Goal: Task Accomplishment & Management: Manage account settings

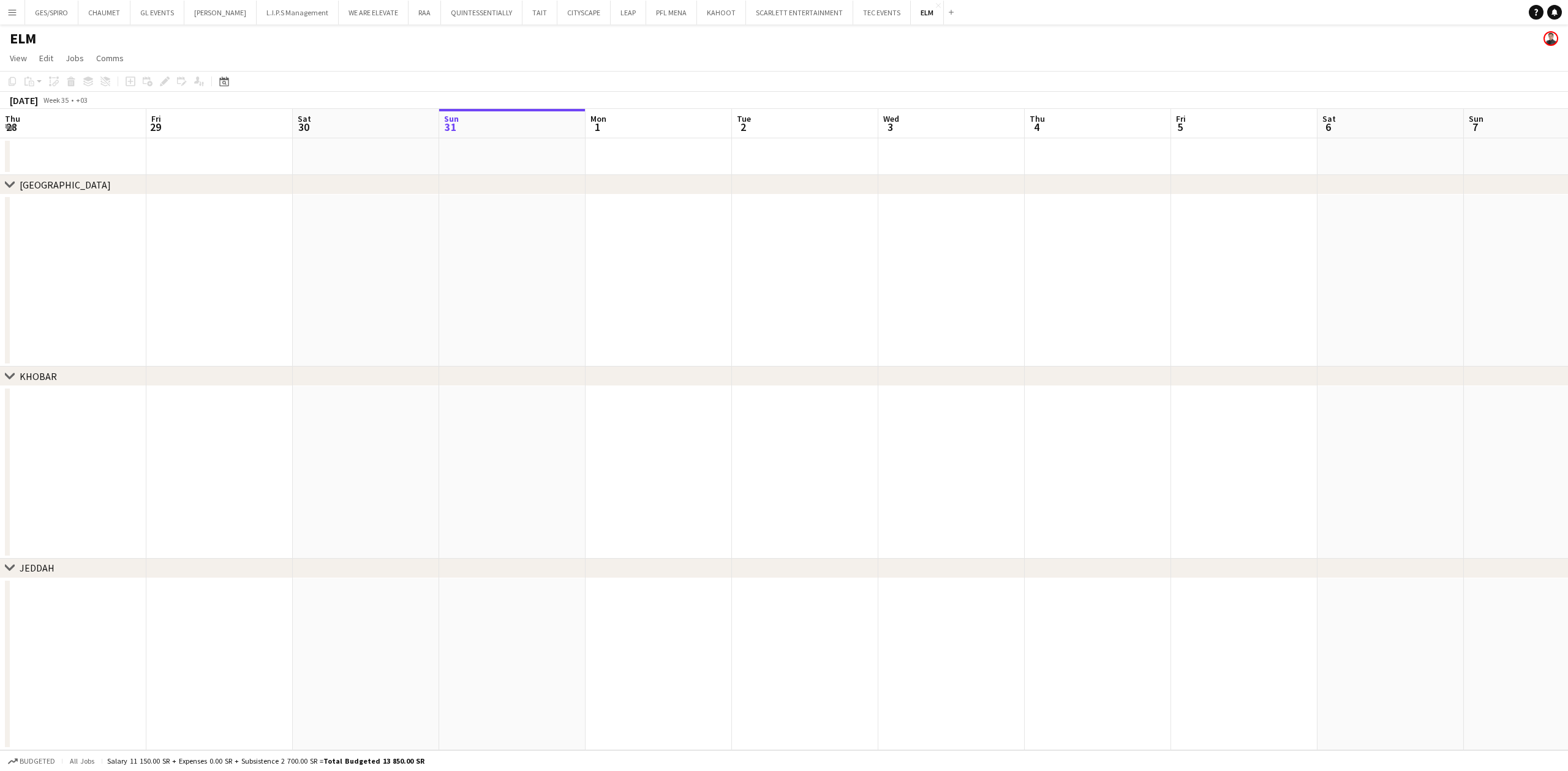
scroll to position [0, 293]
drag, startPoint x: 1093, startPoint y: 328, endPoint x: 344, endPoint y: 411, distance: 753.6
click at [346, 411] on app-calendar-viewport "Thu 28 Fri 29 Sat 30 Sun 31 Mon 1 Tue 2 Wed 3 Thu 4 Fri 5 Sat 6 Sun 7 Mon 8 Tue…" at bounding box center [784, 429] width 1568 height 641
drag, startPoint x: 1160, startPoint y: 350, endPoint x: 626, endPoint y: 409, distance: 537.2
click at [629, 407] on app-calendar-viewport "Mon 1 Tue 2 Wed 3 Thu 4 Fri 5 Sat 6 Sun 7 Mon 8 Tue 9 Wed 10 Thu 11 Fri 12 Sat …" at bounding box center [784, 429] width 1568 height 641
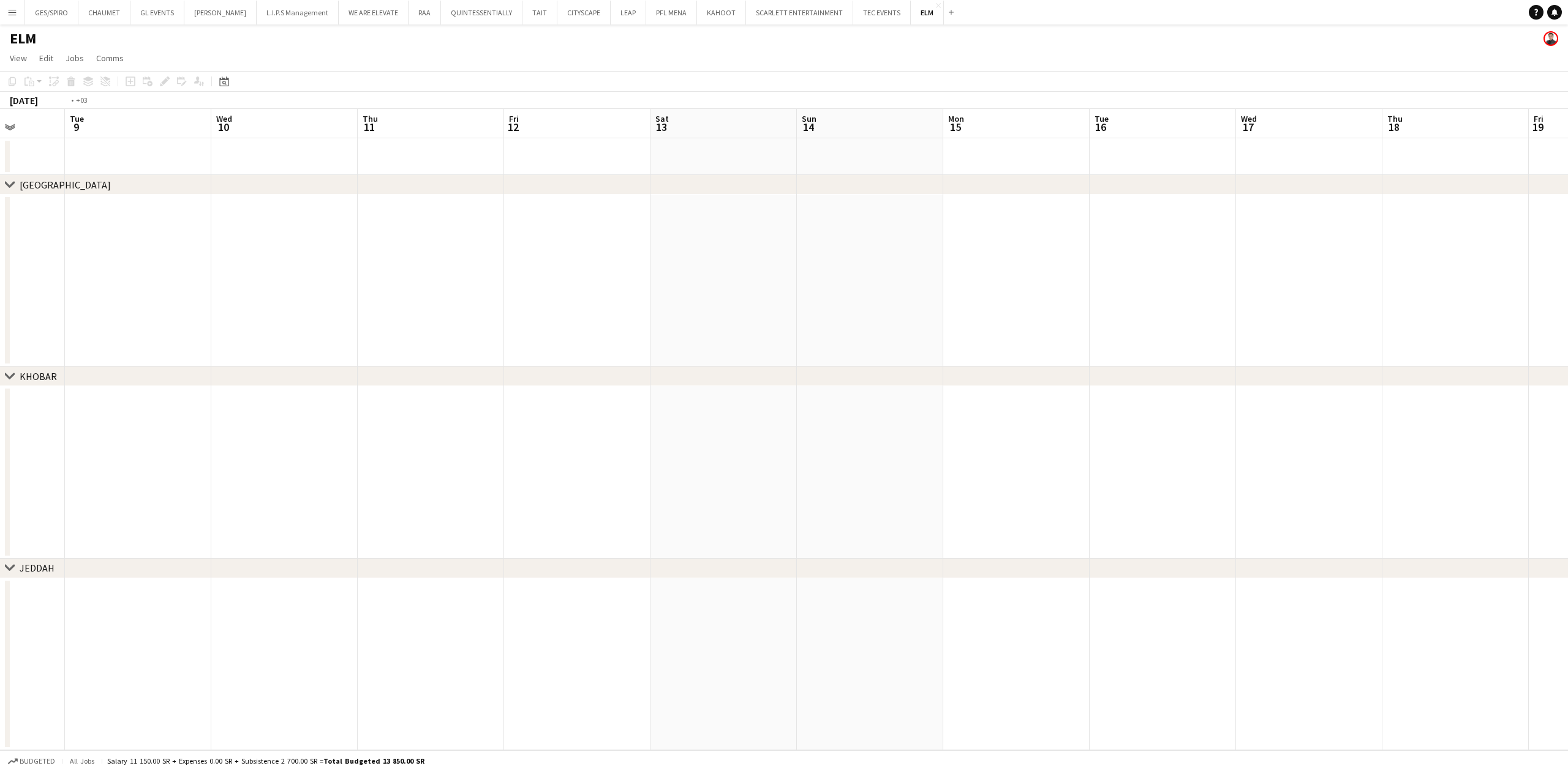
drag, startPoint x: 1235, startPoint y: 331, endPoint x: 578, endPoint y: 388, distance: 659.5
click at [578, 388] on app-calendar-viewport "Fri 5 Sat 6 Sun 7 Mon 8 Tue 9 Wed 10 Thu 11 Fri 12 Sat 13 Sun 14 Mon 15 Tue 16 …" at bounding box center [784, 429] width 1568 height 641
drag, startPoint x: 1134, startPoint y: 316, endPoint x: 596, endPoint y: 363, distance: 540.0
click at [596, 363] on app-calendar-viewport "Wed 10 Thu 11 Fri 12 Sat 13 Sun 14 Mon 15 Tue 16 Wed 17 Thu 18 Fri 19 Sat 20 Su…" at bounding box center [784, 429] width 1568 height 641
drag, startPoint x: 1333, startPoint y: 282, endPoint x: 656, endPoint y: 357, distance: 681.1
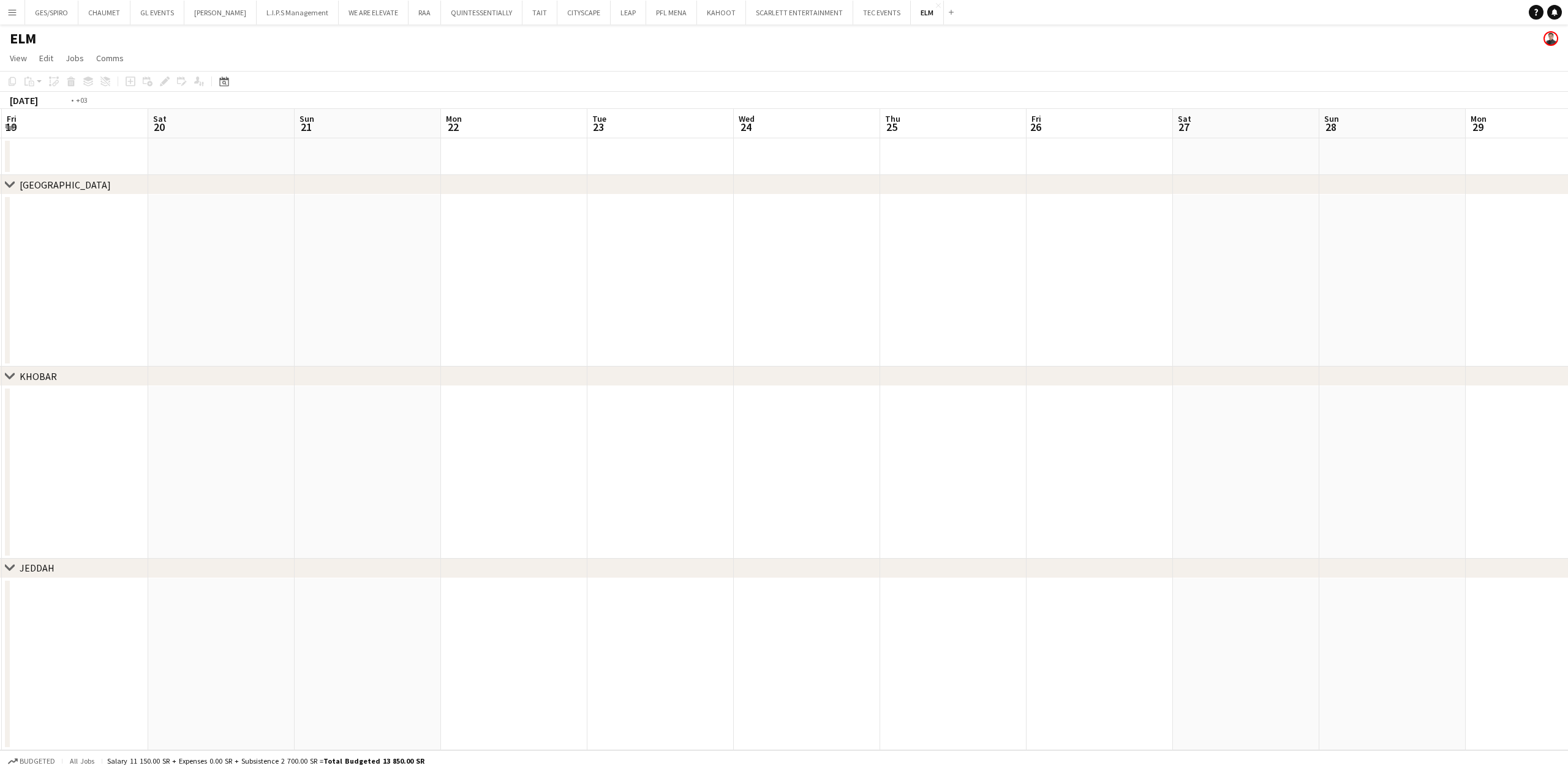
click at [656, 357] on app-calendar-viewport "Tue 16 Wed 17 Thu 18 Fri 19 Sat 20 Sun 21 Mon 22 Tue 23 Wed 24 Thu 25 Fri 26 Sa…" at bounding box center [784, 429] width 1568 height 641
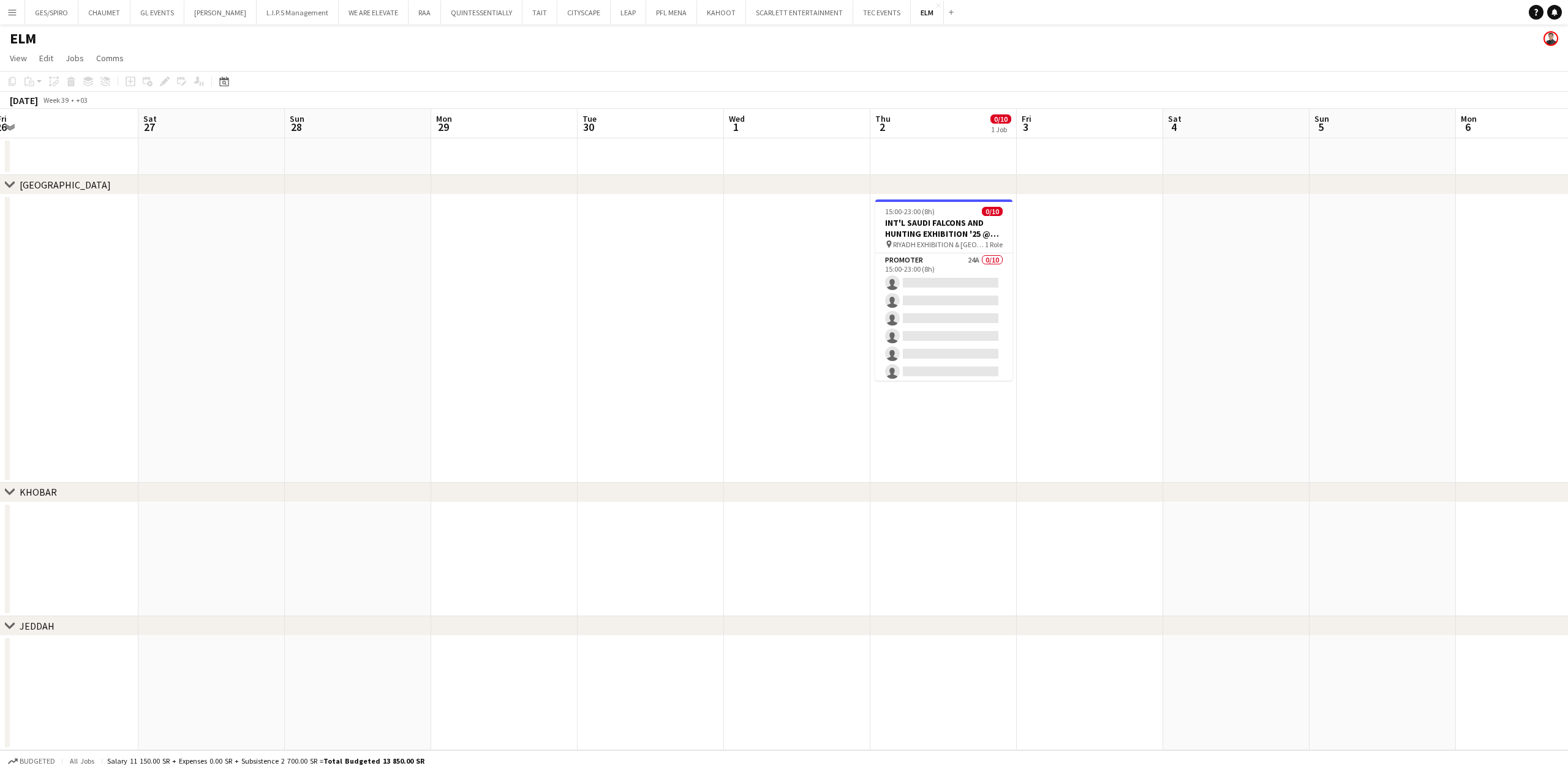
drag, startPoint x: 1378, startPoint y: 288, endPoint x: 704, endPoint y: 378, distance: 680.0
click at [704, 378] on app-calendar-viewport "Tue 23 Wed 24 Thu 25 Fri 26 Sat 27 Sun 28 Mon 29 Tue 30 Wed 1 Thu 2 0/10 1 Job …" at bounding box center [784, 429] width 1568 height 641
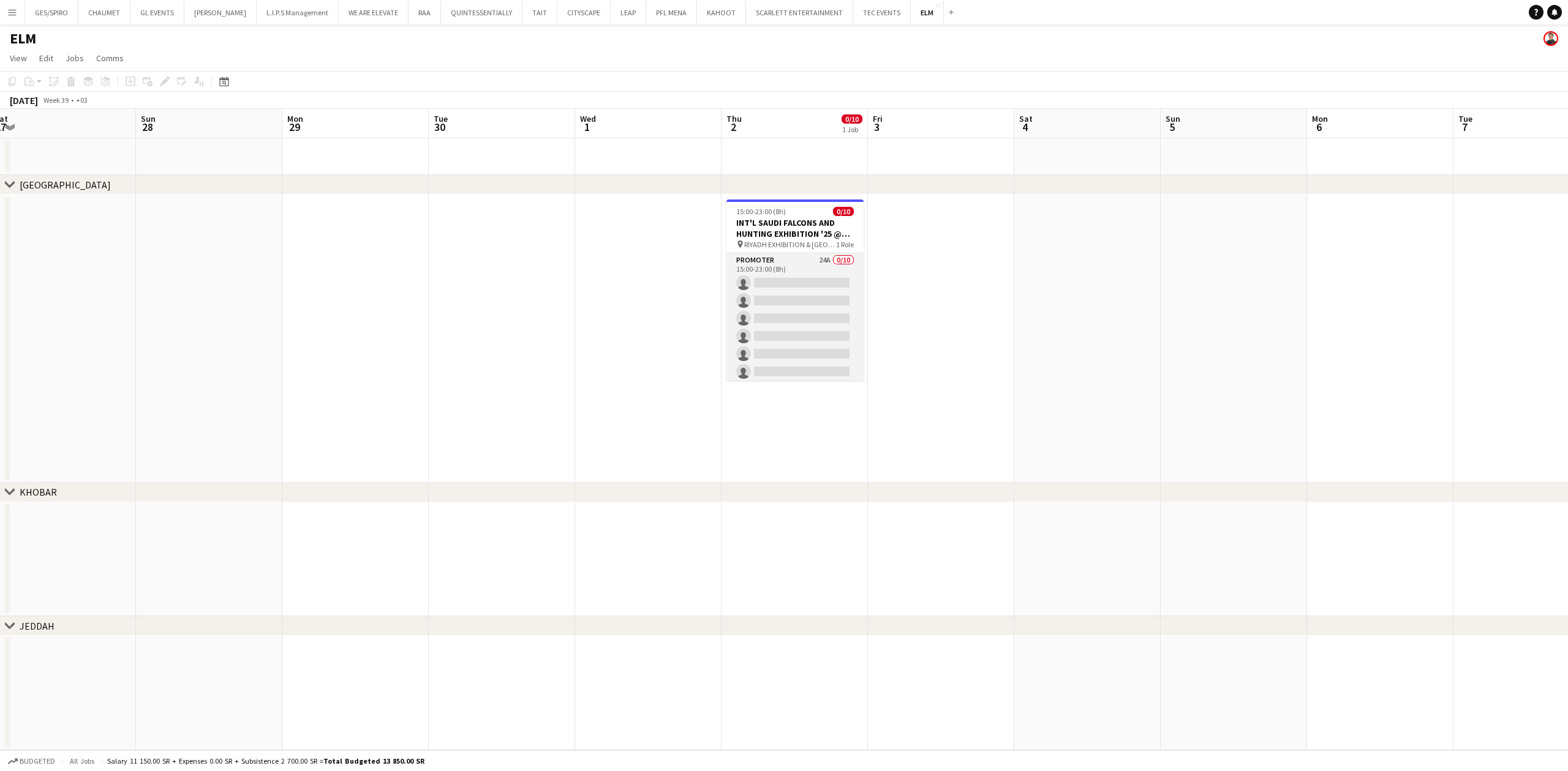
click at [845, 302] on app-card-role "Promoter 24A 0/10 15:00-23:00 (8h) single-neutral-actions single-neutral-action…" at bounding box center [795, 354] width 137 height 202
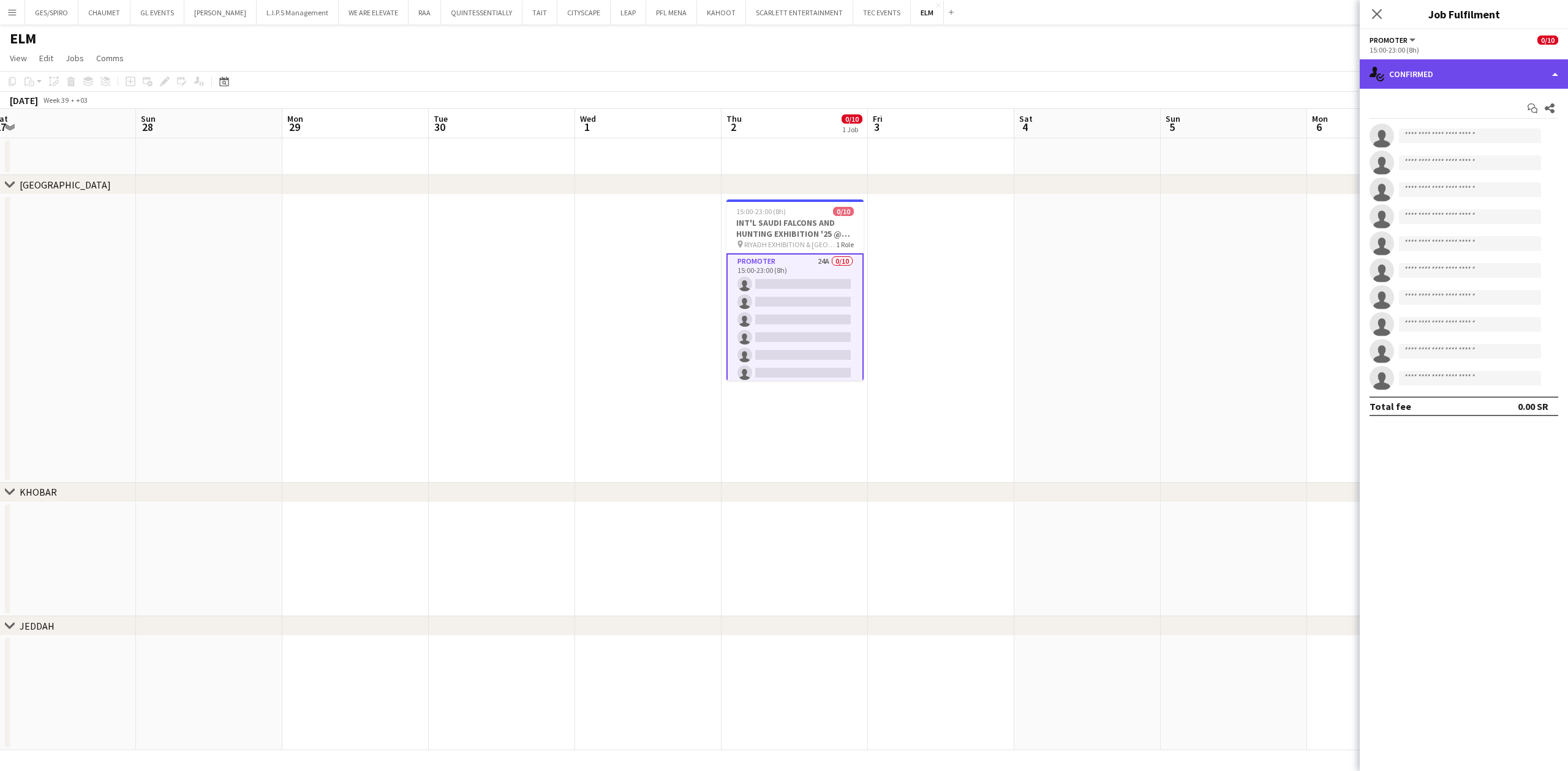
click at [1503, 74] on div "single-neutral-actions-check-2 Confirmed" at bounding box center [1464, 74] width 209 height 29
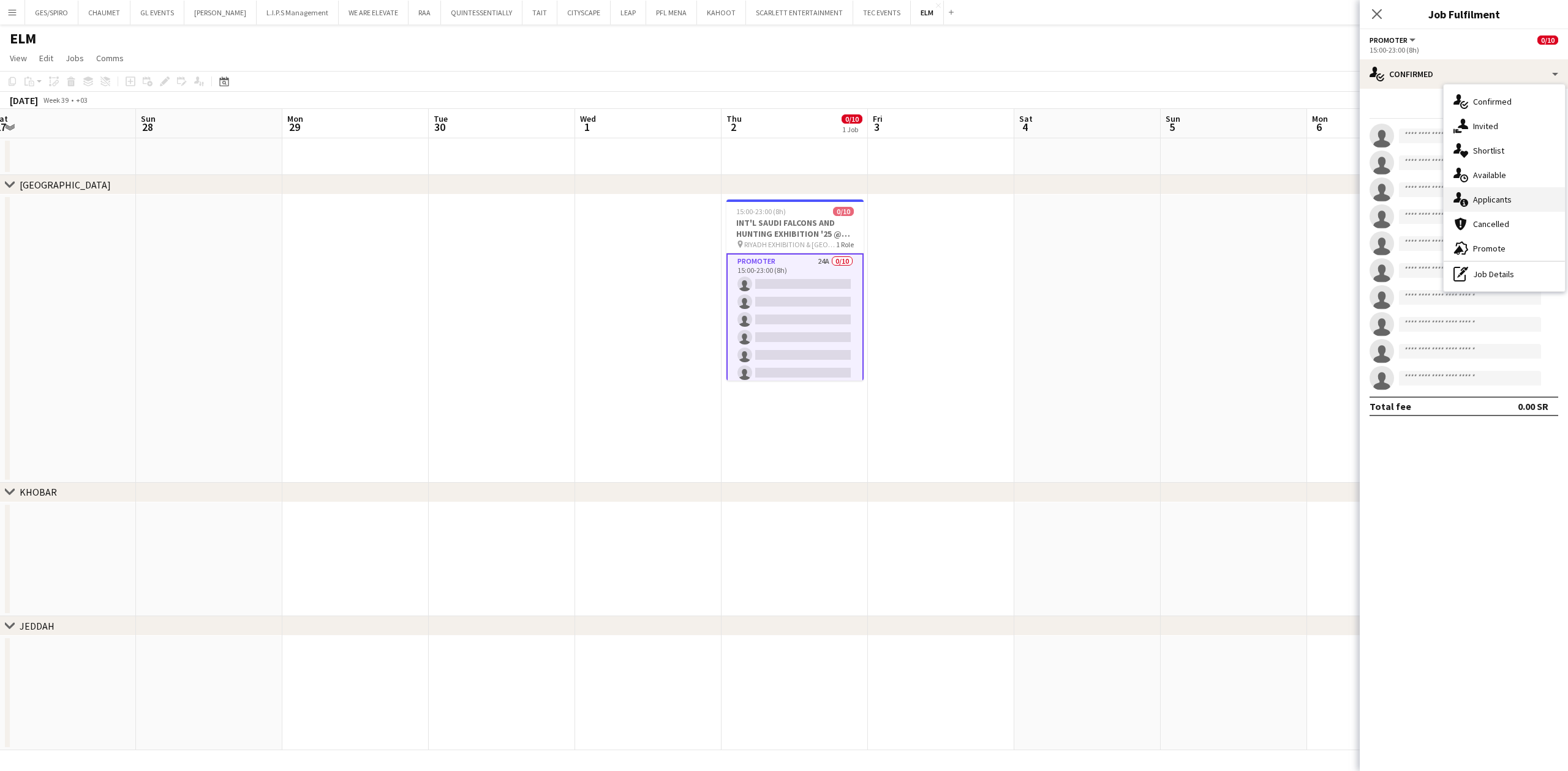
click at [1539, 201] on div "single-neutral-actions-information Applicants" at bounding box center [1505, 199] width 121 height 24
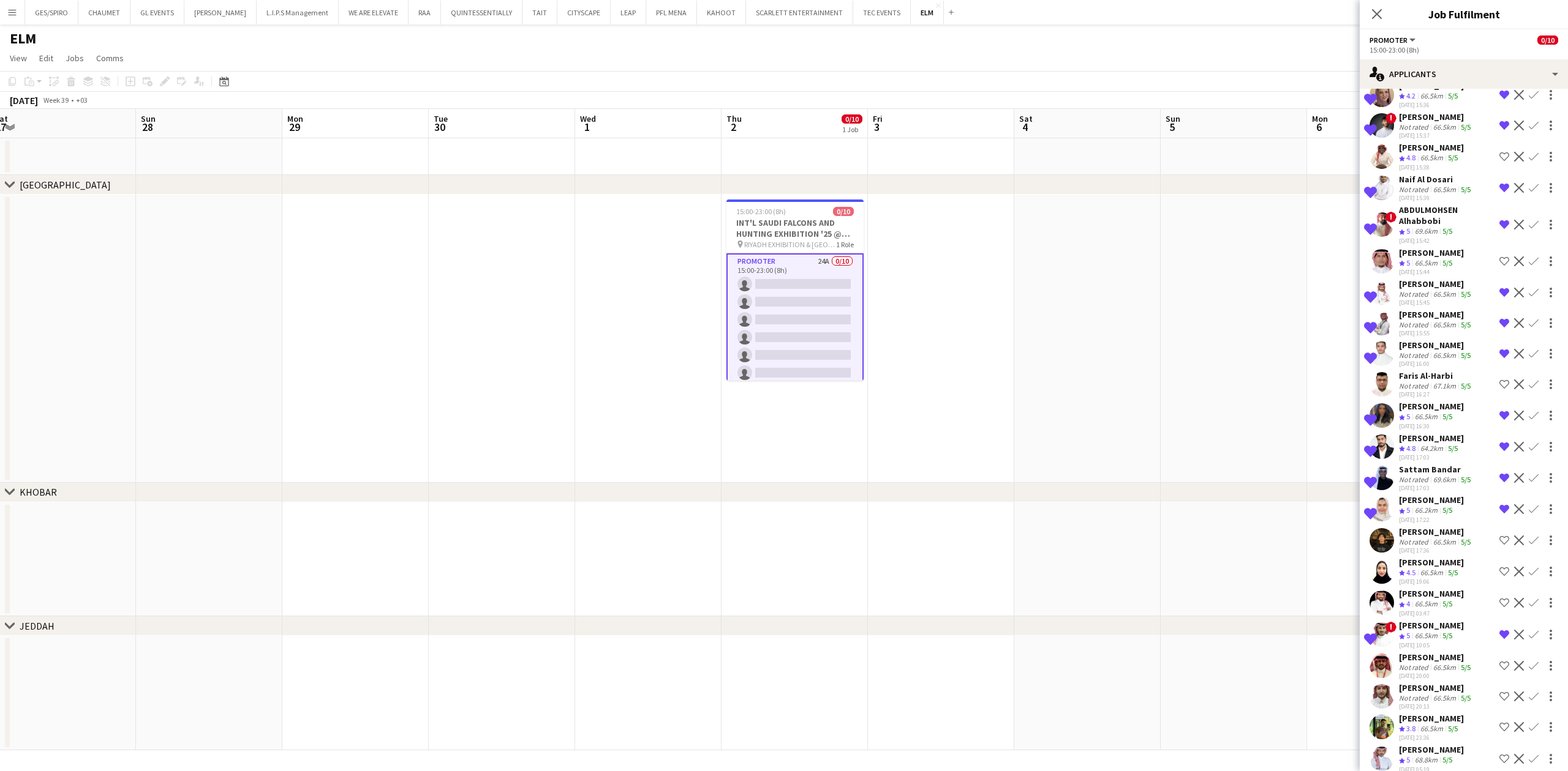
scroll to position [156, 0]
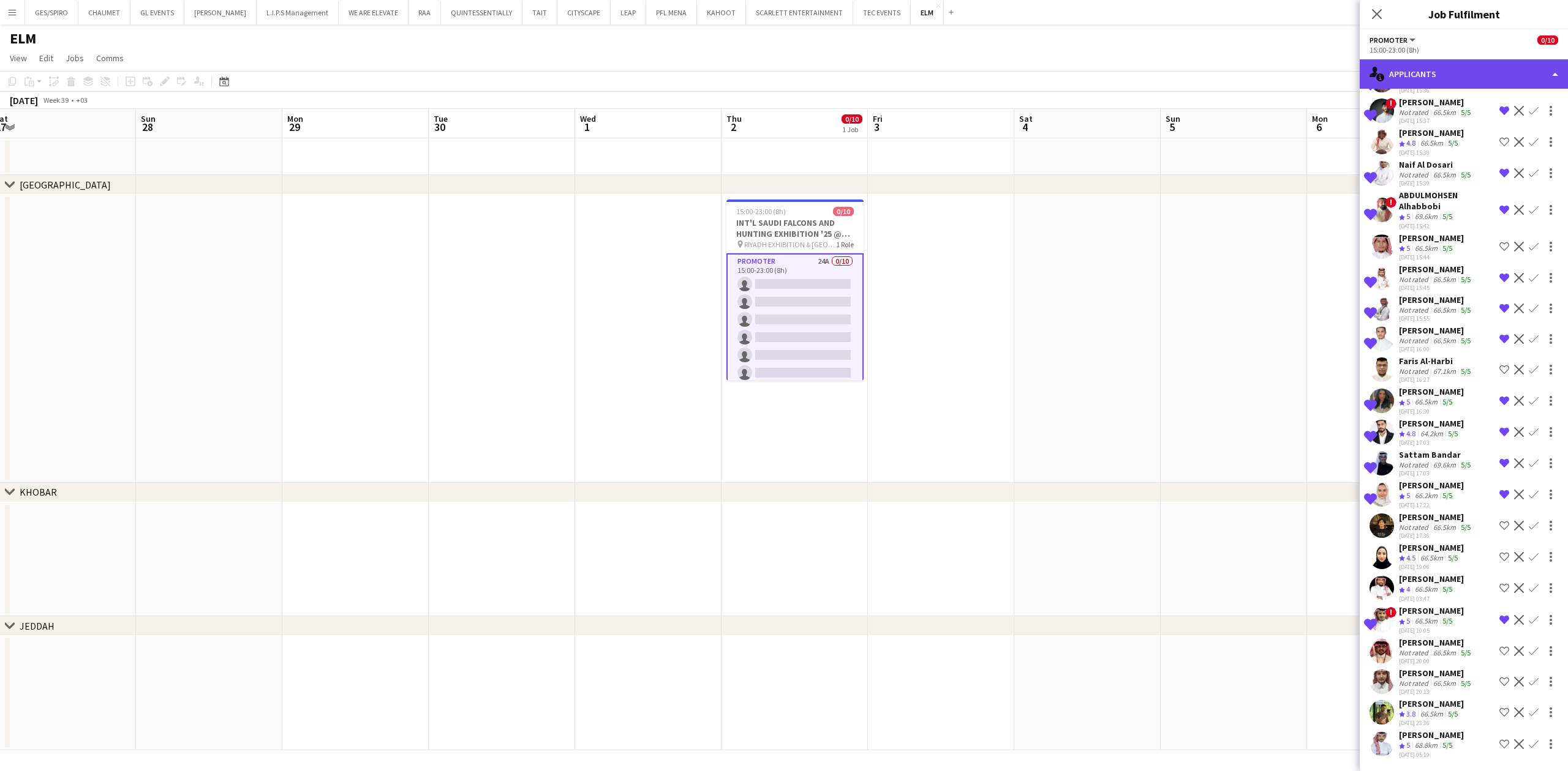
click at [1471, 66] on div "single-neutral-actions-information Applicants" at bounding box center [1464, 74] width 209 height 29
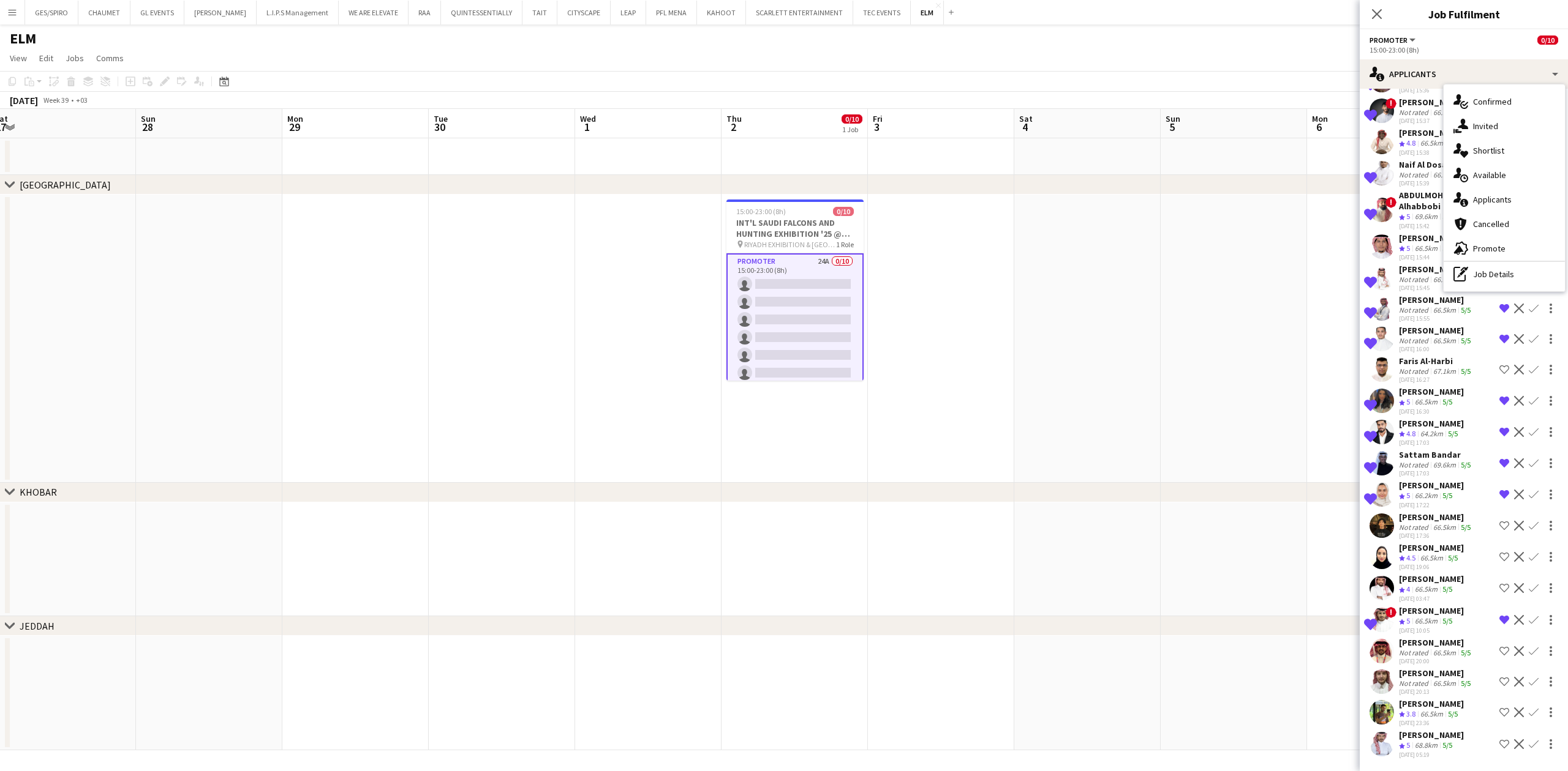
click at [1506, 150] on div "single-neutral-actions-heart Shortlist" at bounding box center [1505, 151] width 121 height 24
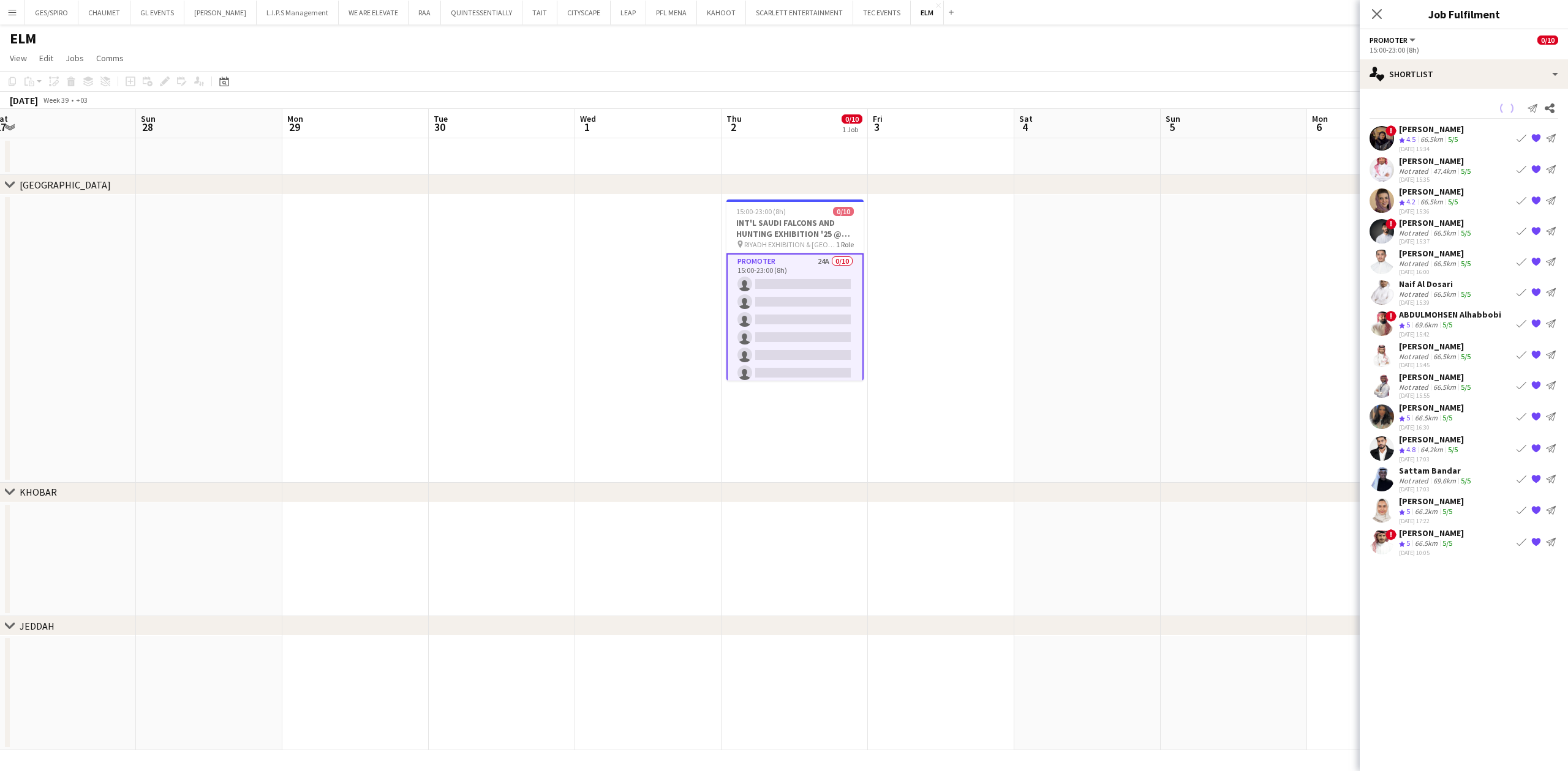
scroll to position [0, 0]
click at [1451, 67] on div "single-neutral-actions-heart Shortlist" at bounding box center [1464, 74] width 209 height 29
click at [1500, 155] on div "single-neutral-actions-heart Shortlist" at bounding box center [1505, 151] width 121 height 24
drag, startPoint x: 1452, startPoint y: 77, endPoint x: 1546, endPoint y: 190, distance: 147.0
click at [1453, 77] on div "single-neutral-actions-heart Shortlist" at bounding box center [1464, 74] width 209 height 29
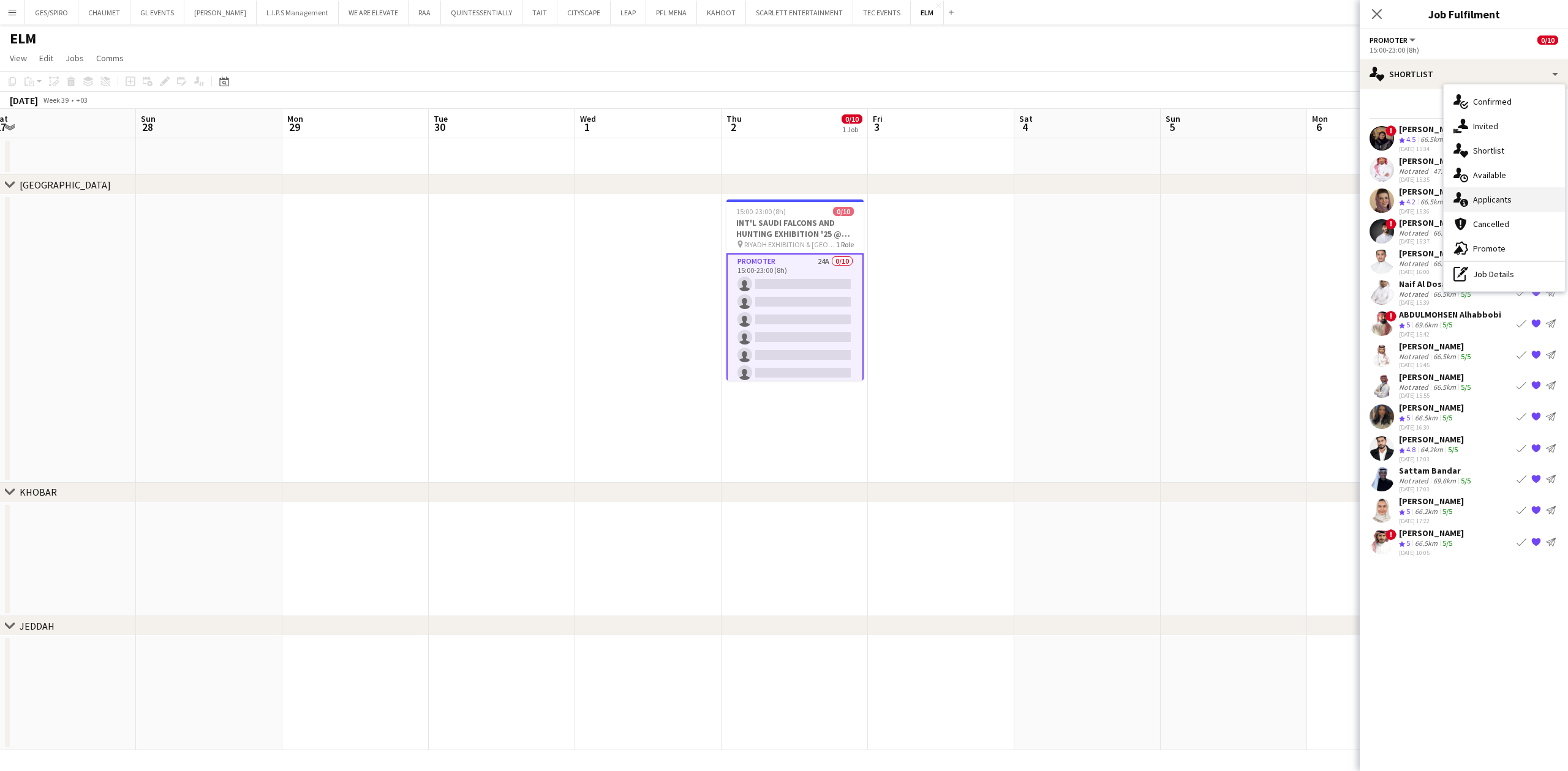
click at [1526, 202] on div "single-neutral-actions-information Applicants" at bounding box center [1505, 199] width 121 height 24
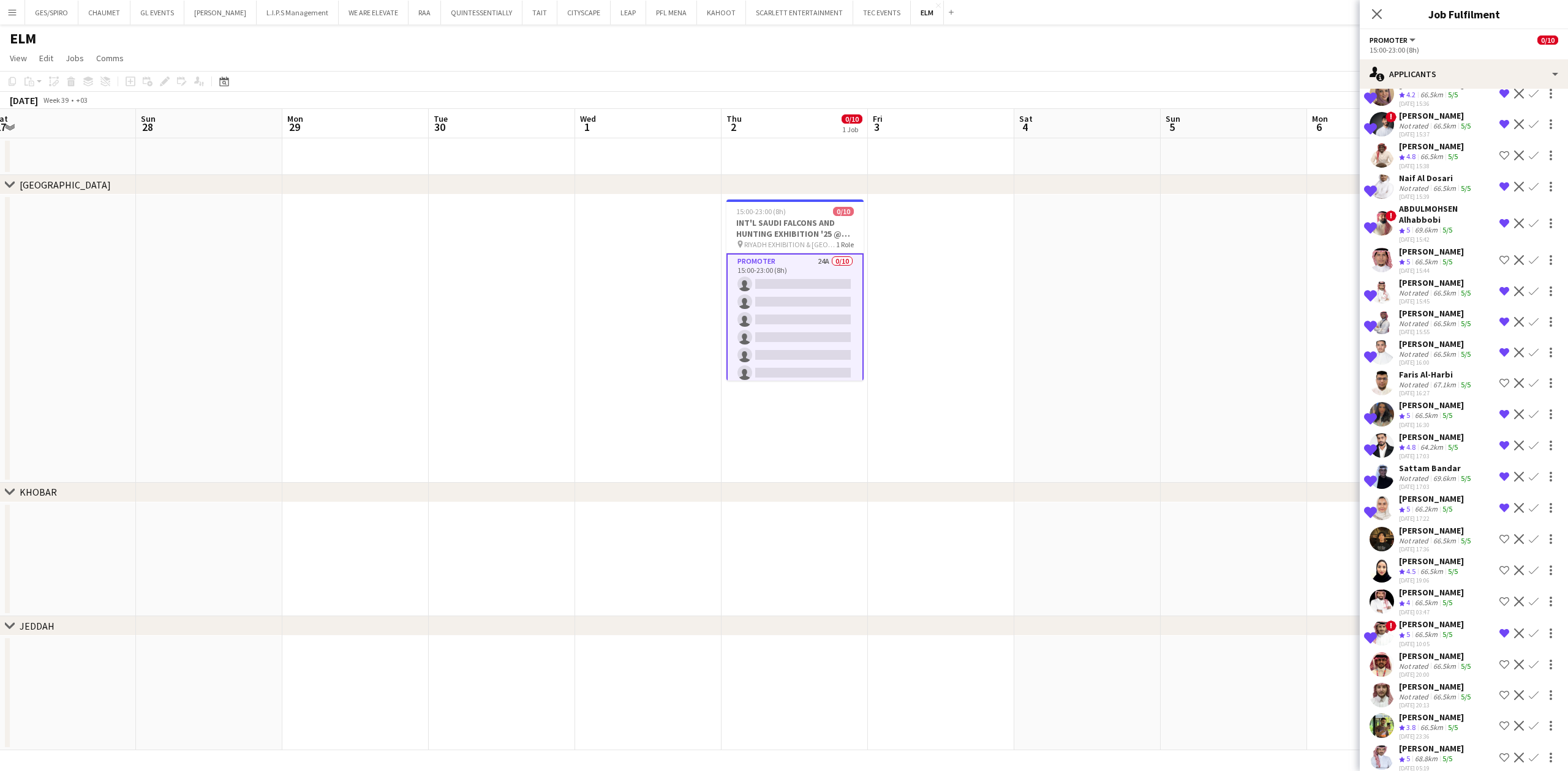
scroll to position [290, 0]
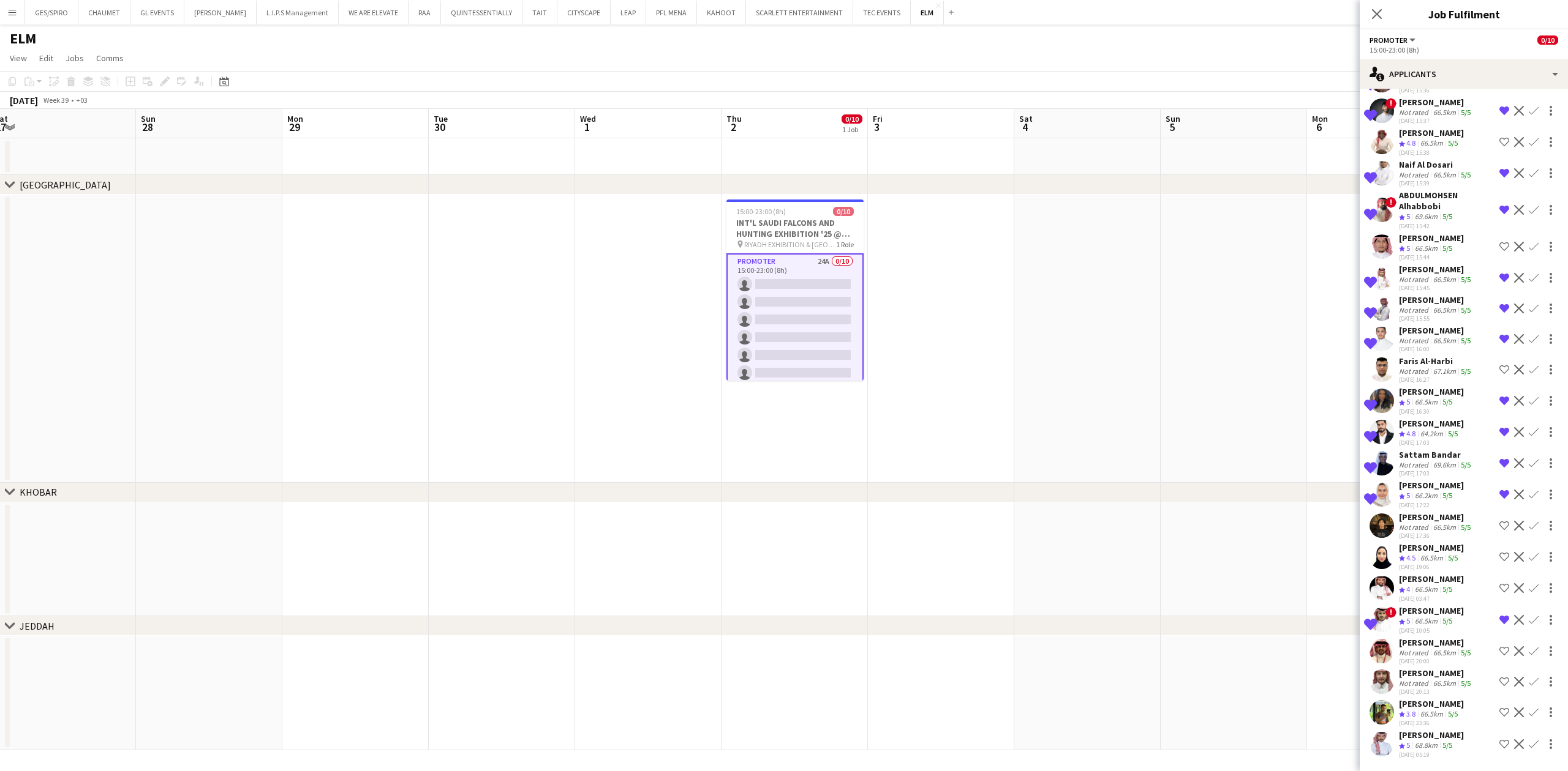
click at [1423, 741] on div "68.8km" at bounding box center [1426, 746] width 28 height 10
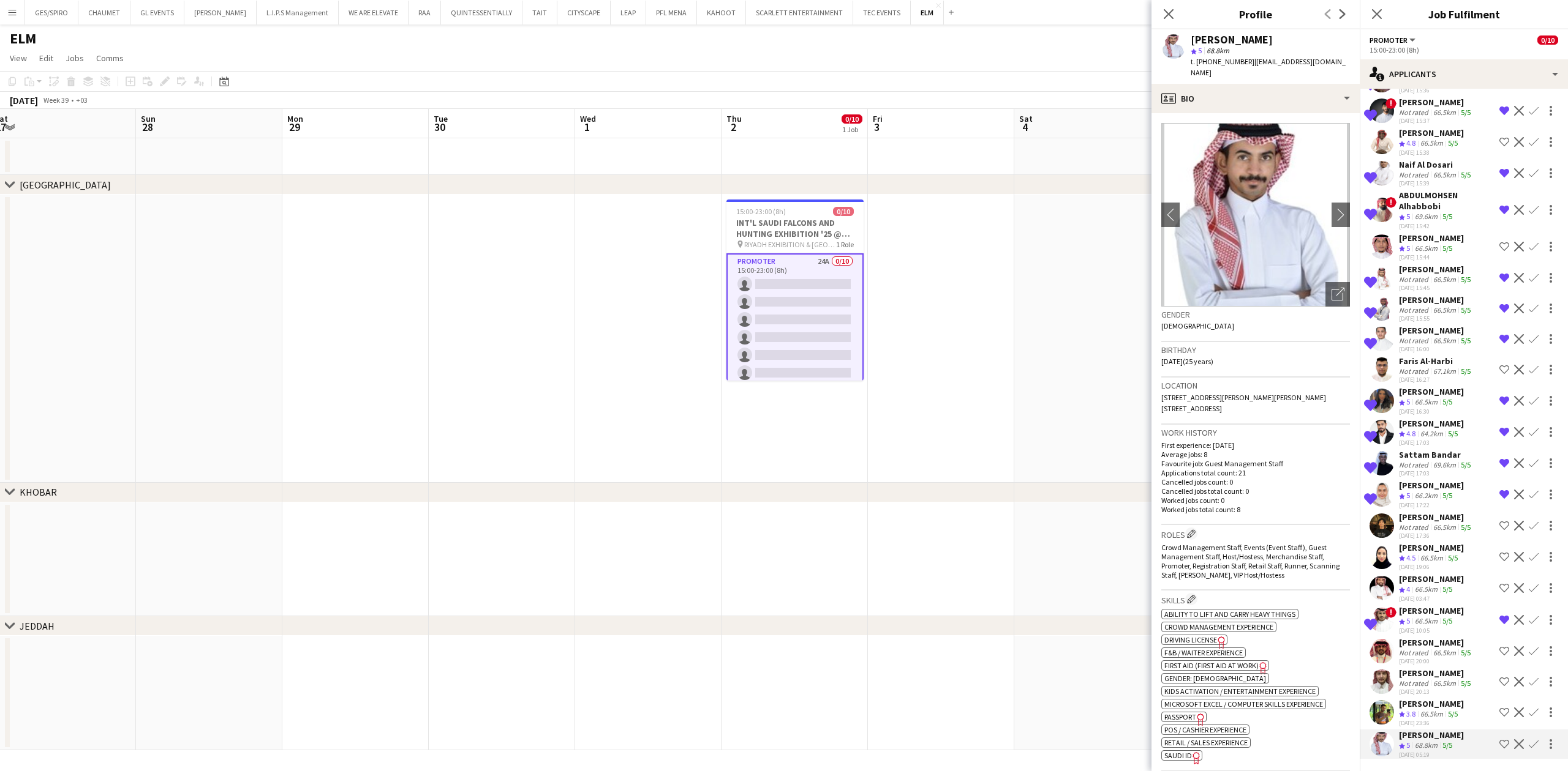
click at [1427, 679] on div "Not rated" at bounding box center [1415, 684] width 32 height 10
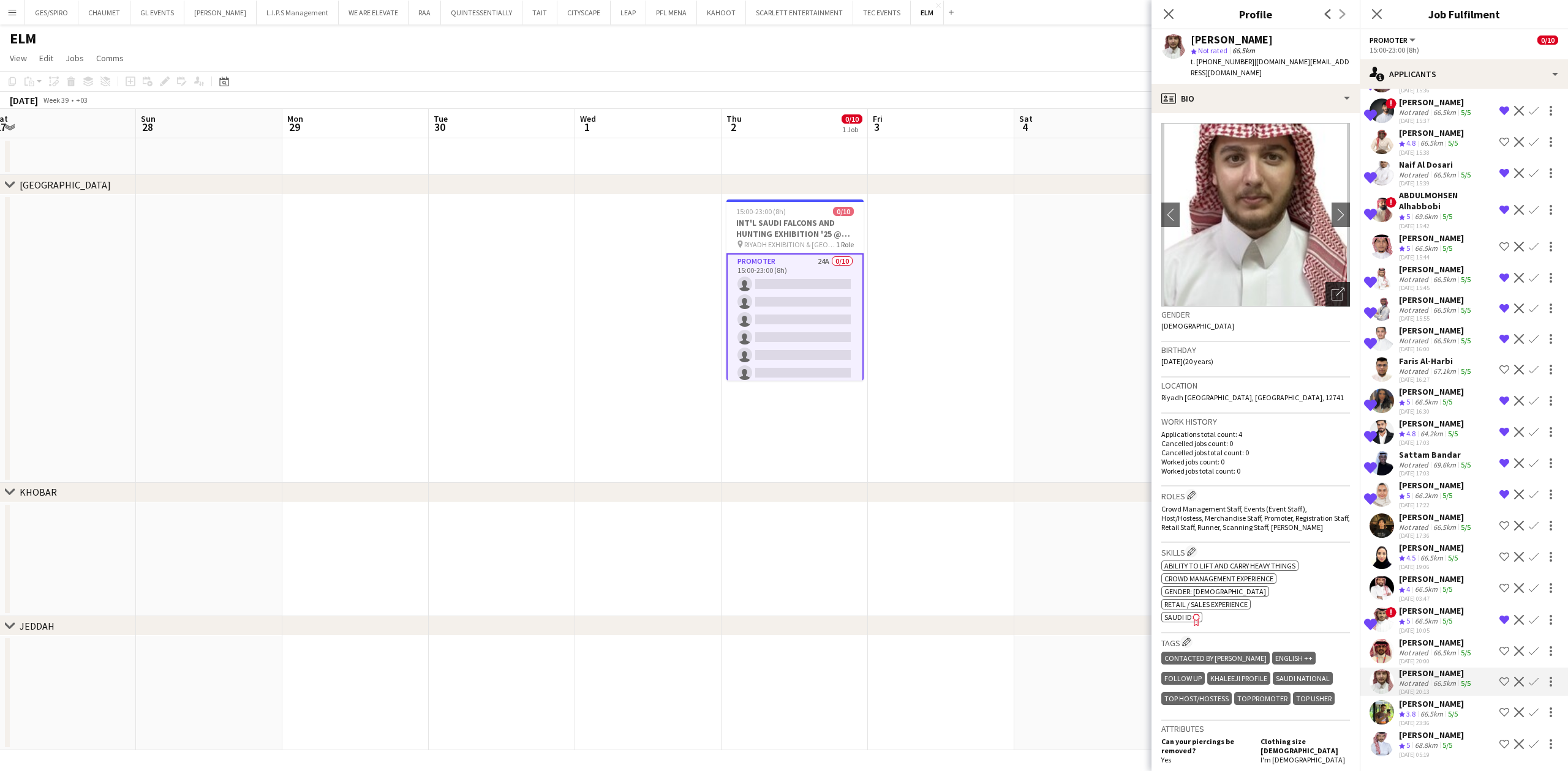
click at [1332, 288] on icon "Open photos pop-in" at bounding box center [1338, 294] width 13 height 13
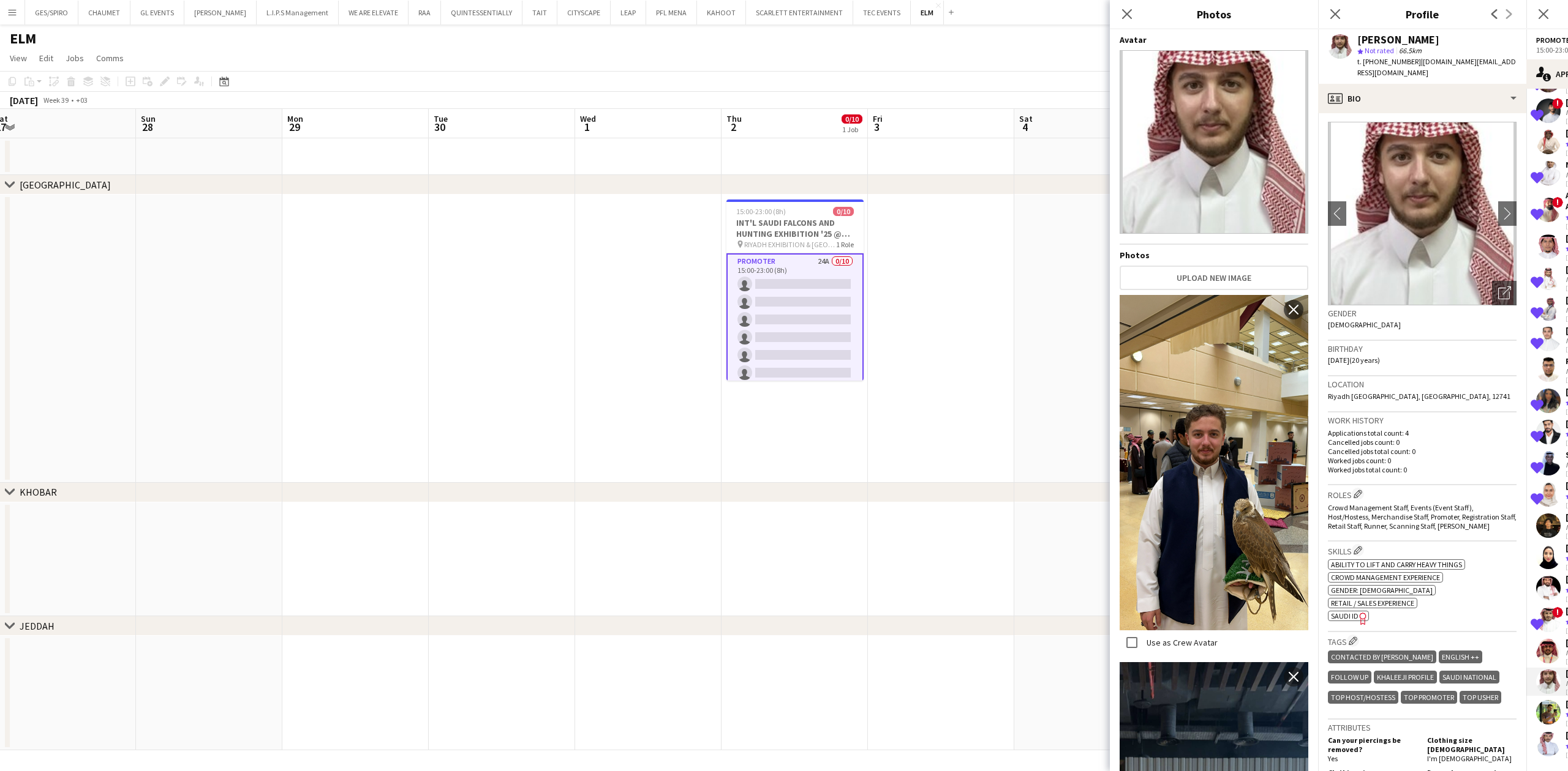
scroll to position [0, 0]
click at [1425, 71] on div "[PERSON_NAME] star Not rated 66.5km t. [PHONE_NUMBER] | [DOMAIN_NAME][EMAIL_ADD…" at bounding box center [1423, 56] width 209 height 55
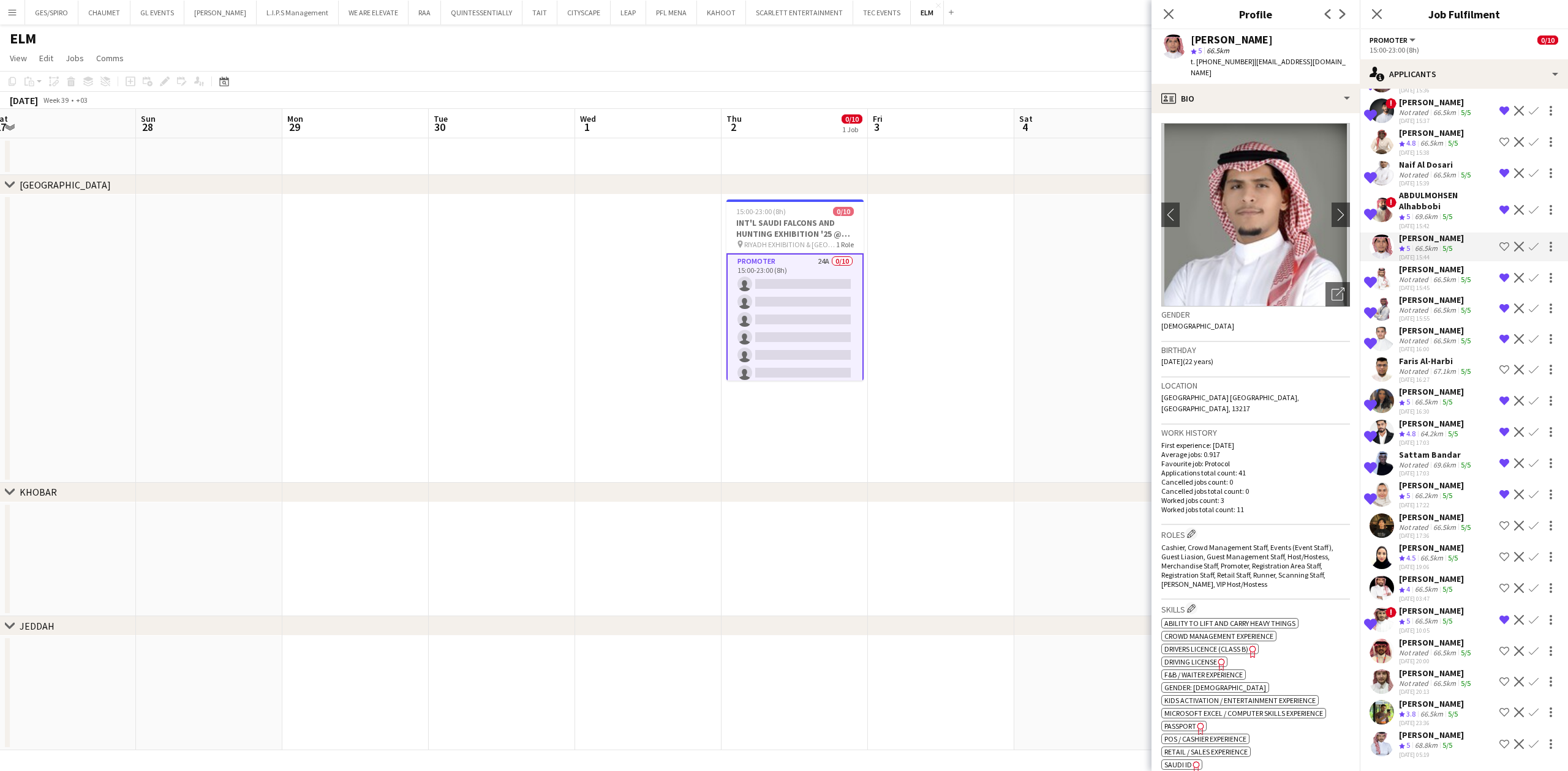
click at [1425, 679] on div "Not rated" at bounding box center [1415, 684] width 32 height 10
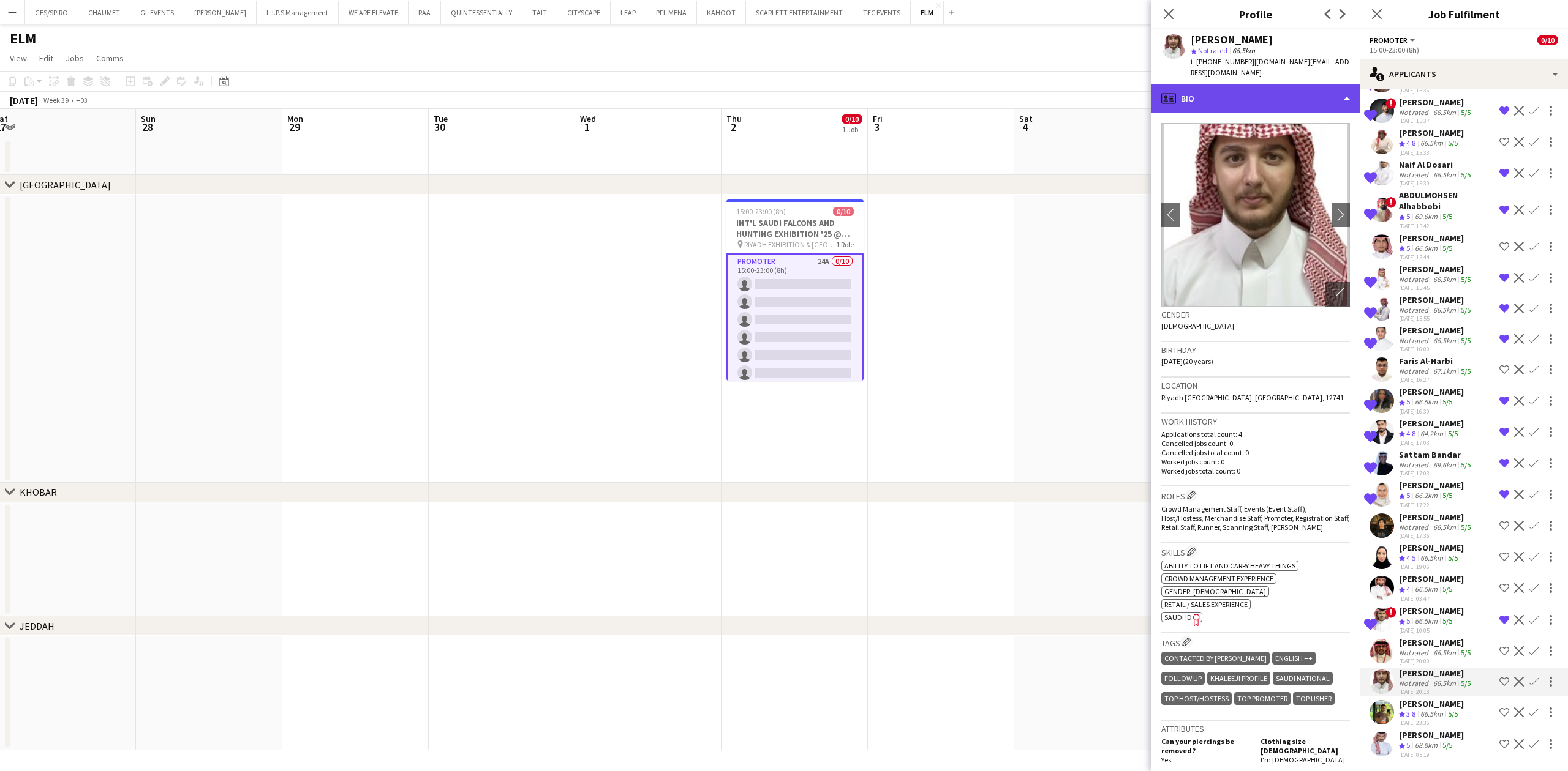
click at [1254, 89] on div "profile Bio" at bounding box center [1255, 99] width 209 height 29
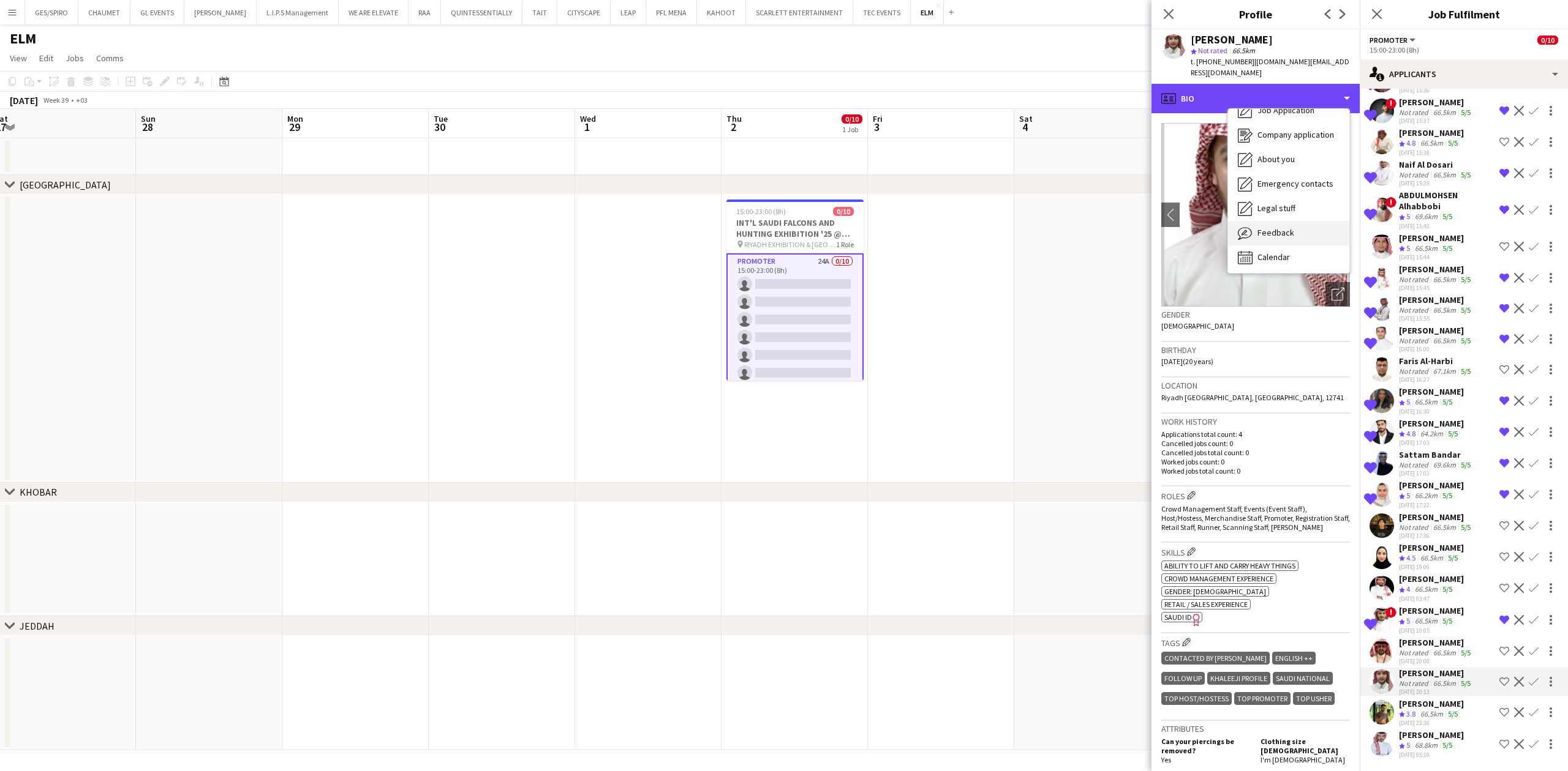
scroll to position [42, 0]
click at [1297, 219] on div "Feedback Feedback" at bounding box center [1289, 231] width 121 height 24
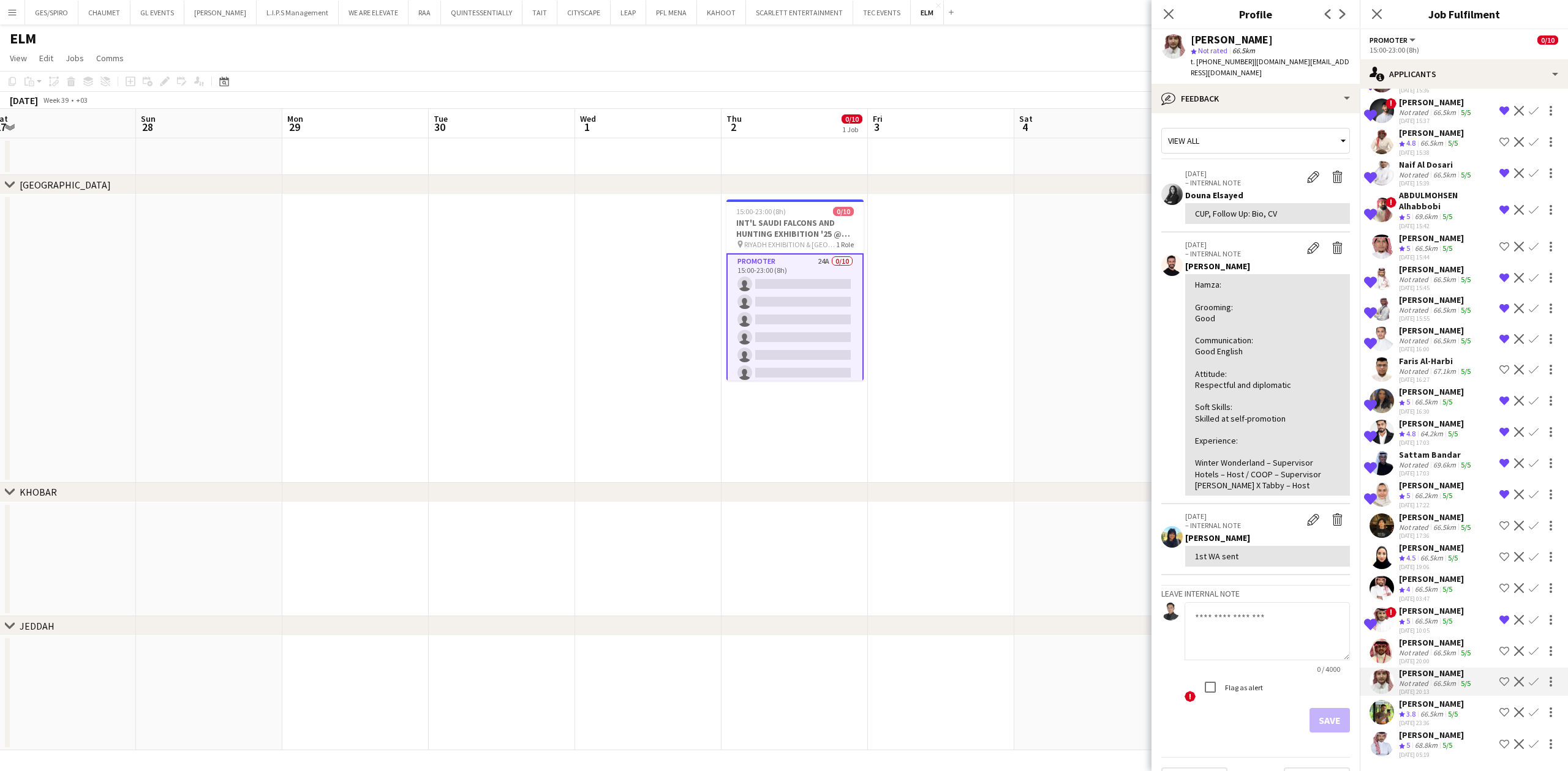
click at [1167, 16] on icon at bounding box center [1168, 14] width 10 height 10
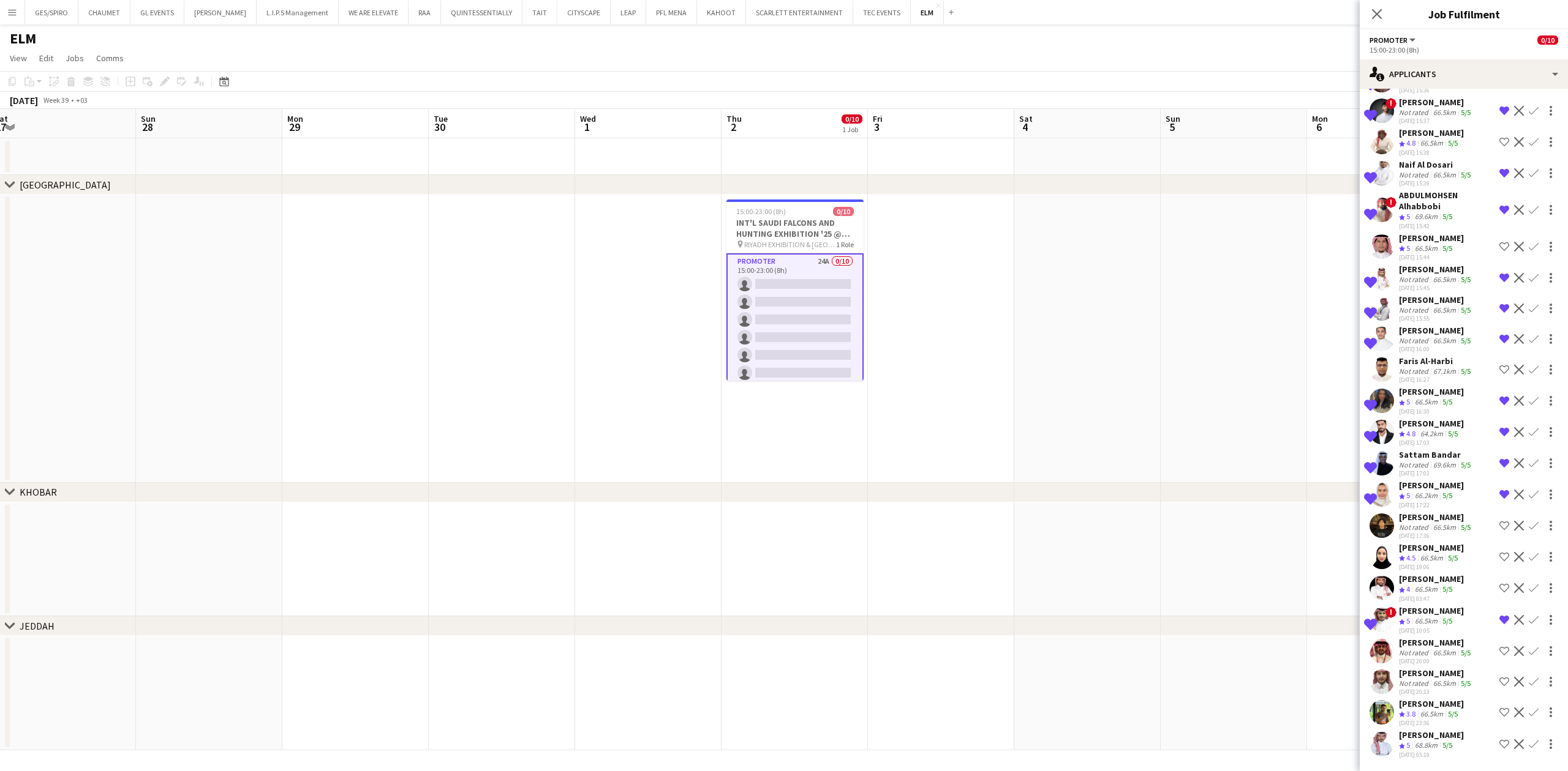
click at [1500, 677] on app-icon "Shortlist crew" at bounding box center [1504, 681] width 10 height 10
click at [1468, 80] on div "single-neutral-actions-information Applicants" at bounding box center [1464, 74] width 209 height 29
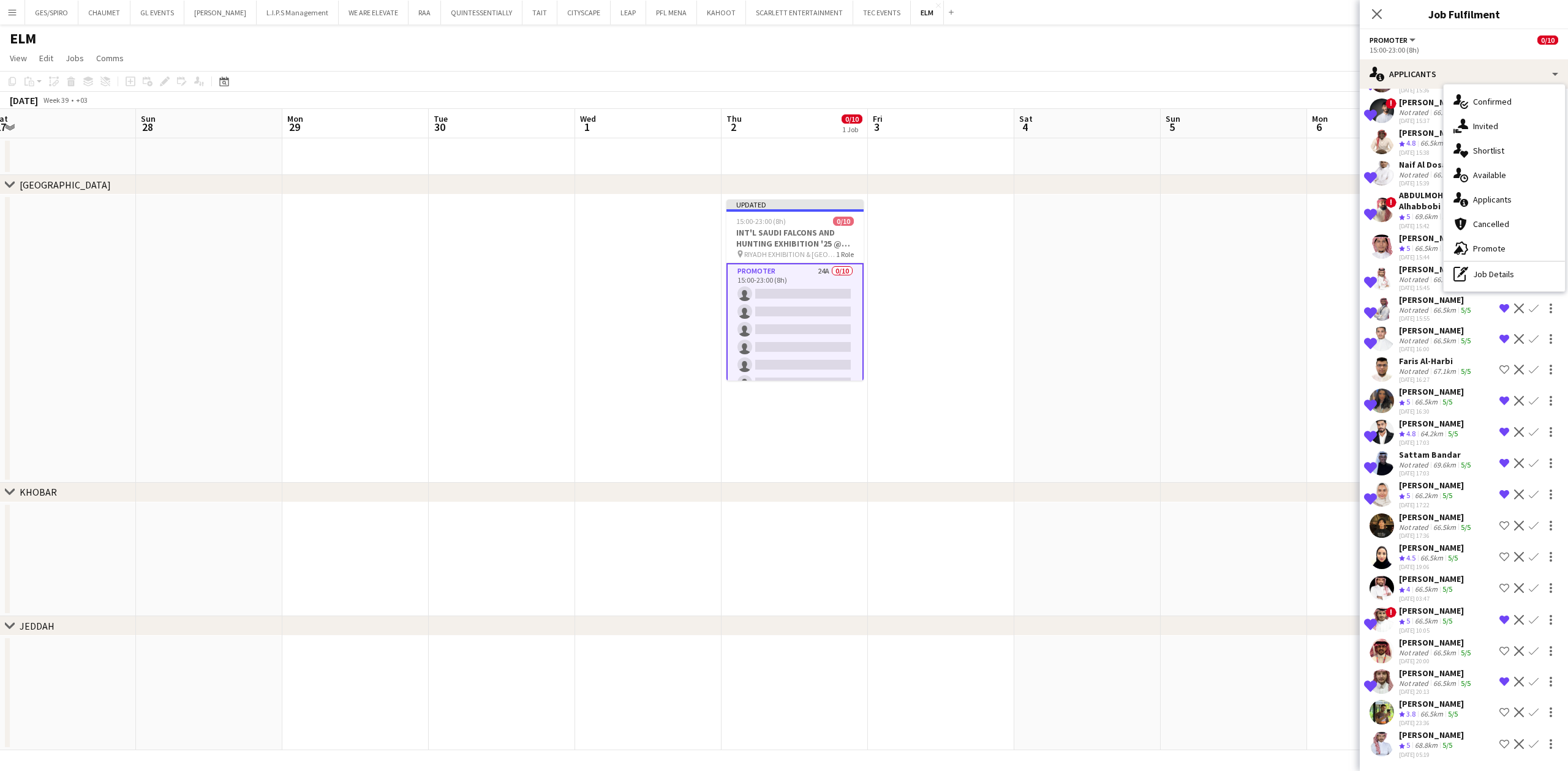
click at [1037, 353] on app-date-cell at bounding box center [1087, 338] width 146 height 288
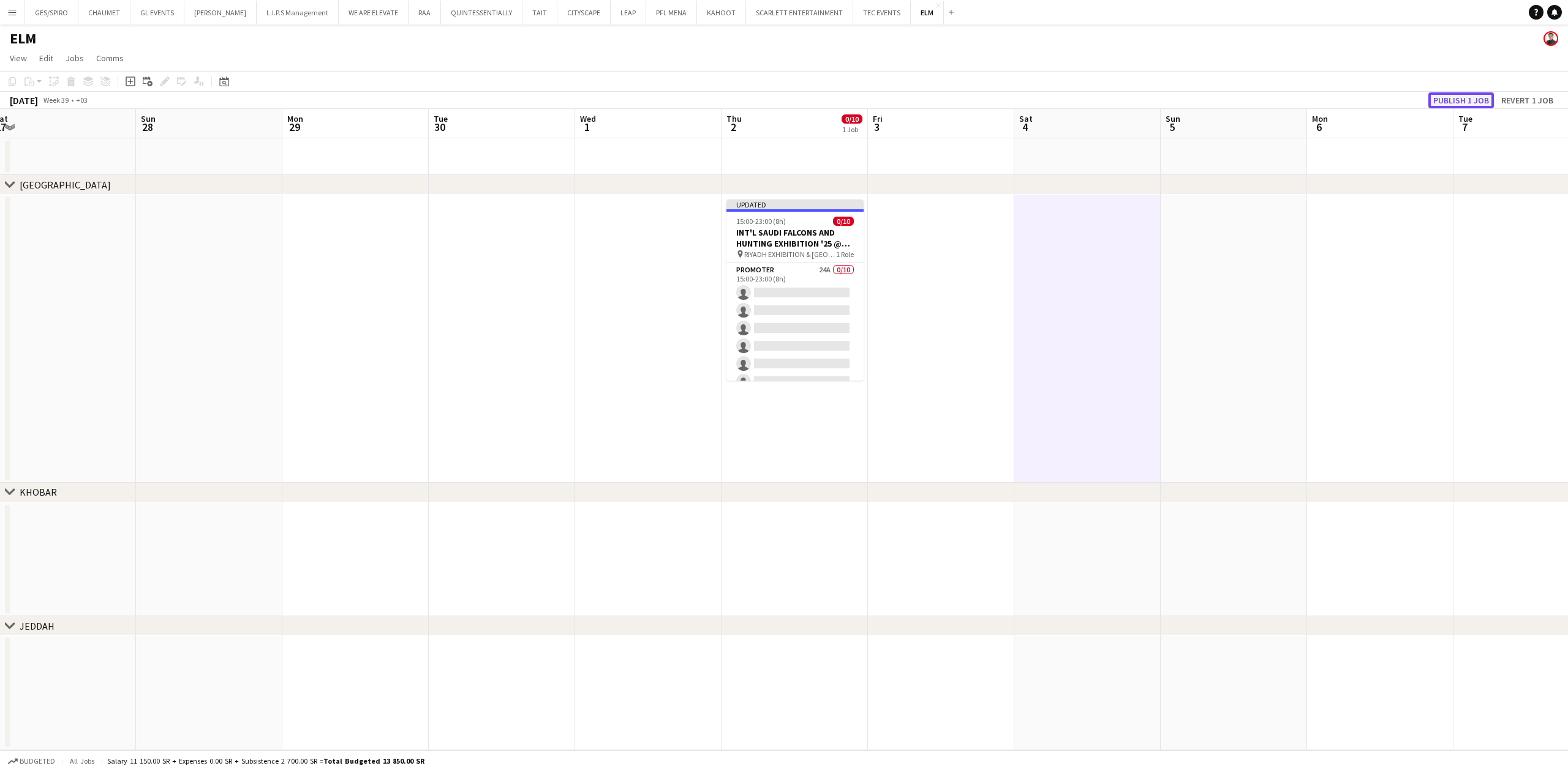
click at [1462, 95] on button "Publish 1 job" at bounding box center [1462, 100] width 66 height 16
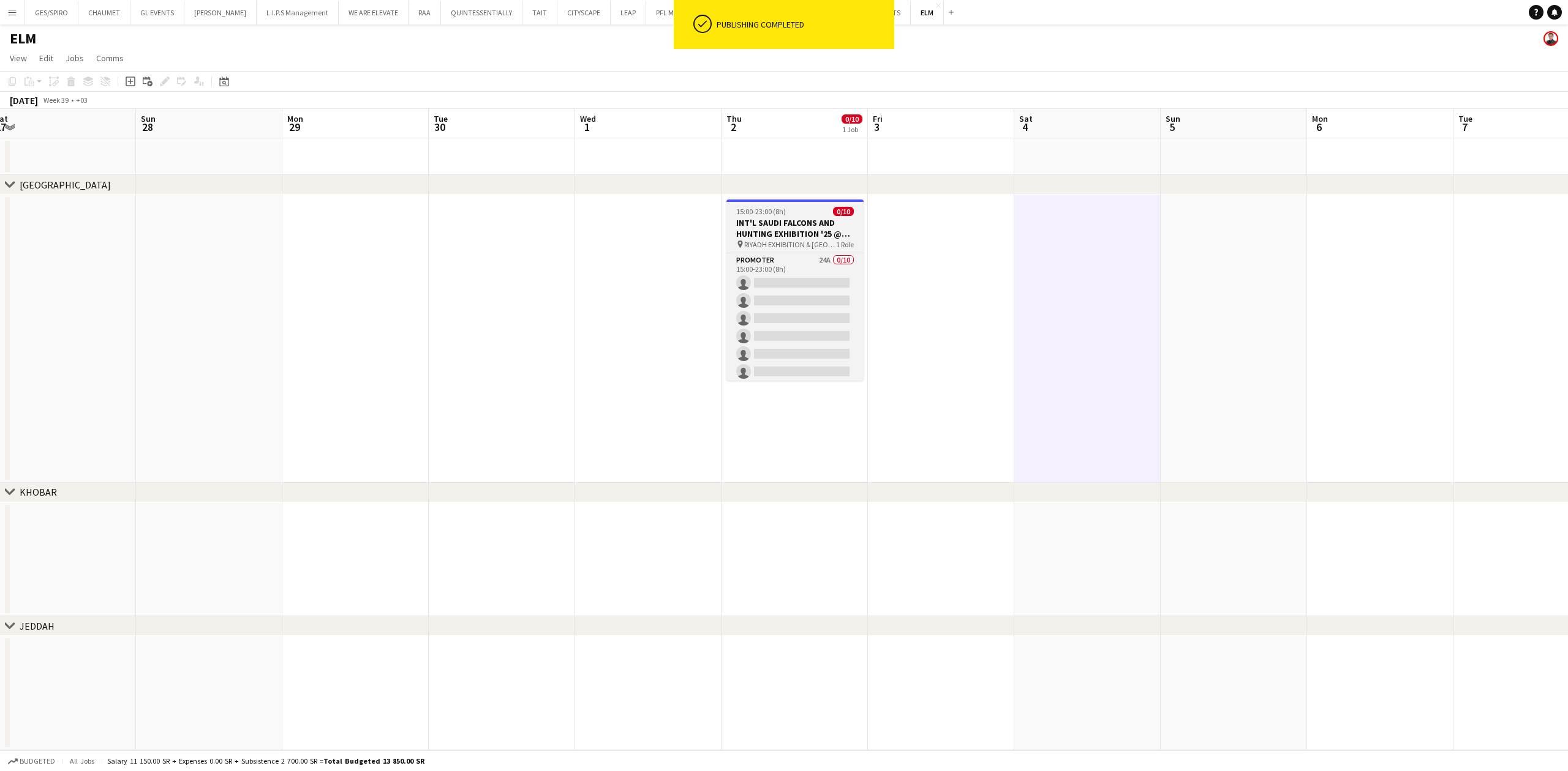
click at [836, 242] on span "1 Role" at bounding box center [845, 244] width 18 height 10
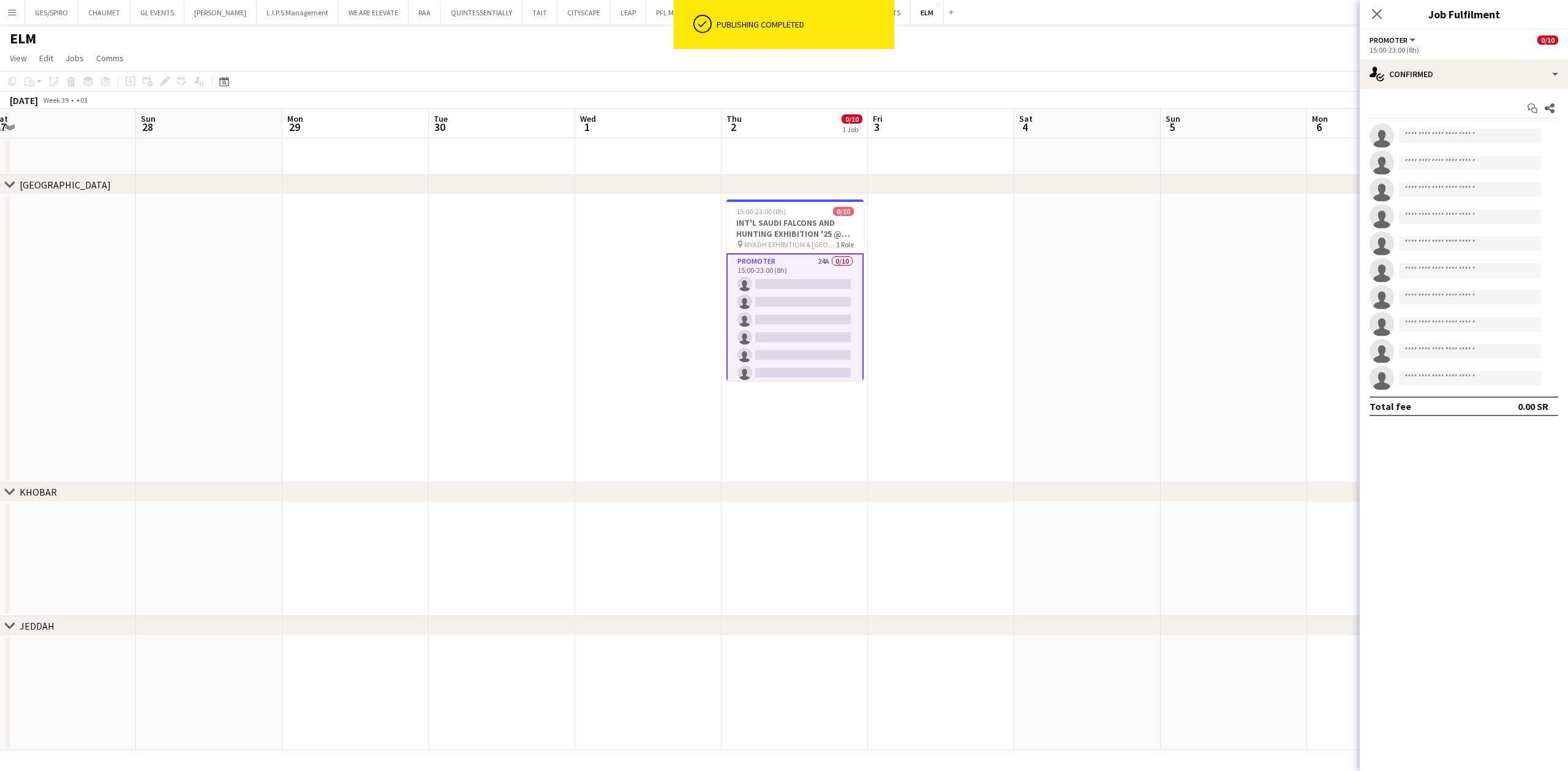
click at [826, 294] on app-card-role "Promoter 24A 0/10 15:00-23:00 (8h) single-neutral-actions single-neutral-action…" at bounding box center [795, 356] width 137 height 204
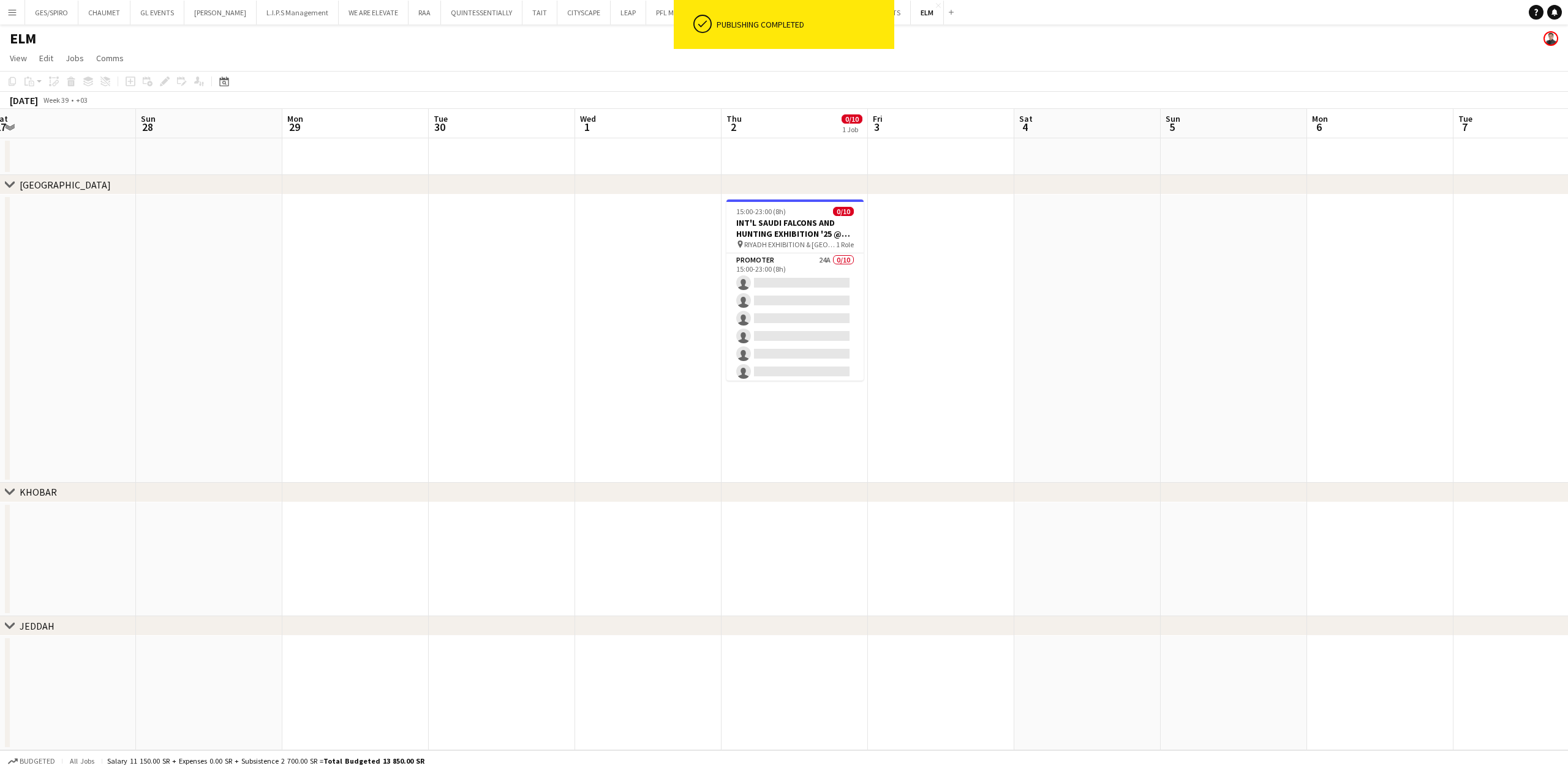
click at [784, 192] on div "chevron-right Riyadh" at bounding box center [784, 184] width 1568 height 20
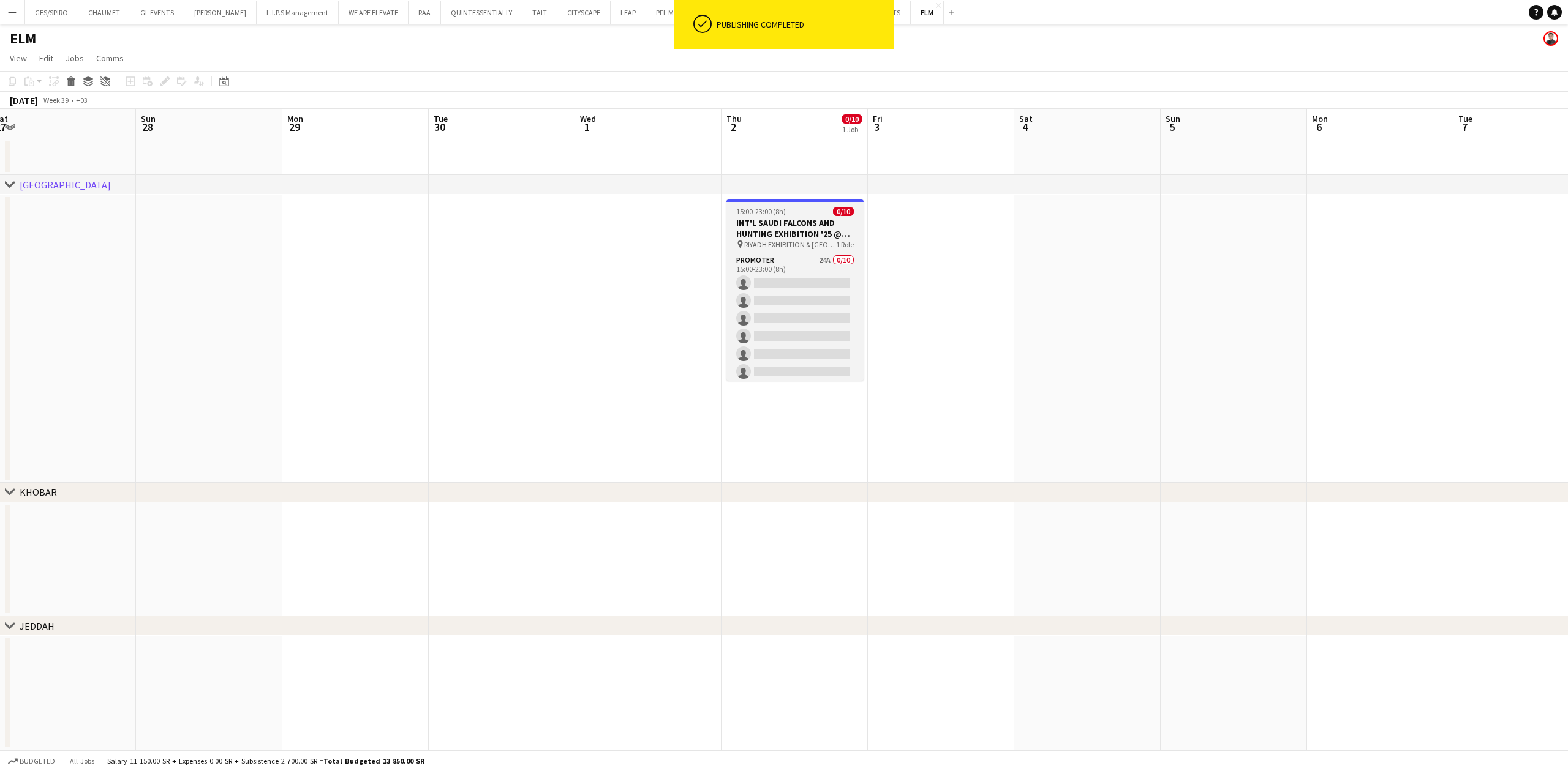
click at [795, 222] on h3 "INT'L SAUDI FALCONS AND HUNTING EXHIBITION '25 @ [GEOGRAPHIC_DATA] - [GEOGRAPHI…" at bounding box center [795, 228] width 137 height 22
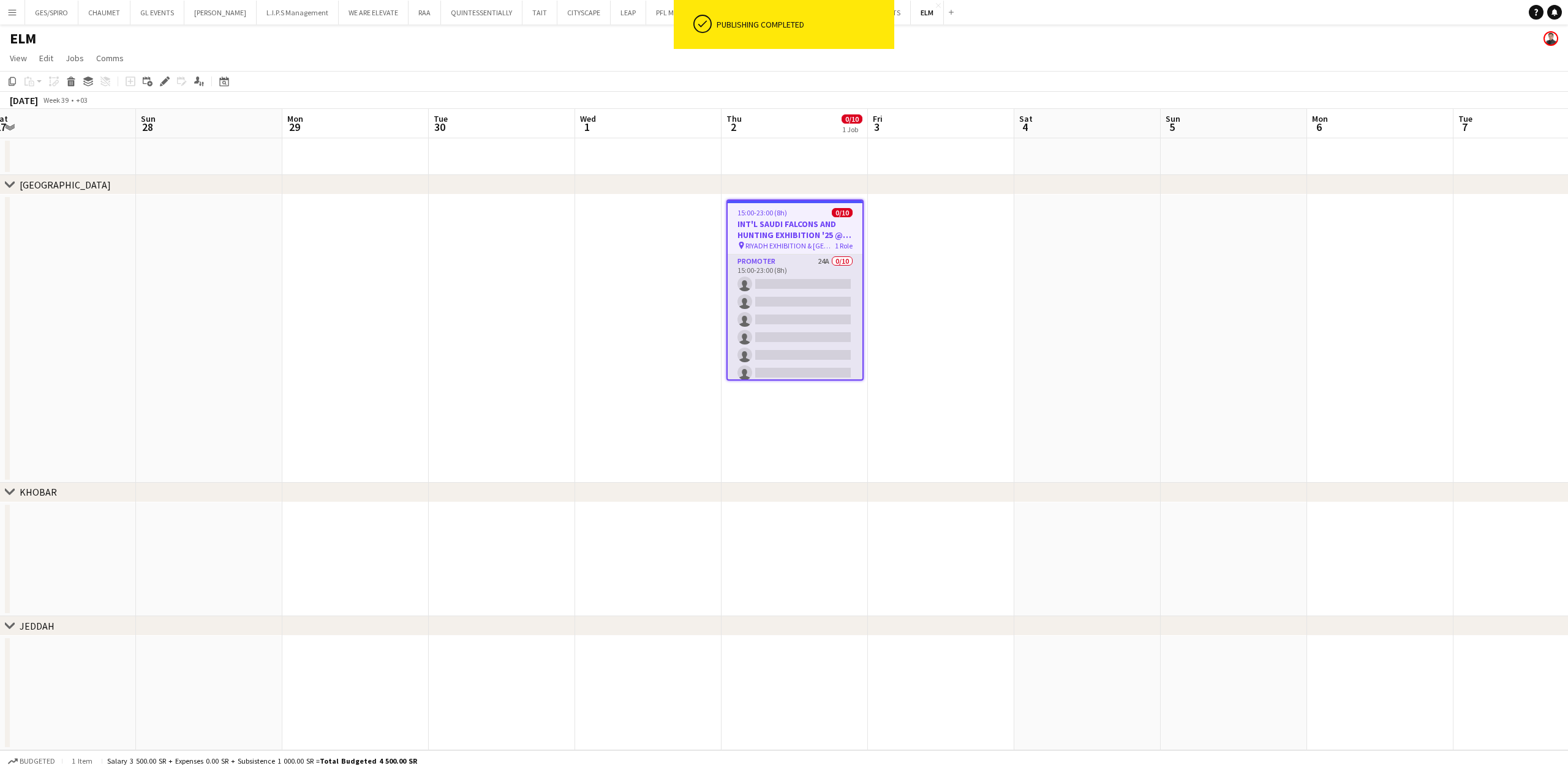
click at [807, 267] on app-card-role "Promoter 24A 0/10 15:00-23:00 (8h) single-neutral-actions single-neutral-action…" at bounding box center [796, 355] width 135 height 202
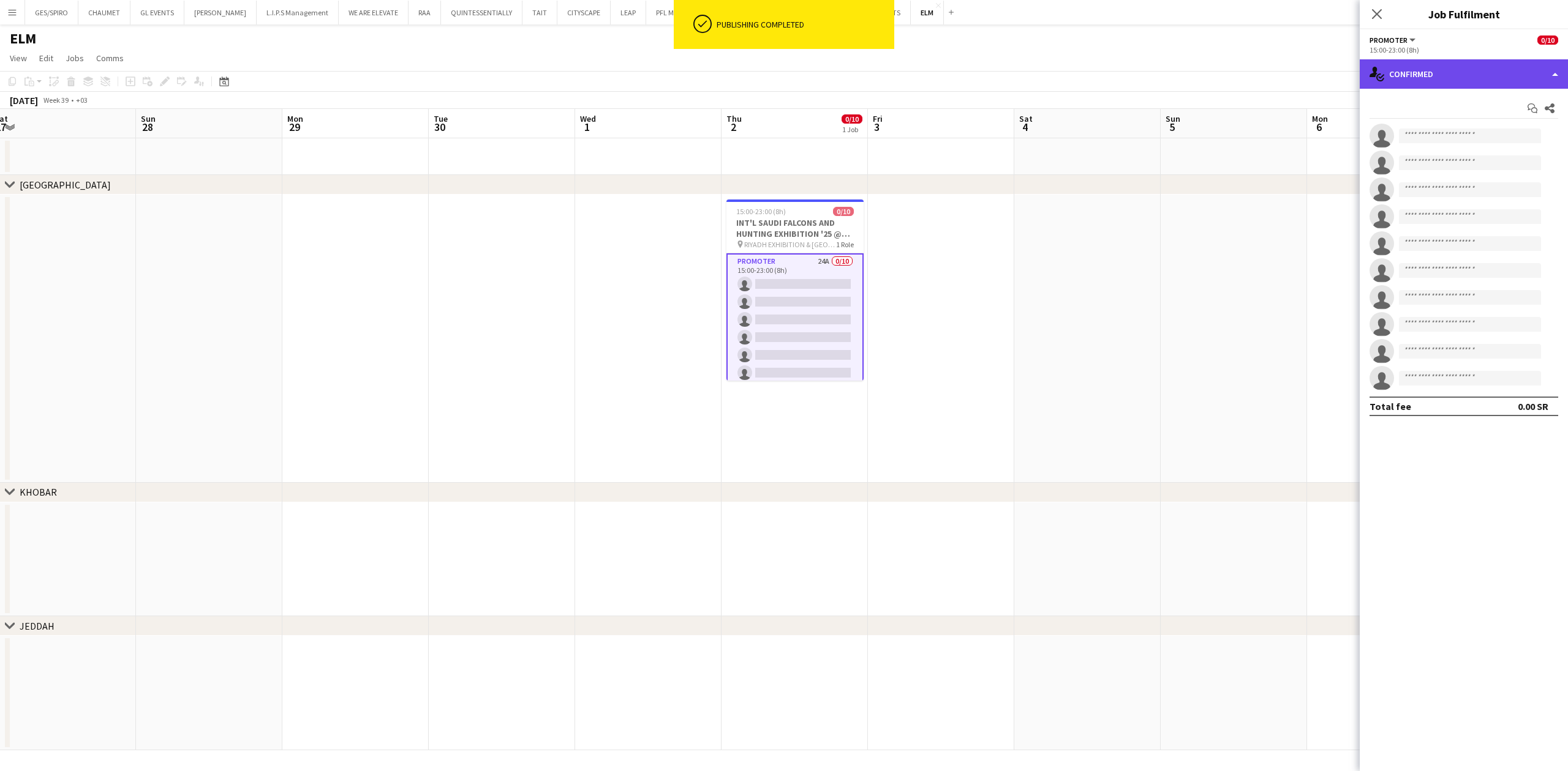
click at [1526, 68] on div "single-neutral-actions-check-2 Confirmed" at bounding box center [1464, 74] width 209 height 29
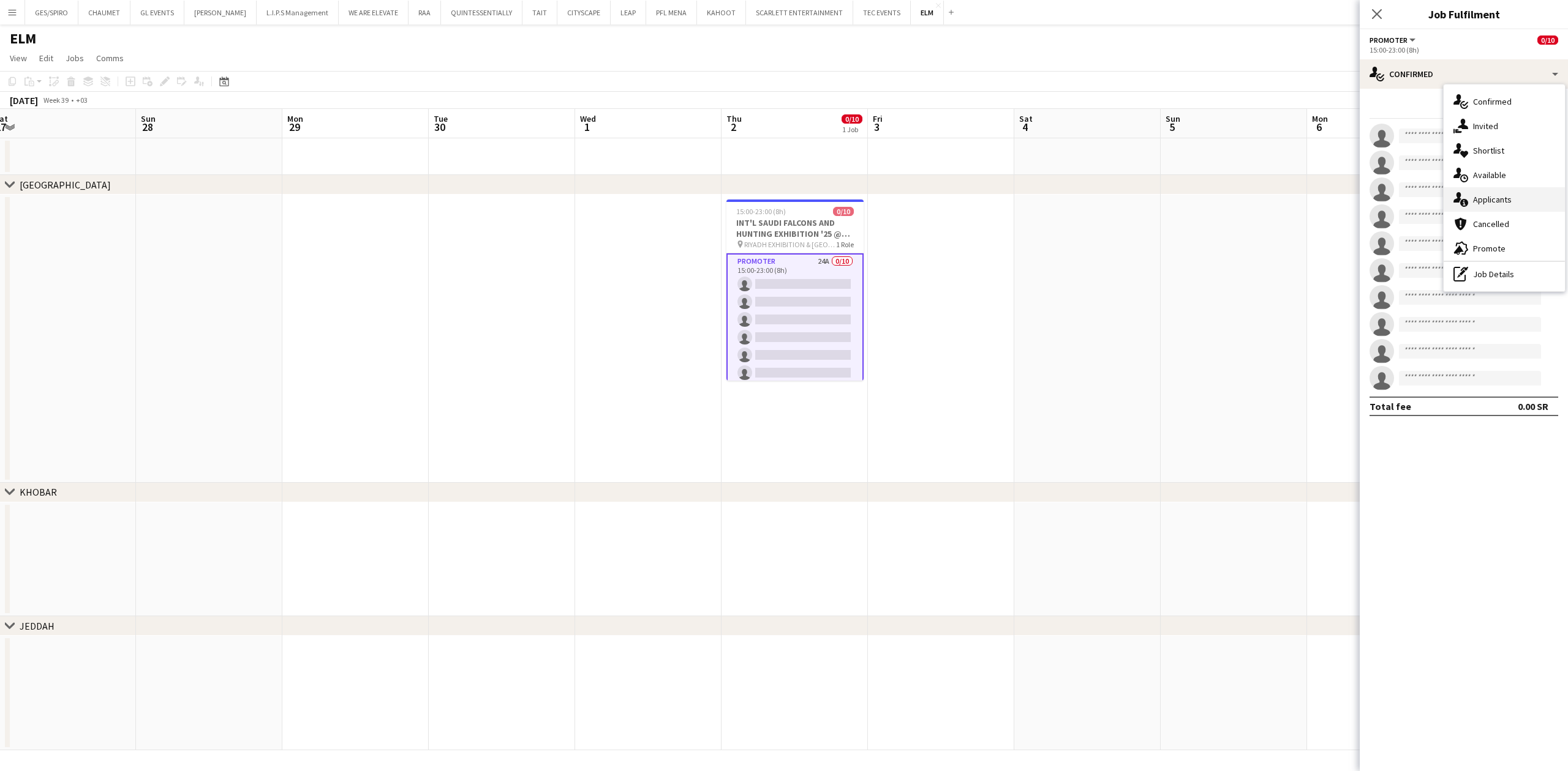
click at [1513, 204] on div "single-neutral-actions-information Applicants" at bounding box center [1505, 199] width 121 height 24
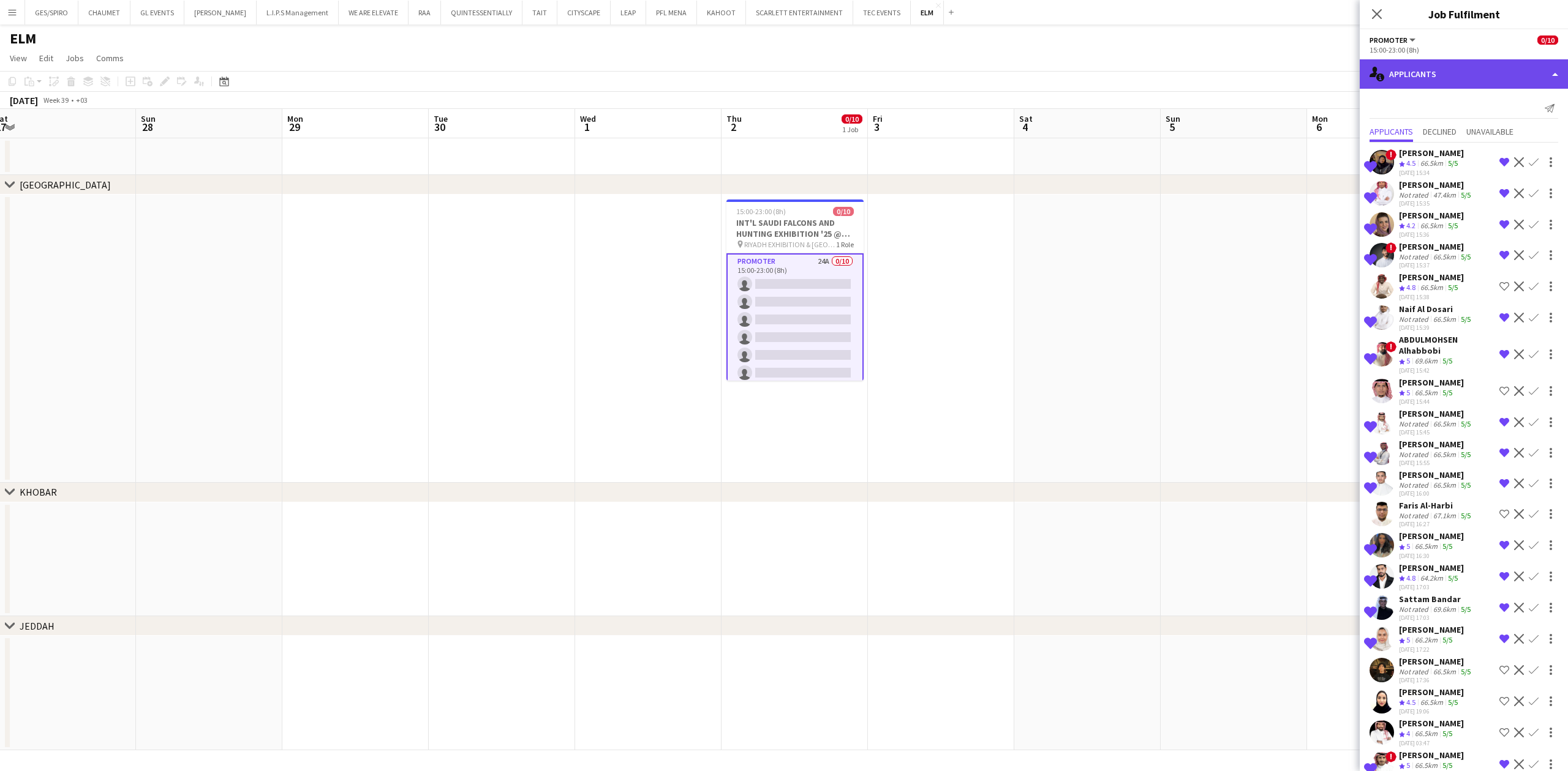
click at [1449, 60] on div "single-neutral-actions-information Applicants" at bounding box center [1464, 74] width 209 height 29
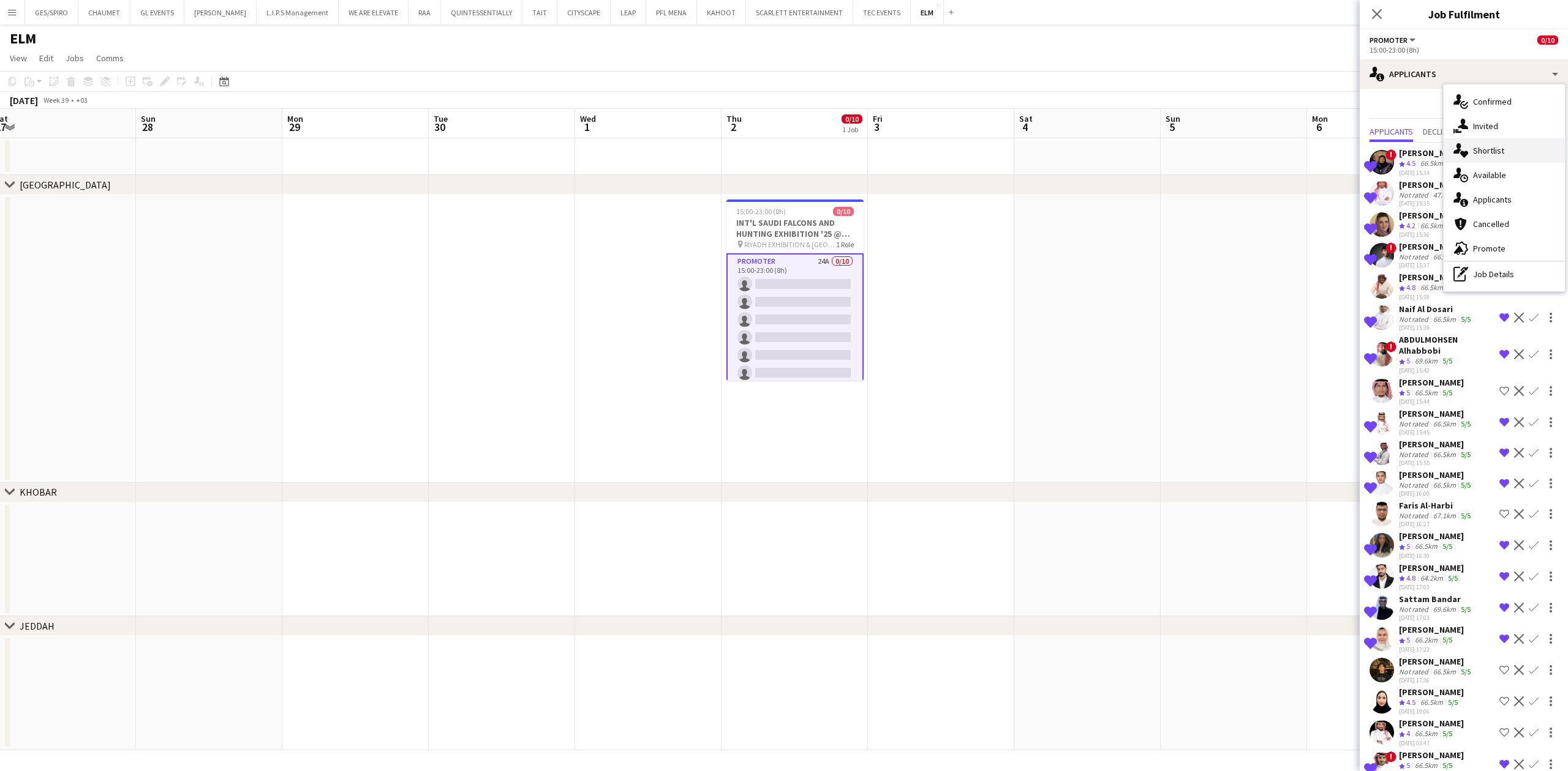
click at [1503, 148] on div "single-neutral-actions-heart Shortlist" at bounding box center [1505, 151] width 121 height 24
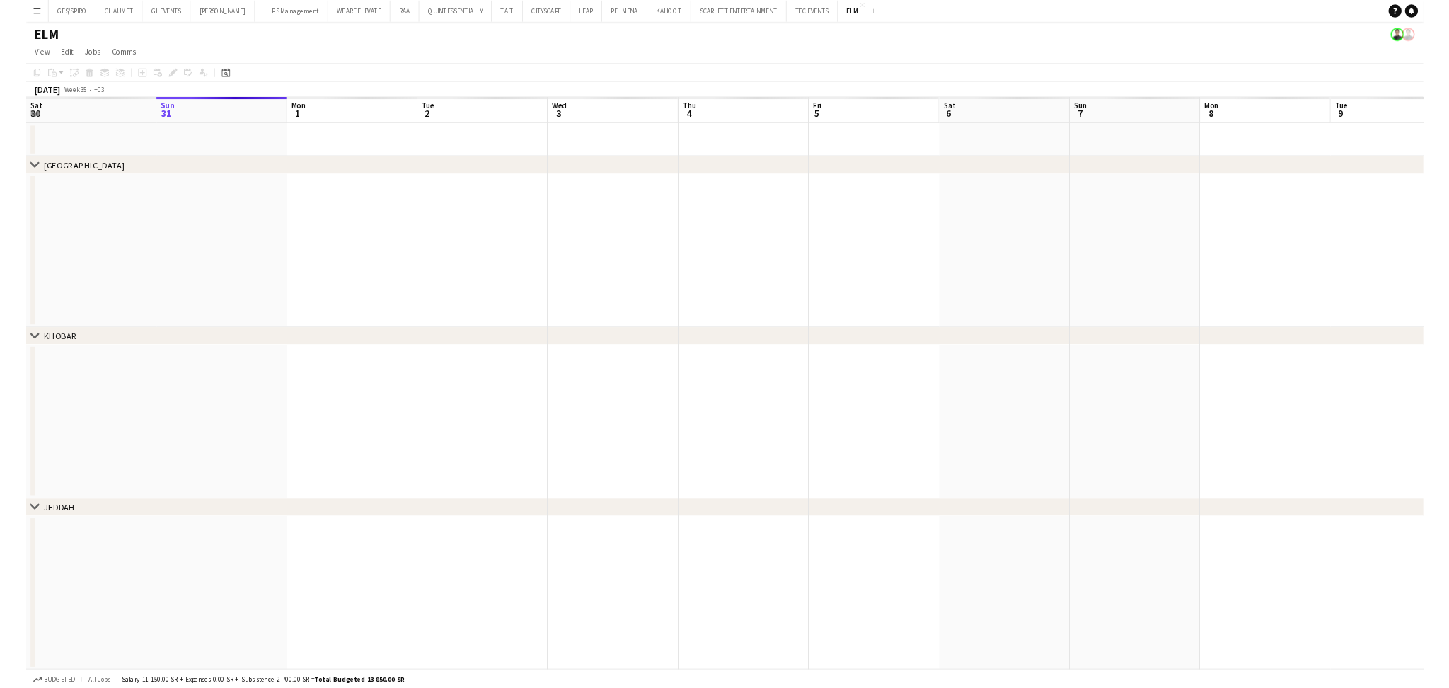
scroll to position [0, 338]
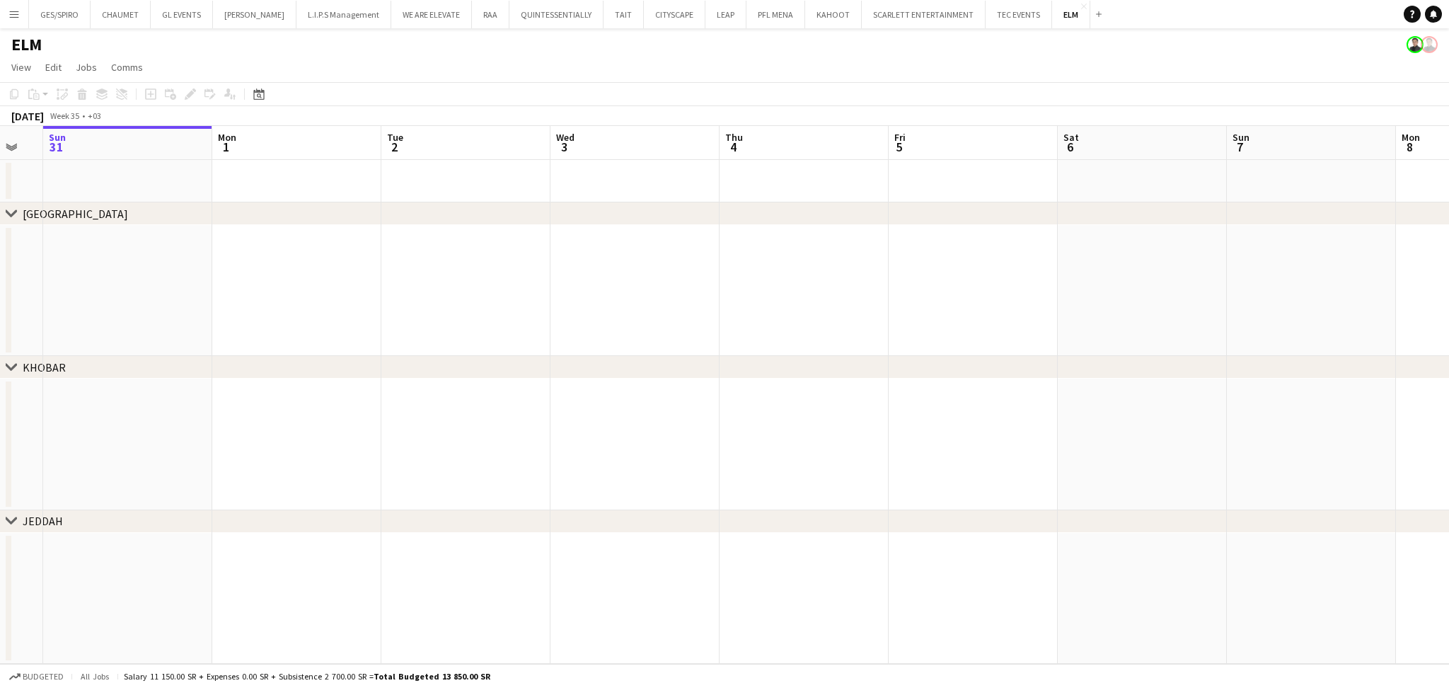
drag, startPoint x: 901, startPoint y: 245, endPoint x: 535, endPoint y: 259, distance: 366.1
click at [586, 259] on app-calendar-viewport "Thu 28 Fri 29 Sat 30 Sun 31 Mon 1 Tue 2 Wed 3 Thu 4 Fri 5 Sat 6 Sun 7 Mon 8 Tue…" at bounding box center [724, 395] width 1449 height 538
drag, startPoint x: 775, startPoint y: 296, endPoint x: 550, endPoint y: 316, distance: 226.6
click at [540, 318] on app-calendar-viewport "Tue 2 Wed 3 Thu 4 Fri 5 Sat 6 Sun 7 Mon 8 Tue 9 Wed 10 Thu 11 Fri 12 Sat 13 Sun…" at bounding box center [724, 395] width 1449 height 538
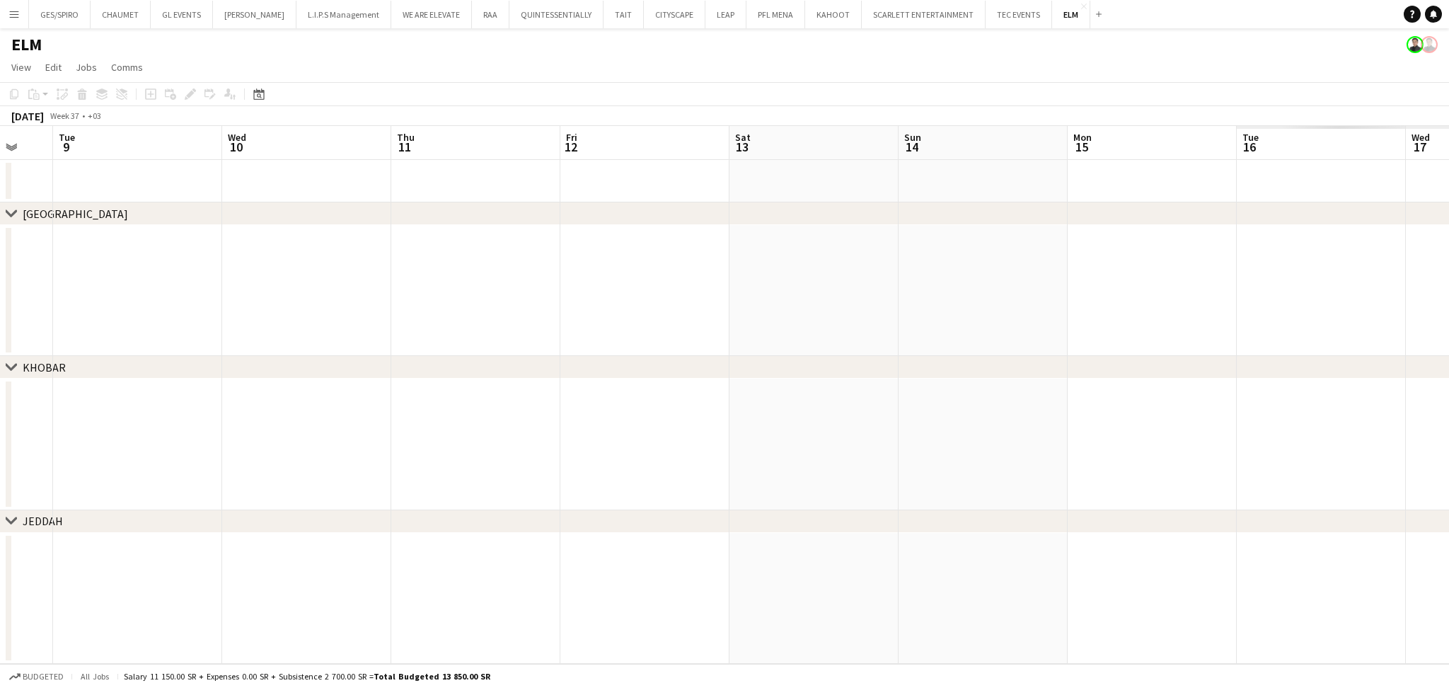
drag, startPoint x: 1040, startPoint y: 313, endPoint x: 738, endPoint y: 364, distance: 306.5
click at [379, 354] on app-calendar-viewport "Sat 6 Sun 7 Mon 8 Tue 9 Wed 10 Thu 11 Fri 12 Sat 13 Sun 14 Mon 15 Tue 16 Wed 17…" at bounding box center [724, 395] width 1449 height 538
drag, startPoint x: 1058, startPoint y: 364, endPoint x: 617, endPoint y: 457, distance: 450.4
click at [417, 494] on div "chevron-right Riyadh chevron-right KHOBAR chevron-right JEDDAH Sat 6 Sun 7 Mon …" at bounding box center [724, 395] width 1449 height 538
drag, startPoint x: 1074, startPoint y: 254, endPoint x: 424, endPoint y: 323, distance: 653.9
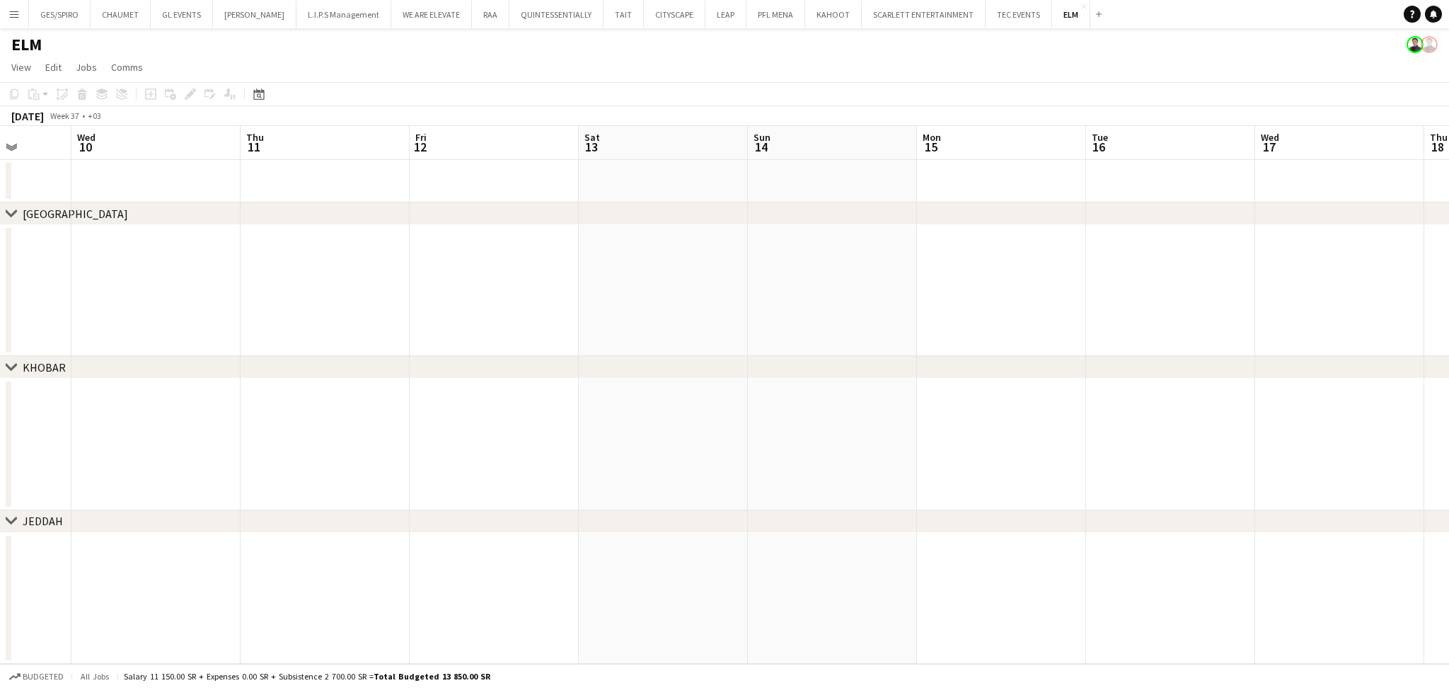
click at [412, 324] on app-calendar-viewport "Sat 6 Sun 7 Mon 8 Tue 9 Wed 10 Thu 11 Fri 12 Sat 13 Sun 14 Mon 15 Tue 16 Wed 17…" at bounding box center [724, 395] width 1449 height 538
drag, startPoint x: 1131, startPoint y: 322, endPoint x: 957, endPoint y: 306, distance: 174.0
click at [450, 332] on app-calendar-viewport "Thu 11 Fri 12 Sat 13 Sun 14 Mon 15 Tue 16 Wed 17 Thu 18 Fri 19 Sat 20 Sun 21 Mo…" at bounding box center [724, 395] width 1449 height 538
drag, startPoint x: 1181, startPoint y: 253, endPoint x: 469, endPoint y: 297, distance: 713.1
click at [469, 297] on app-calendar-viewport "Tue 16 Wed 17 Thu 18 Fri 19 Sat 20 Sun 21 Mon 22 Tue 23 Wed 24 Thu 25 Fri 26 Sa…" at bounding box center [724, 395] width 1449 height 538
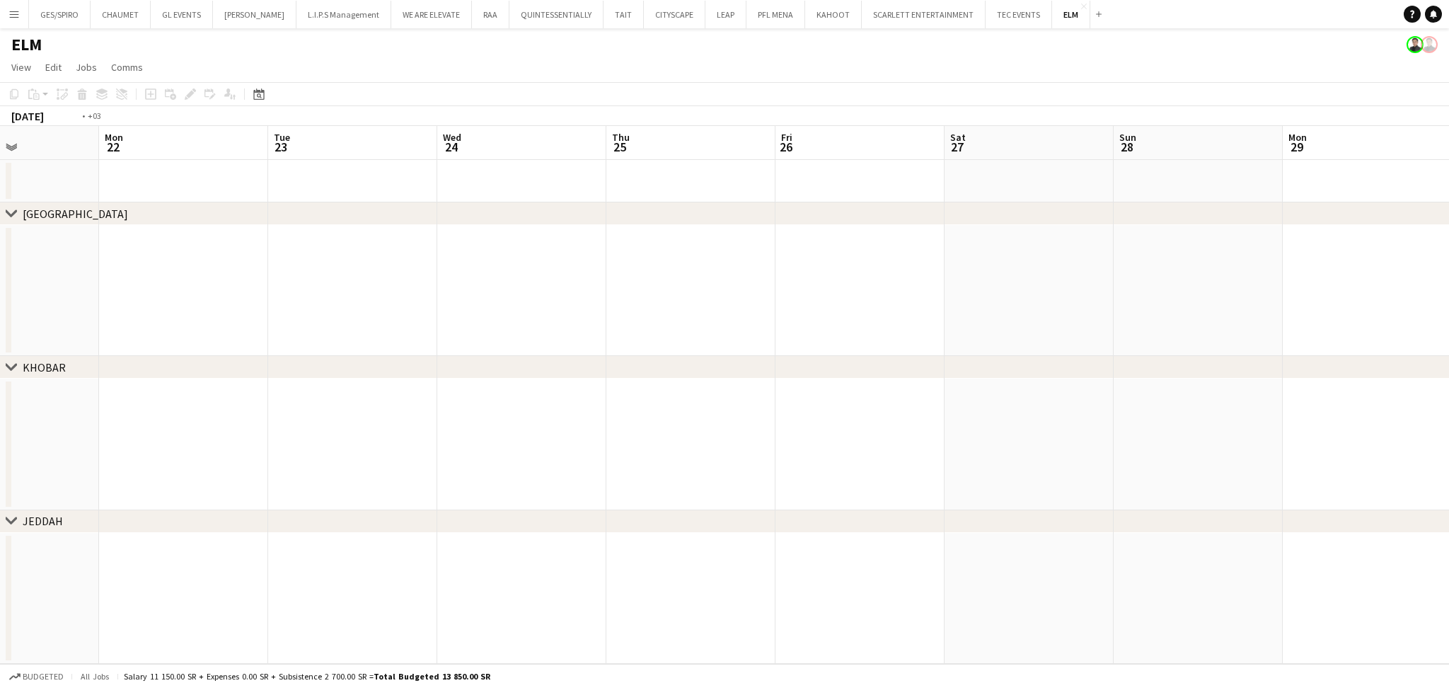
drag, startPoint x: 1021, startPoint y: 279, endPoint x: 383, endPoint y: 326, distance: 639.2
click at [378, 326] on app-calendar-viewport "Thu 18 Fri 19 Sat 20 Sun 21 Mon 22 Tue 23 Wed 24 Thu 25 Fri 26 Sat 27 Sun 28 Mo…" at bounding box center [724, 395] width 1449 height 538
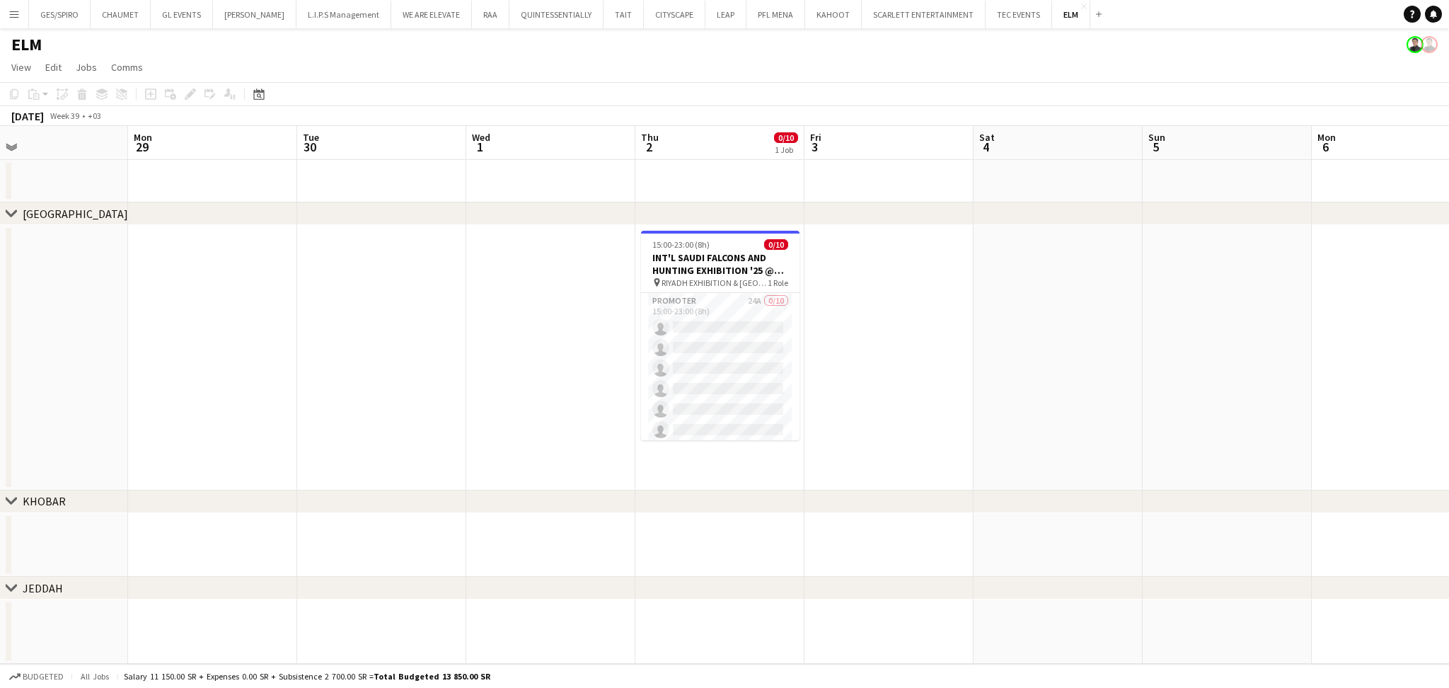
scroll to position [0, 628]
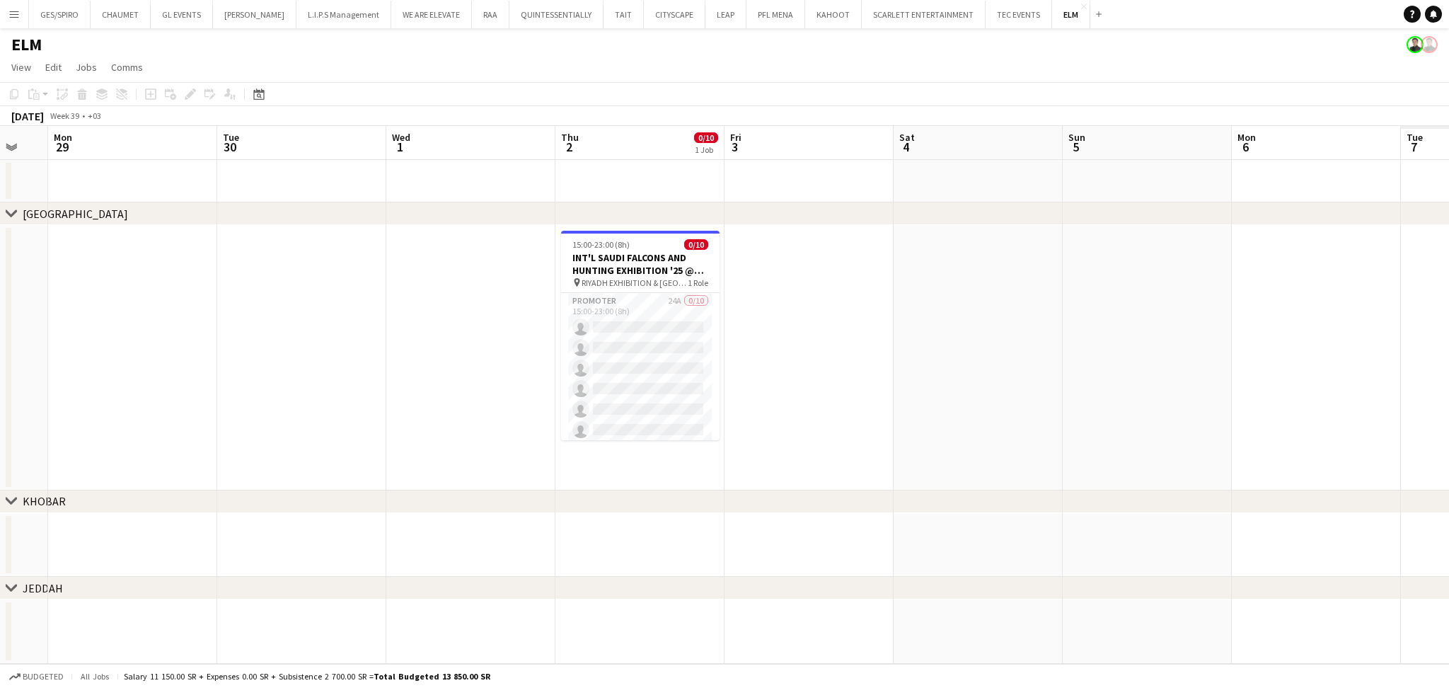
drag, startPoint x: 1009, startPoint y: 280, endPoint x: 340, endPoint y: 351, distance: 672.3
click at [324, 351] on app-calendar-viewport "Thu 25 Fri 26 Sat 27 Sun 28 Mon 29 Tue 30 Wed 1 Thu 2 0/10 1 Job Fri 3 Sat 4 Su…" at bounding box center [724, 395] width 1449 height 538
click at [661, 357] on app-card-role "Promoter 24A 0/10 15:00-23:00 (8h) single-neutral-actions single-neutral-action…" at bounding box center [640, 409] width 158 height 233
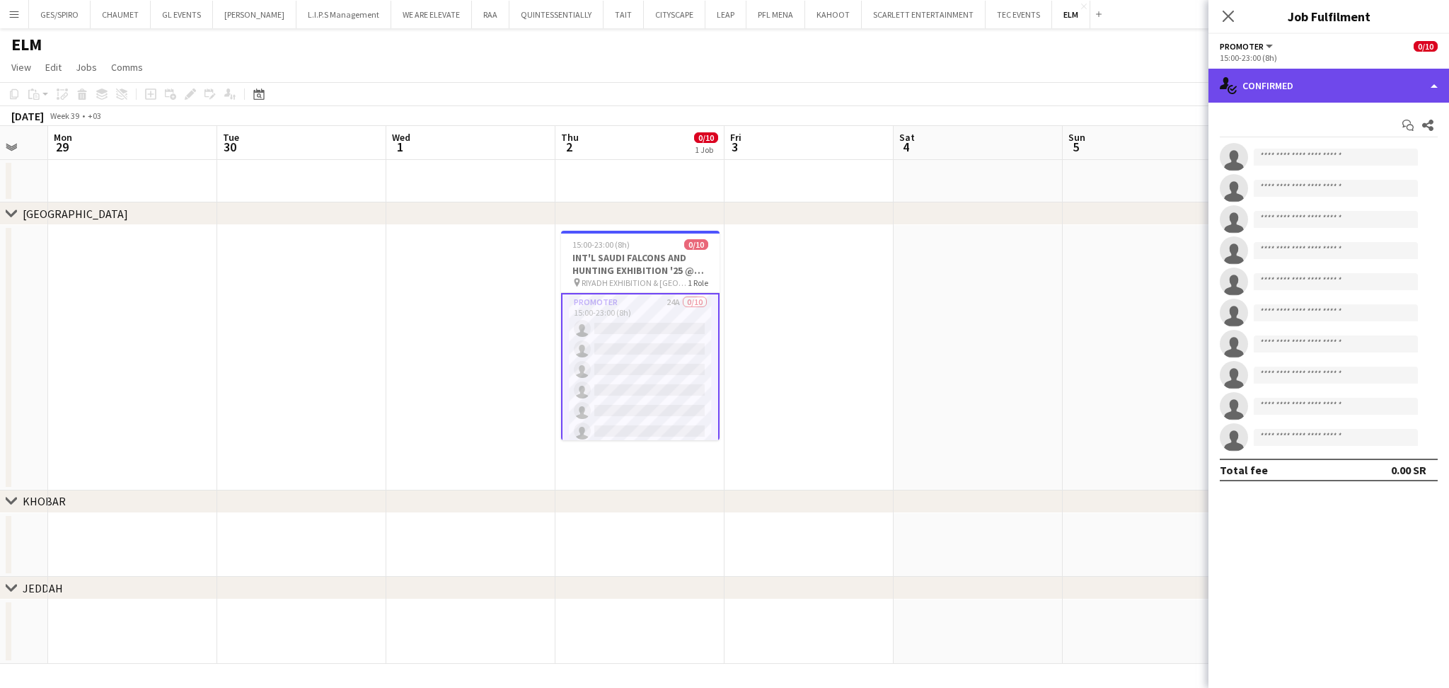
click at [1351, 83] on div "single-neutral-actions-check-2 Confirmed" at bounding box center [1328, 86] width 241 height 34
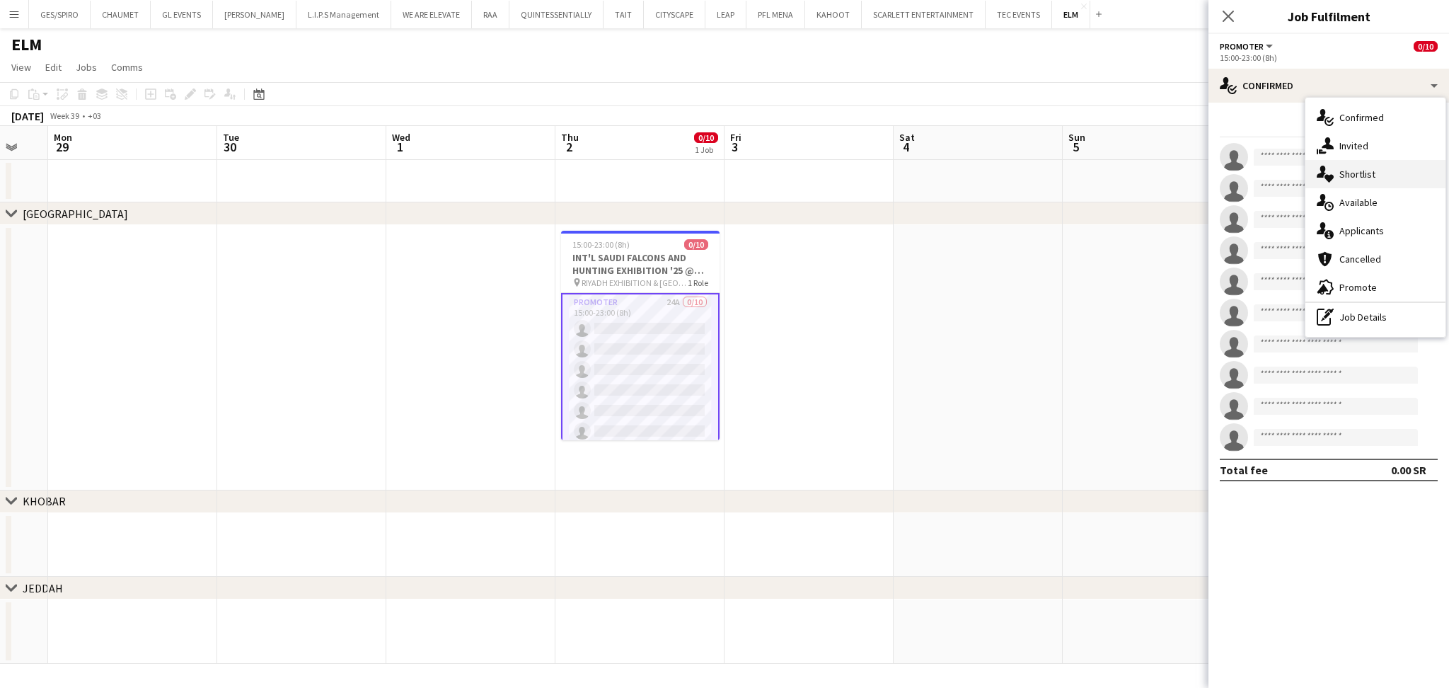
click at [1379, 171] on div "single-neutral-actions-heart Shortlist" at bounding box center [1375, 174] width 140 height 28
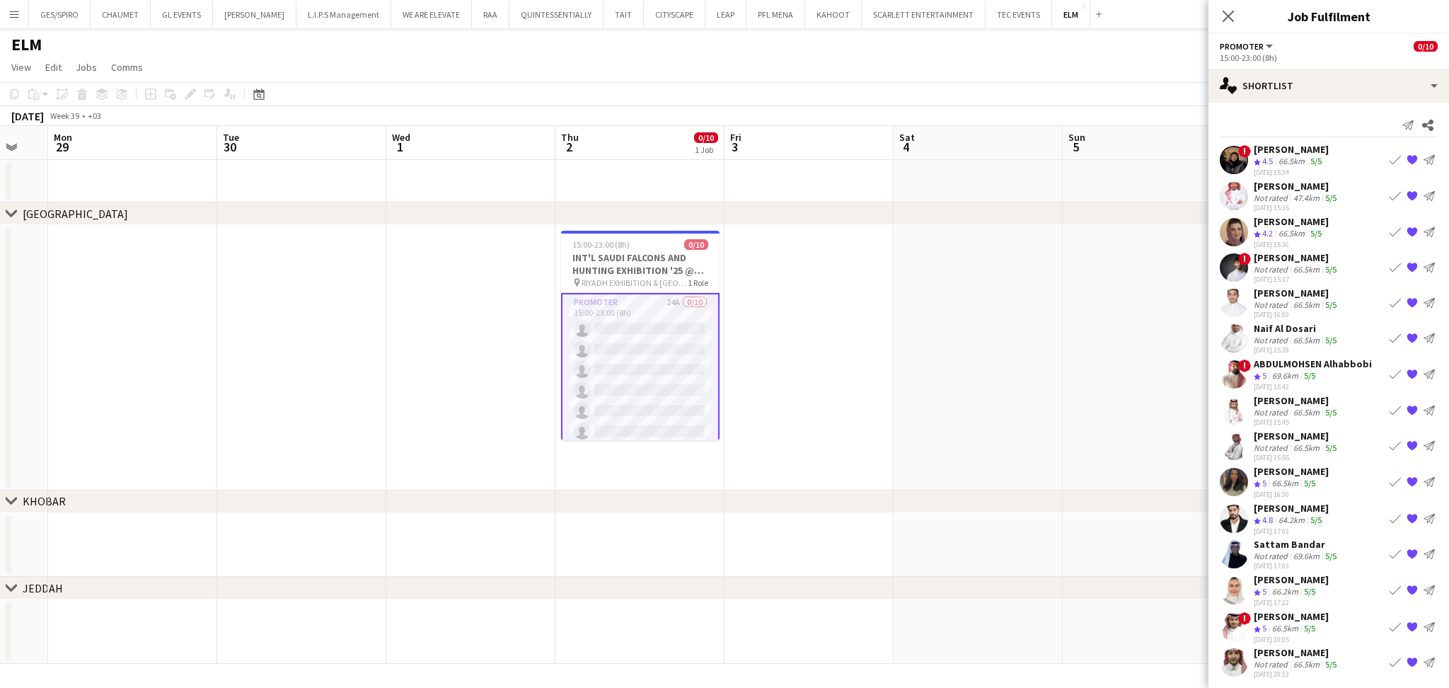
click at [1319, 163] on app-skills-label "5/5" at bounding box center [1315, 161] width 11 height 11
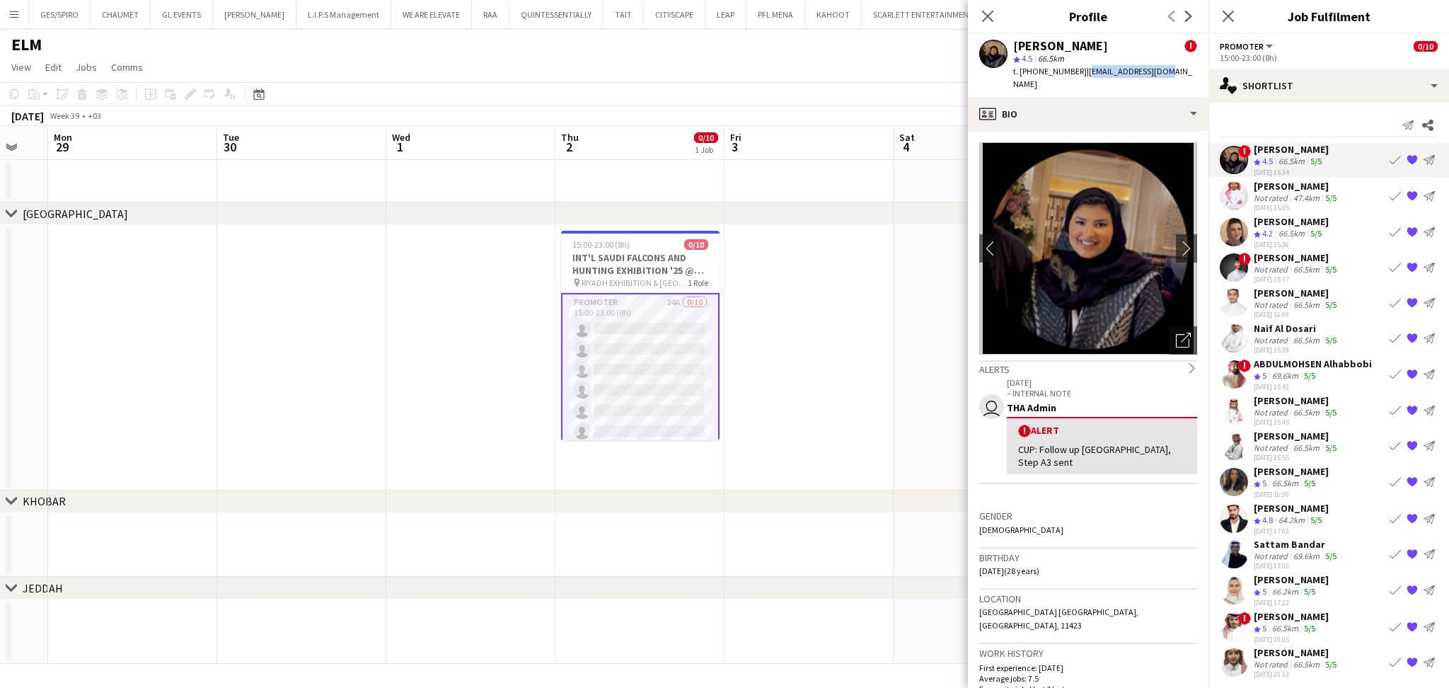
drag, startPoint x: 1079, startPoint y: 71, endPoint x: 1167, endPoint y: 71, distance: 87.7
click at [1167, 71] on div "[PERSON_NAME] ! star 4.5 66.5km t. [PHONE_NUMBER] | [EMAIL_ADDRESS][DOMAIN_NAME]" at bounding box center [1088, 65] width 241 height 63
copy span "[EMAIL_ADDRESS][DOMAIN_NAME]"
click at [1264, 188] on div "[PERSON_NAME]" at bounding box center [1297, 186] width 86 height 13
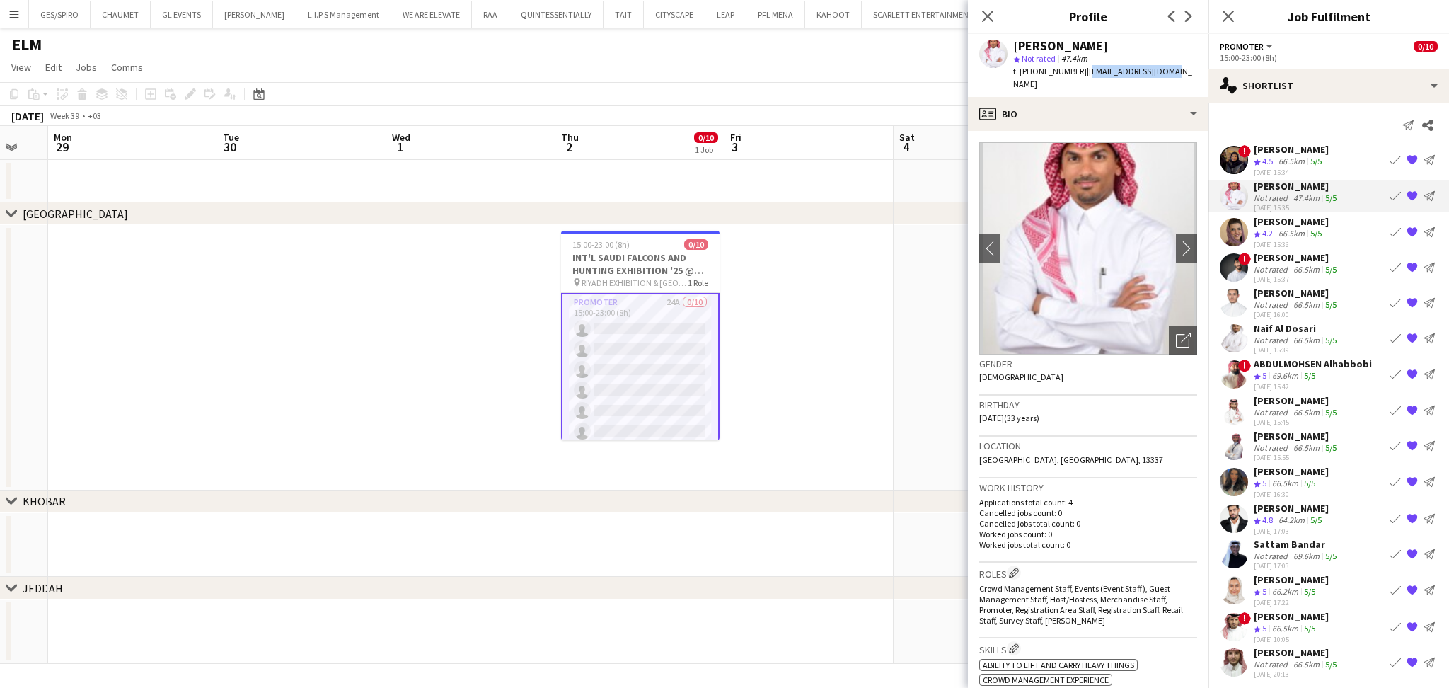
drag, startPoint x: 1079, startPoint y: 70, endPoint x: 1197, endPoint y: 69, distance: 118.2
click at [1197, 69] on app-profile-header "[PERSON_NAME] algethmi star Not rated 47.4km t. [PHONE_NUMBER] | [EMAIL_ADDRESS…" at bounding box center [1088, 65] width 241 height 63
copy span "[EMAIL_ADDRESS][DOMAIN_NAME]"
click at [1296, 228] on div "66.5km" at bounding box center [1292, 234] width 32 height 12
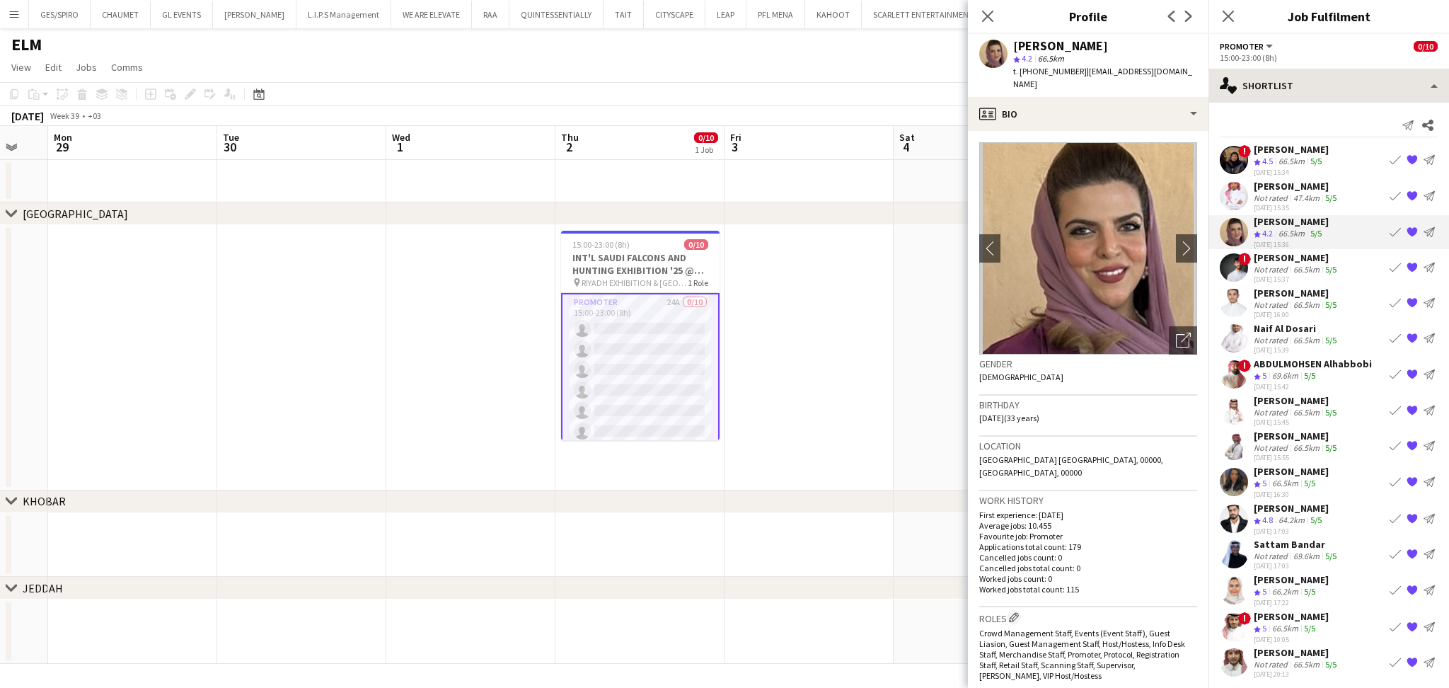
drag, startPoint x: 1080, startPoint y: 72, endPoint x: 1215, endPoint y: 69, distance: 135.2
click at [1215, 69] on body "Menu Boards Boards Boards All jobs Status Workforce Workforce My Workforce Recr…" at bounding box center [724, 344] width 1449 height 688
click at [1172, 74] on span "| alosaimiamal@yahoo.com" at bounding box center [1102, 77] width 179 height 23
drag, startPoint x: 1079, startPoint y: 68, endPoint x: 1203, endPoint y: 67, distance: 123.8
click at [1203, 67] on app-profile-header "[PERSON_NAME] star 4.2 66.5km t. [PHONE_NUMBER] | [EMAIL_ADDRESS][DOMAIN_NAME]" at bounding box center [1088, 65] width 241 height 63
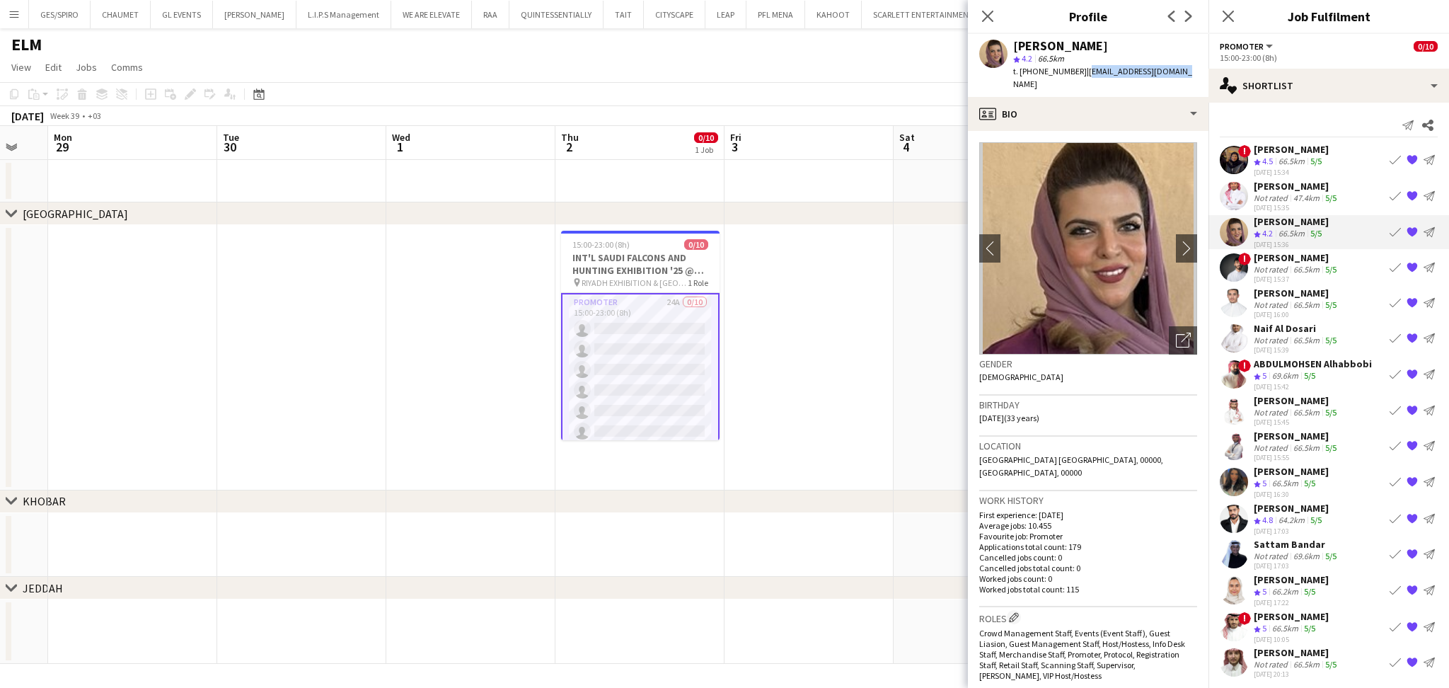
copy span "[EMAIL_ADDRESS][DOMAIN_NAME]"
click at [1300, 260] on div "[PERSON_NAME]" at bounding box center [1297, 257] width 86 height 13
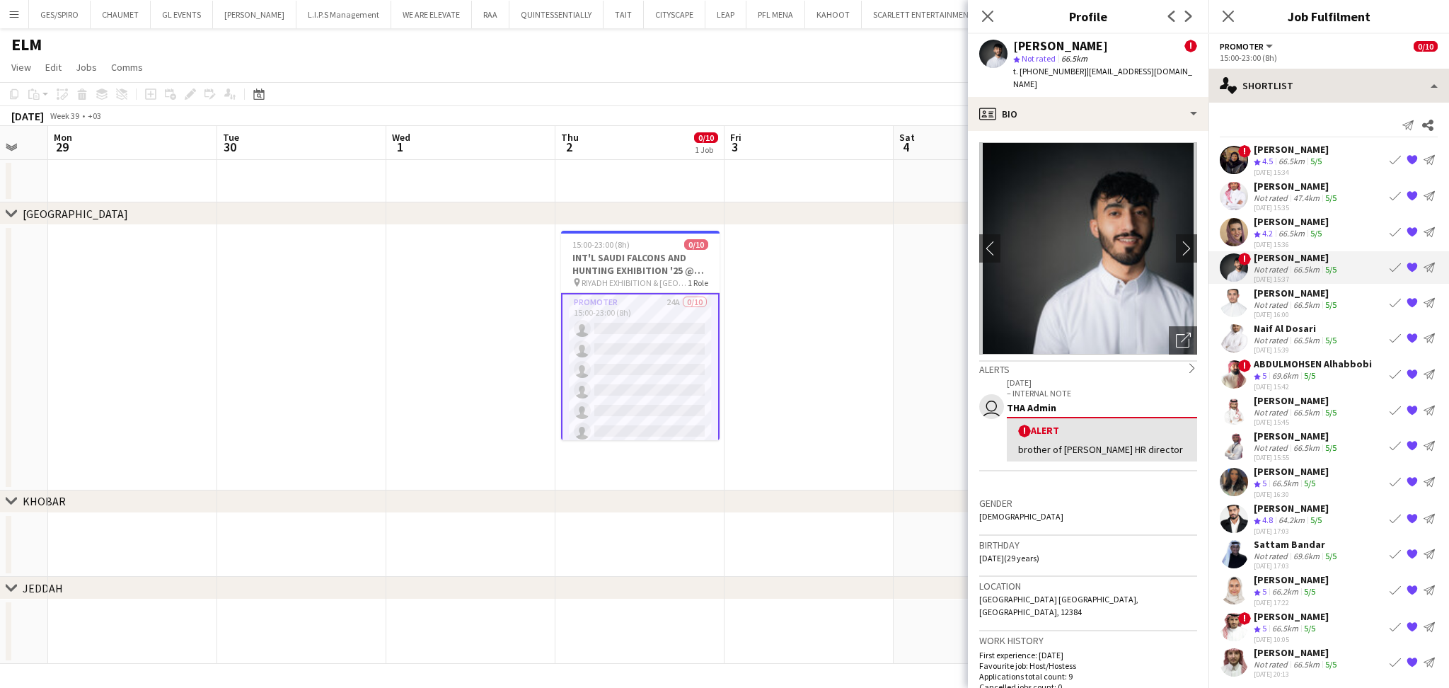
drag, startPoint x: 1080, startPoint y: 70, endPoint x: 1209, endPoint y: 70, distance: 129.5
click at [1209, 70] on body "Menu Boards Boards Boards All jobs Status Workforce Workforce My Workforce Recr…" at bounding box center [724, 344] width 1449 height 688
click at [1150, 69] on span "| s.albuqayshi@gmail.com" at bounding box center [1102, 77] width 179 height 23
drag, startPoint x: 1184, startPoint y: 69, endPoint x: 1080, endPoint y: 76, distance: 104.2
click at [1080, 76] on app-profile-header "[PERSON_NAME] ! star Not rated 66.5km t. [PHONE_NUMBER] | [EMAIL_ADDRESS][DOMAI…" at bounding box center [1088, 65] width 241 height 63
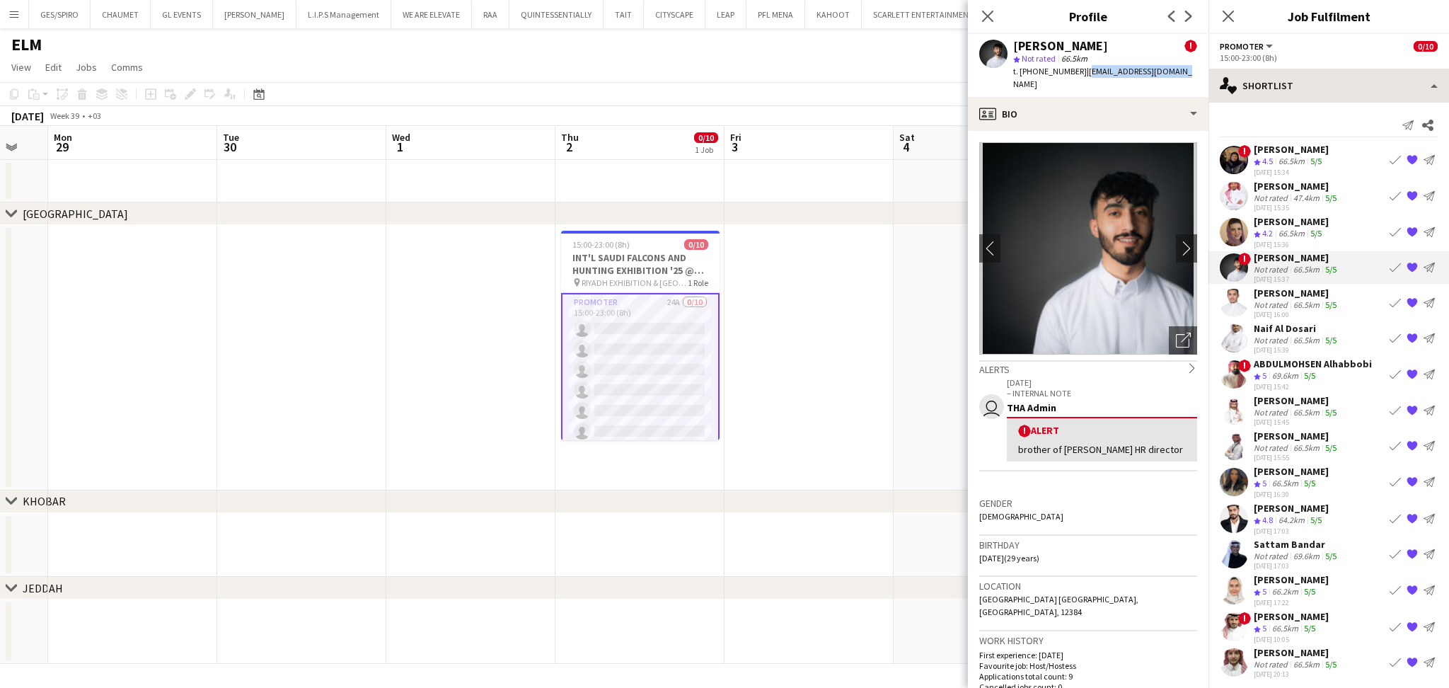
copy span "[EMAIL_ADDRESS][DOMAIN_NAME]"
click at [1304, 294] on div "[PERSON_NAME]" at bounding box center [1297, 293] width 86 height 13
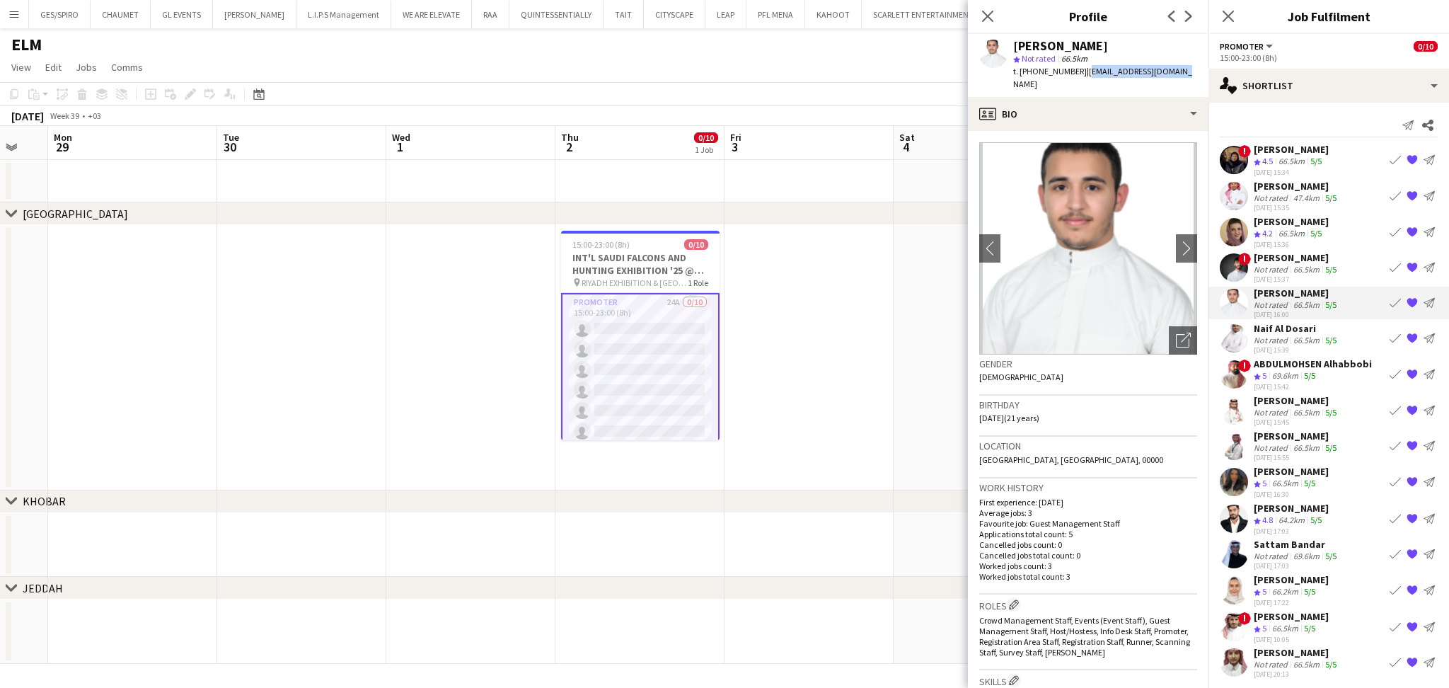
drag, startPoint x: 1080, startPoint y: 70, endPoint x: 1192, endPoint y: 69, distance: 112.5
click at [1192, 69] on app-profile-header "[PERSON_NAME] star Not rated 66.5km t. [PHONE_NUMBER] | [EMAIL_ADDRESS][DOMAIN_…" at bounding box center [1088, 65] width 241 height 63
copy span "[EMAIL_ADDRESS][DOMAIN_NAME]"
click at [1269, 345] on div "[DATE] 15:39" at bounding box center [1297, 349] width 86 height 9
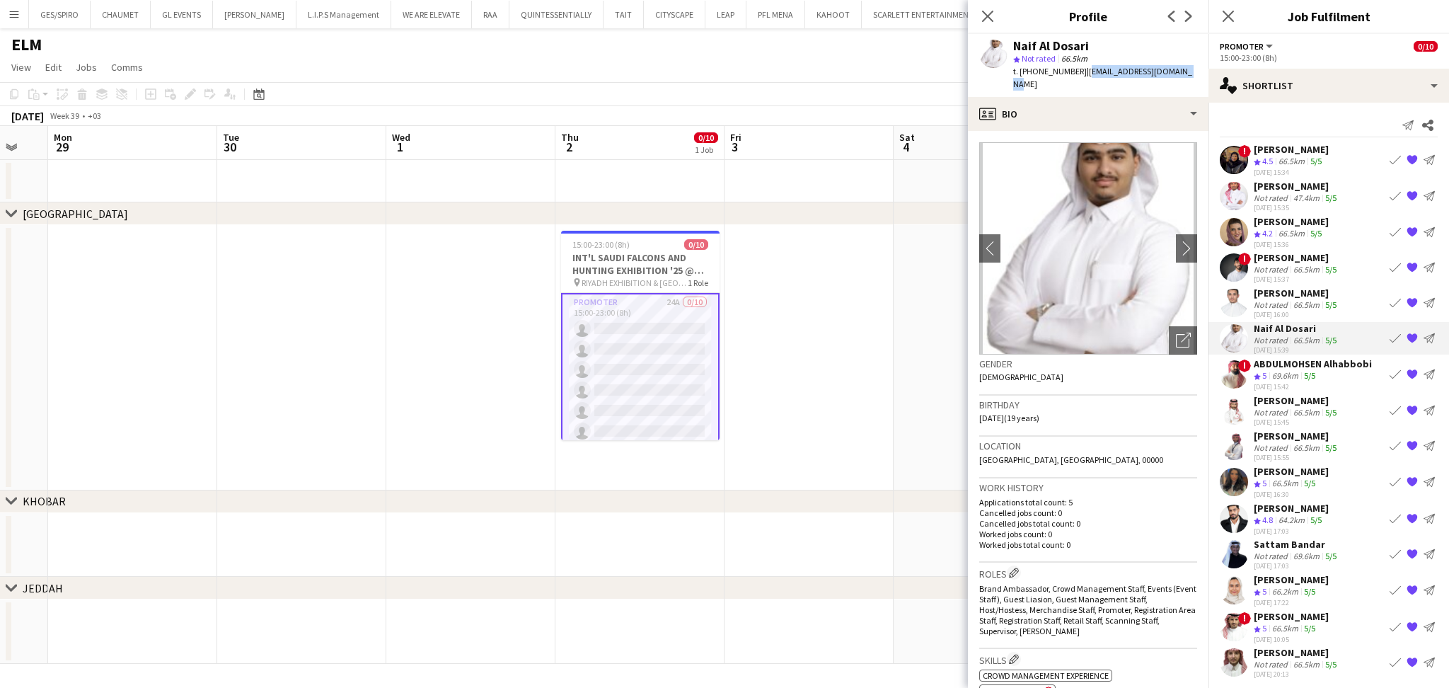
drag, startPoint x: 1080, startPoint y: 70, endPoint x: 1202, endPoint y: 74, distance: 122.5
click at [1202, 74] on app-profile-header "Naif Al Dosari star Not rated 66.5km t. [PHONE_NUMBER] | [EMAIL_ADDRESS][DOMAIN…" at bounding box center [1088, 65] width 241 height 63
copy span "[EMAIL_ADDRESS][DOMAIN_NAME]"
click at [1330, 364] on div "ABDULMOHSEN Alhabbobi" at bounding box center [1313, 363] width 118 height 13
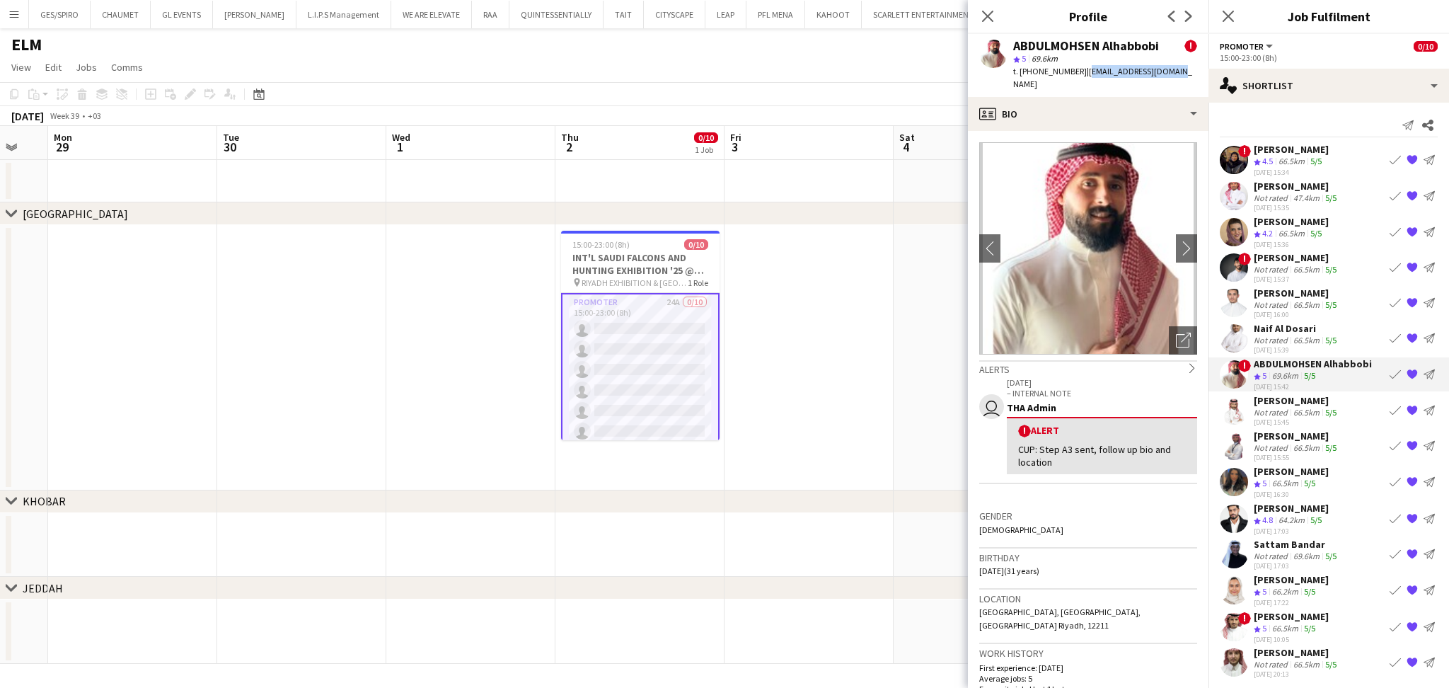
drag, startPoint x: 1082, startPoint y: 73, endPoint x: 1194, endPoint y: 68, distance: 112.6
click at [1194, 68] on app-profile-header "ABDULMOHSEN Alhabbobi ! star 5 69.6km t. [PHONE_NUMBER] | [EMAIL_ADDRESS][DOMAI…" at bounding box center [1088, 65] width 241 height 63
copy span "[EMAIL_ADDRESS][DOMAIN_NAME]"
click at [1271, 400] on div "[PERSON_NAME]" at bounding box center [1297, 400] width 86 height 13
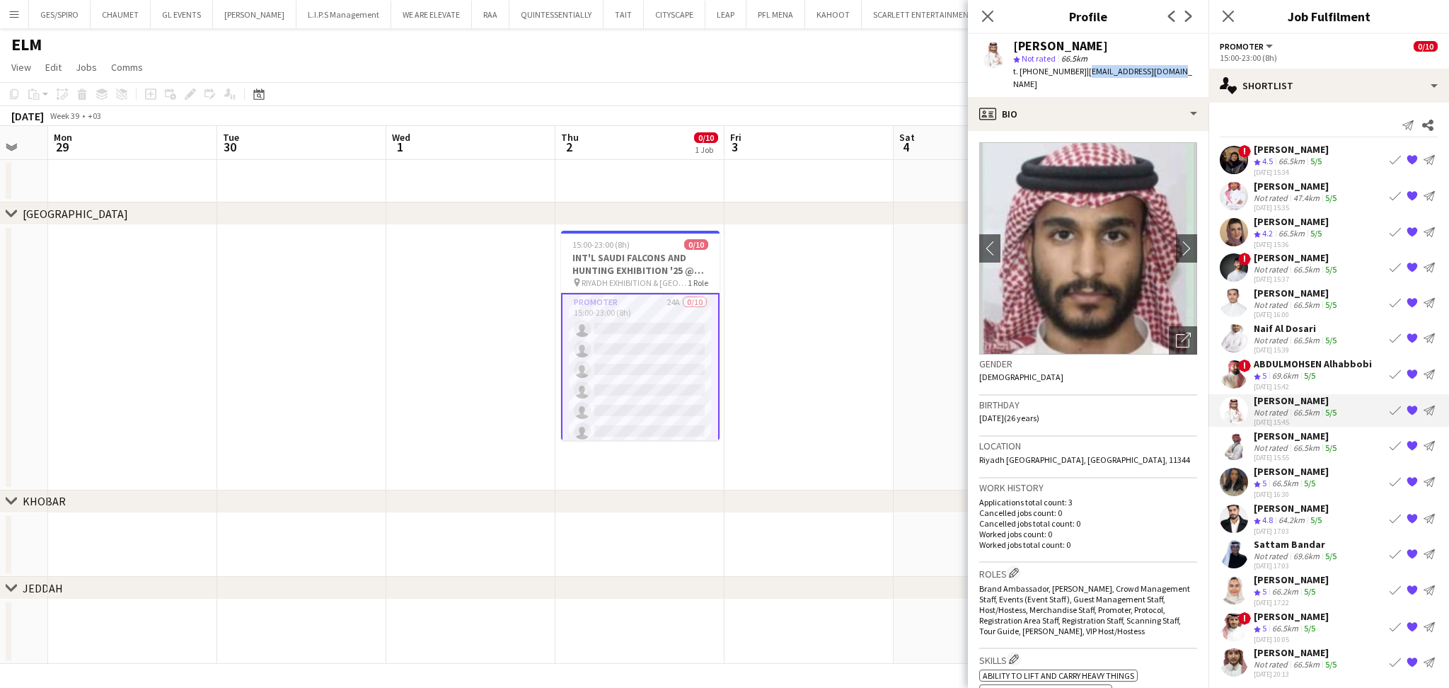
drag, startPoint x: 1080, startPoint y: 69, endPoint x: 1190, endPoint y: 71, distance: 110.4
click at [1190, 71] on app-profile-header "[PERSON_NAME] star Not rated 66.5km t. [PHONE_NUMBER] | [EMAIL_ADDRESS][DOMAIN_…" at bounding box center [1088, 65] width 241 height 63
copy span "[EMAIL_ADDRESS][DOMAIN_NAME]"
click at [1298, 442] on div "66.5km" at bounding box center [1306, 447] width 32 height 11
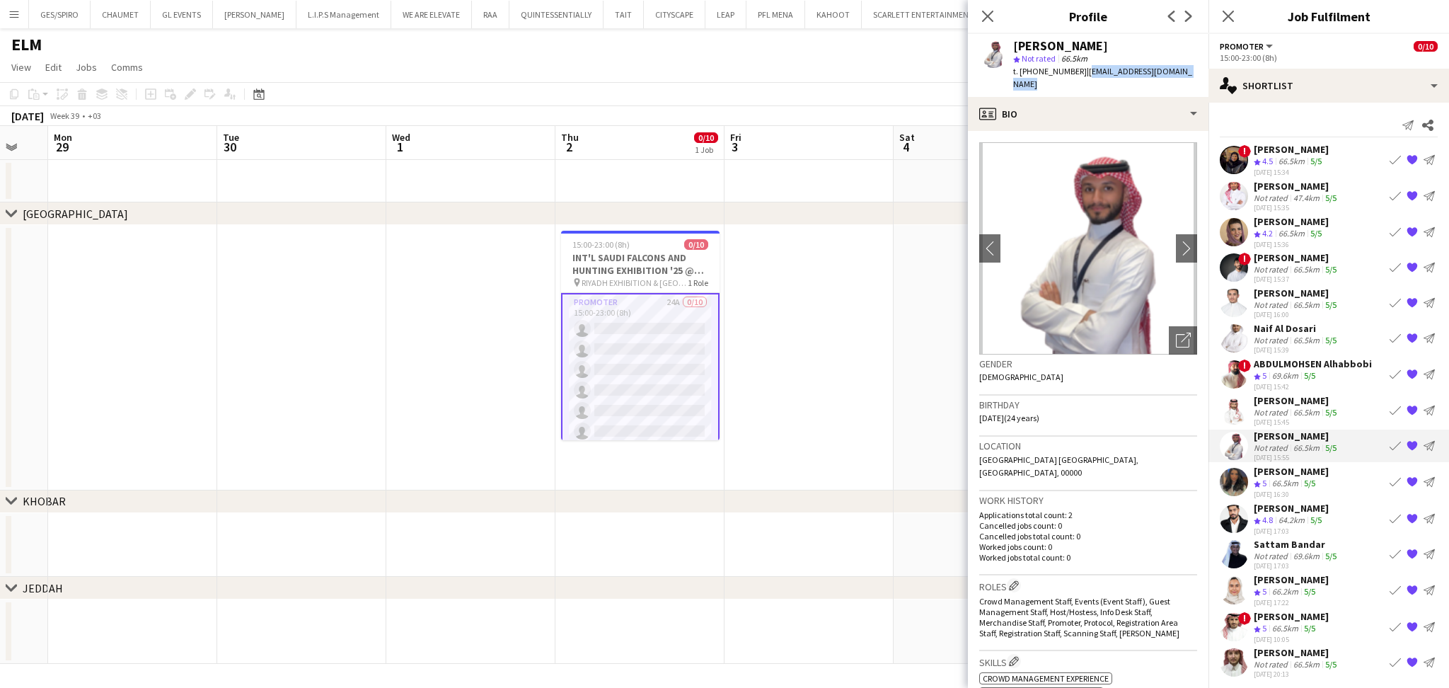
drag, startPoint x: 1083, startPoint y: 71, endPoint x: 1027, endPoint y: 93, distance: 60.0
click at [1027, 93] on div "Mohammed Aldhawi star Not rated 66.5km t. +9660583928567 | mohammedaldhawi44@gm…" at bounding box center [1088, 65] width 241 height 63
copy span "[EMAIL_ADDRESS][DOMAIN_NAME]"
click at [1303, 486] on div "5/5" at bounding box center [1309, 484] width 17 height 12
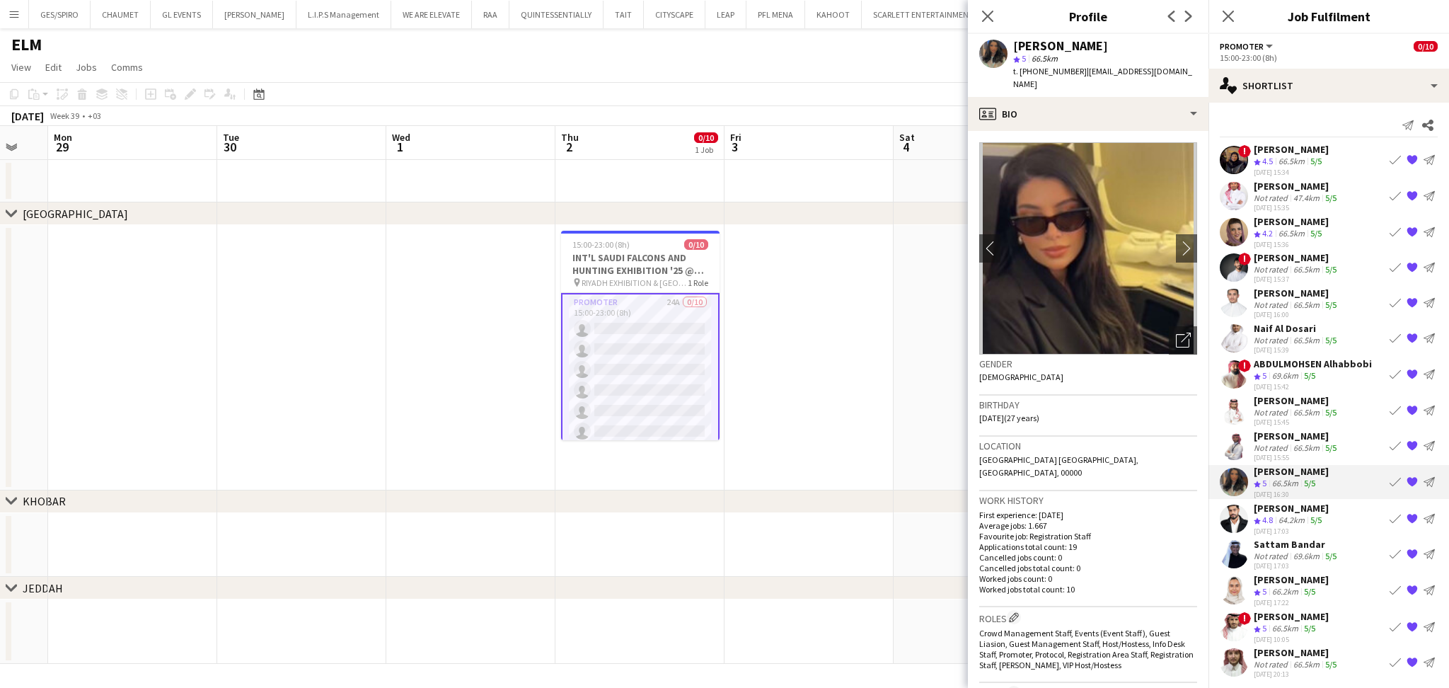
drag, startPoint x: 1078, startPoint y: 69, endPoint x: 1190, endPoint y: 72, distance: 111.8
click at [1190, 72] on app-profile-header "Shouq Tariq star 5 66.5km t. [PHONE_NUMBER] | [EMAIL_ADDRESS][DOMAIN_NAME]" at bounding box center [1088, 65] width 241 height 63
copy span "[EMAIL_ADDRESS][DOMAIN_NAME]"
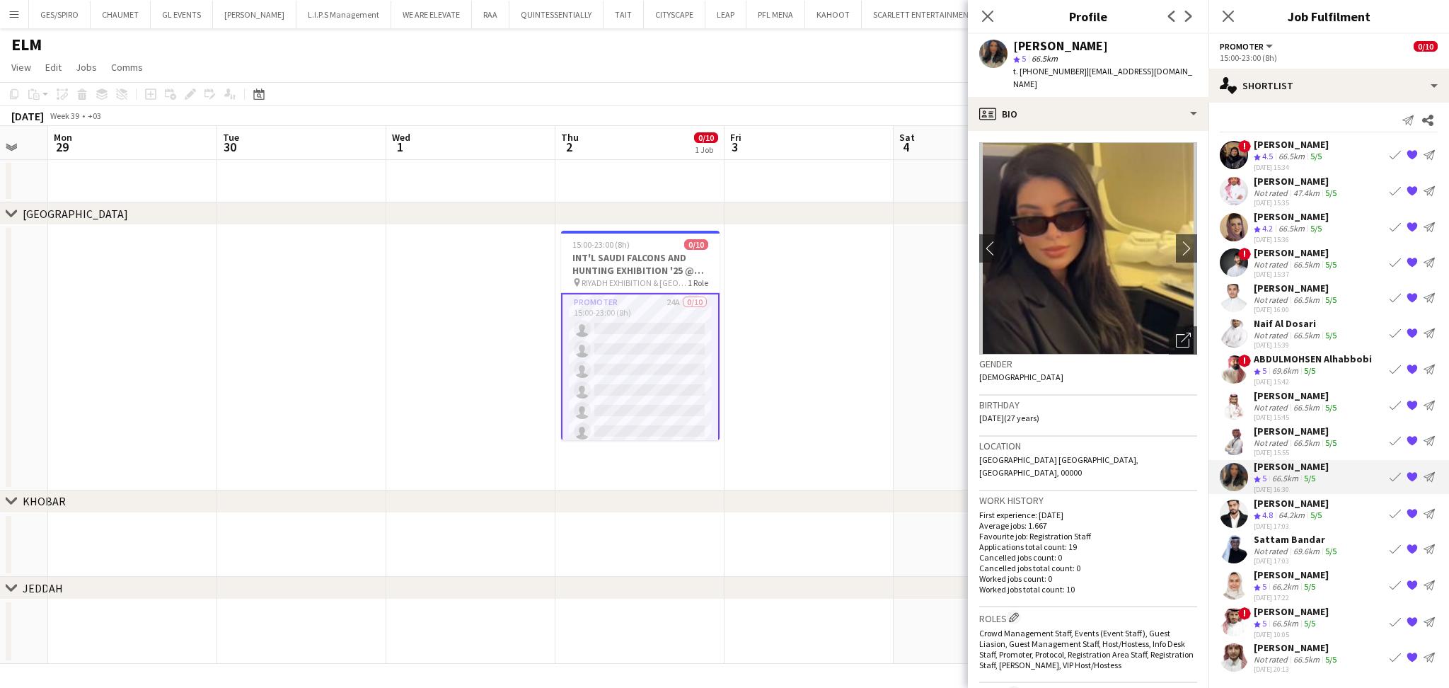
scroll to position [16, 0]
click at [1310, 497] on div "[PERSON_NAME]" at bounding box center [1291, 503] width 75 height 13
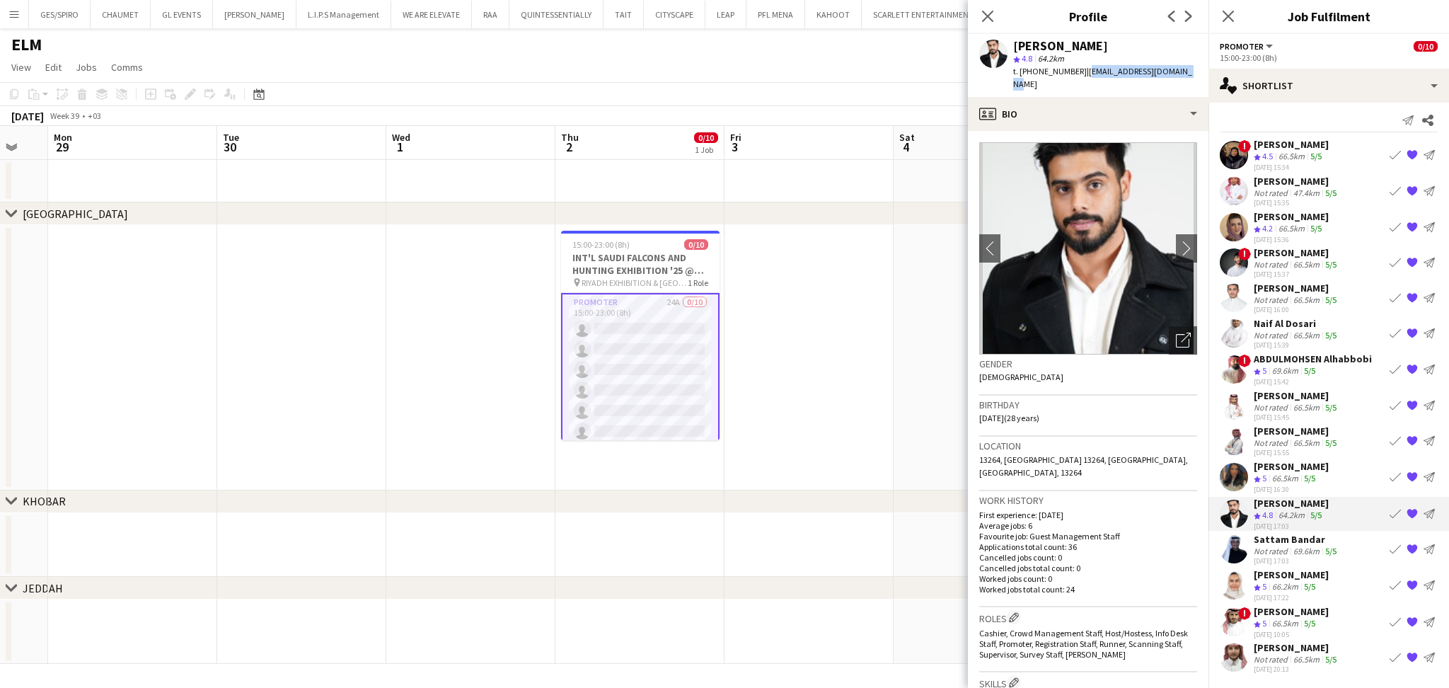
drag, startPoint x: 1079, startPoint y: 71, endPoint x: 1203, endPoint y: 71, distance: 123.8
click at [1203, 71] on app-profile-header "[PERSON_NAME] star 4.8 64.2km t. [PHONE_NUMBER] | [EMAIL_ADDRESS][DOMAIN_NAME]" at bounding box center [1088, 65] width 241 height 63
click at [1315, 545] on div "69.6km" at bounding box center [1306, 550] width 32 height 11
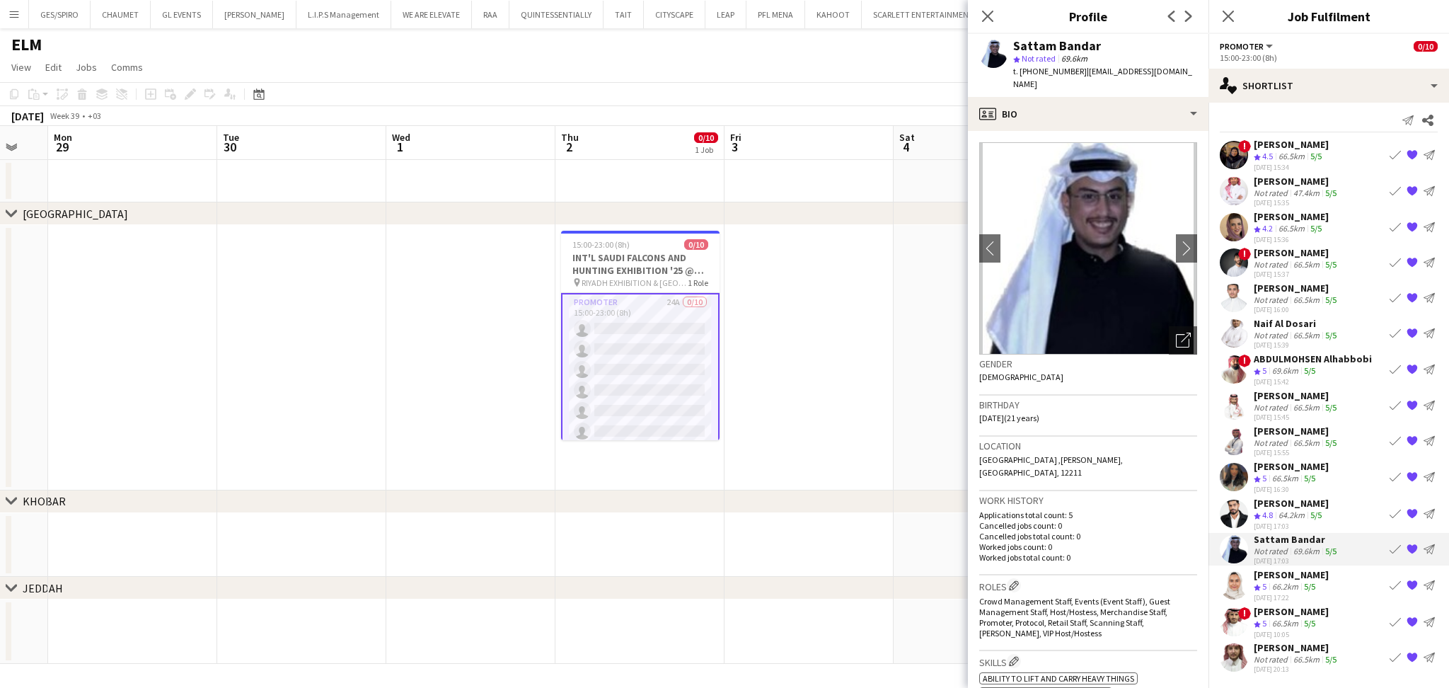
drag, startPoint x: 1078, startPoint y: 73, endPoint x: 1179, endPoint y: 74, distance: 101.2
click at [1179, 74] on app-profile-header "Sattam Bandar star Not rated 69.6km t. [PHONE_NUMBER] | [EMAIL_ADDRESS][DOMAIN_…" at bounding box center [1088, 65] width 241 height 63
click at [1311, 593] on div "[DATE] 17:22" at bounding box center [1291, 597] width 75 height 9
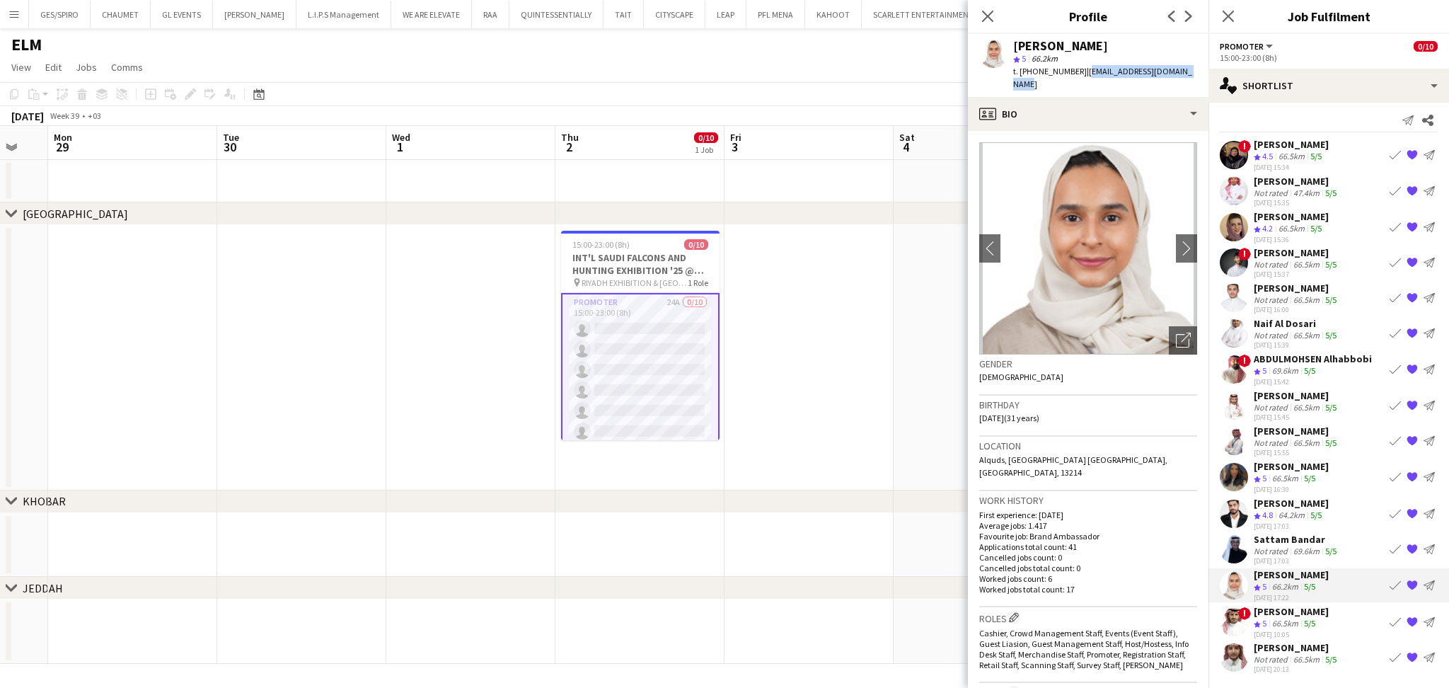
drag, startPoint x: 1079, startPoint y: 71, endPoint x: 1199, endPoint y: 74, distance: 119.6
click at [1199, 74] on app-profile-header "[PERSON_NAME] star 5 66.2km t. [PHONE_NUMBER] | [EMAIL_ADDRESS][DOMAIN_NAME]" at bounding box center [1088, 65] width 241 height 63
click at [1293, 618] on div "66.5km" at bounding box center [1285, 624] width 32 height 12
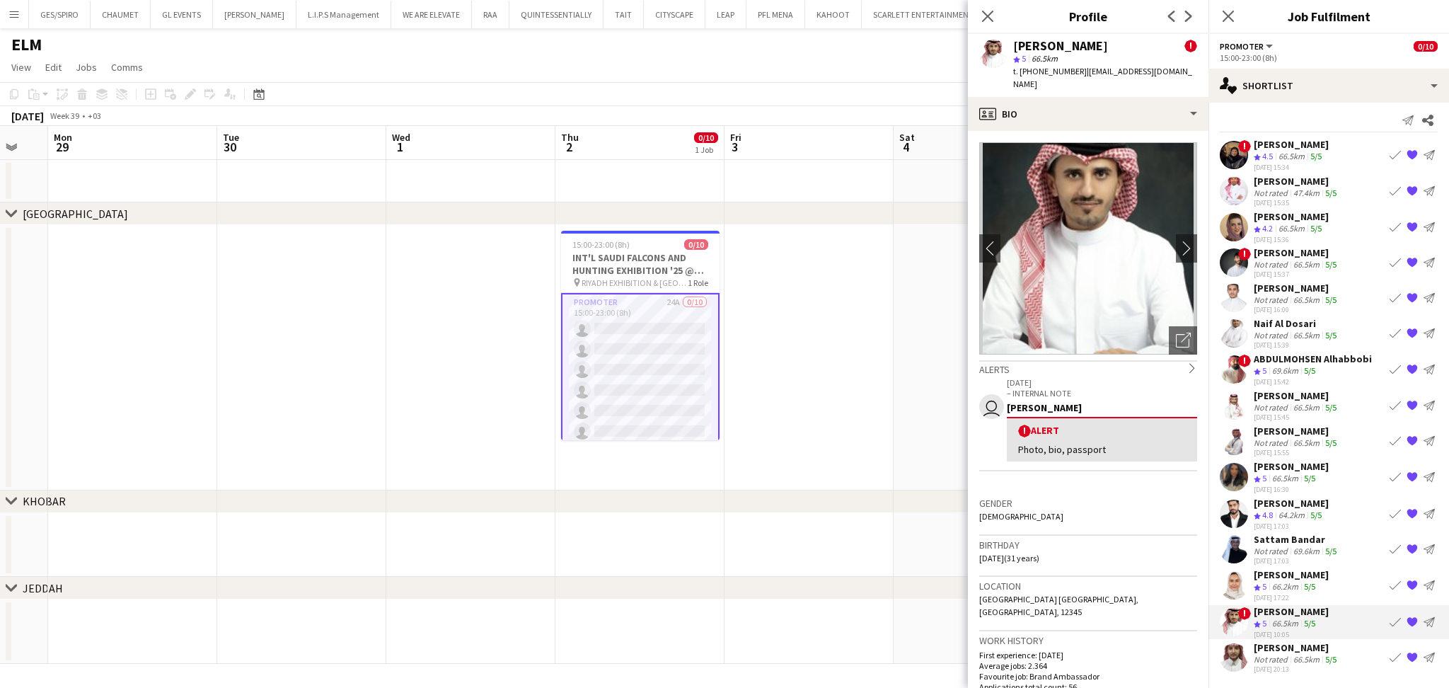
drag, startPoint x: 1078, startPoint y: 69, endPoint x: 1206, endPoint y: 69, distance: 128.1
click at [1206, 69] on app-profile-header "[PERSON_NAME] ! star 5 66.5km t. [PHONE_NUMBER] | [EMAIL_ADDRESS][DOMAIN_NAME]" at bounding box center [1088, 65] width 241 height 63
click at [1319, 654] on div "66.5km" at bounding box center [1306, 659] width 32 height 11
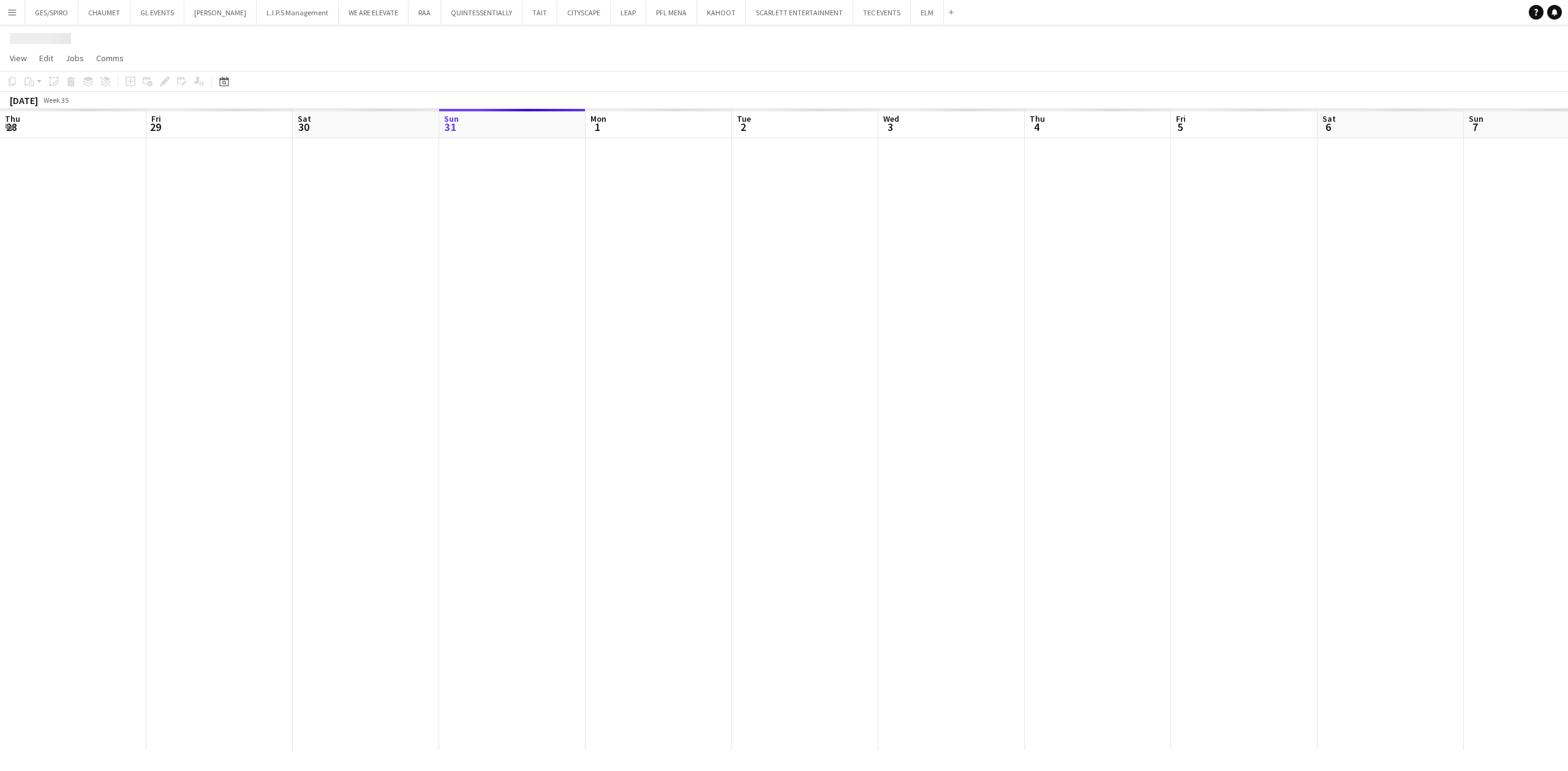
scroll to position [0, 293]
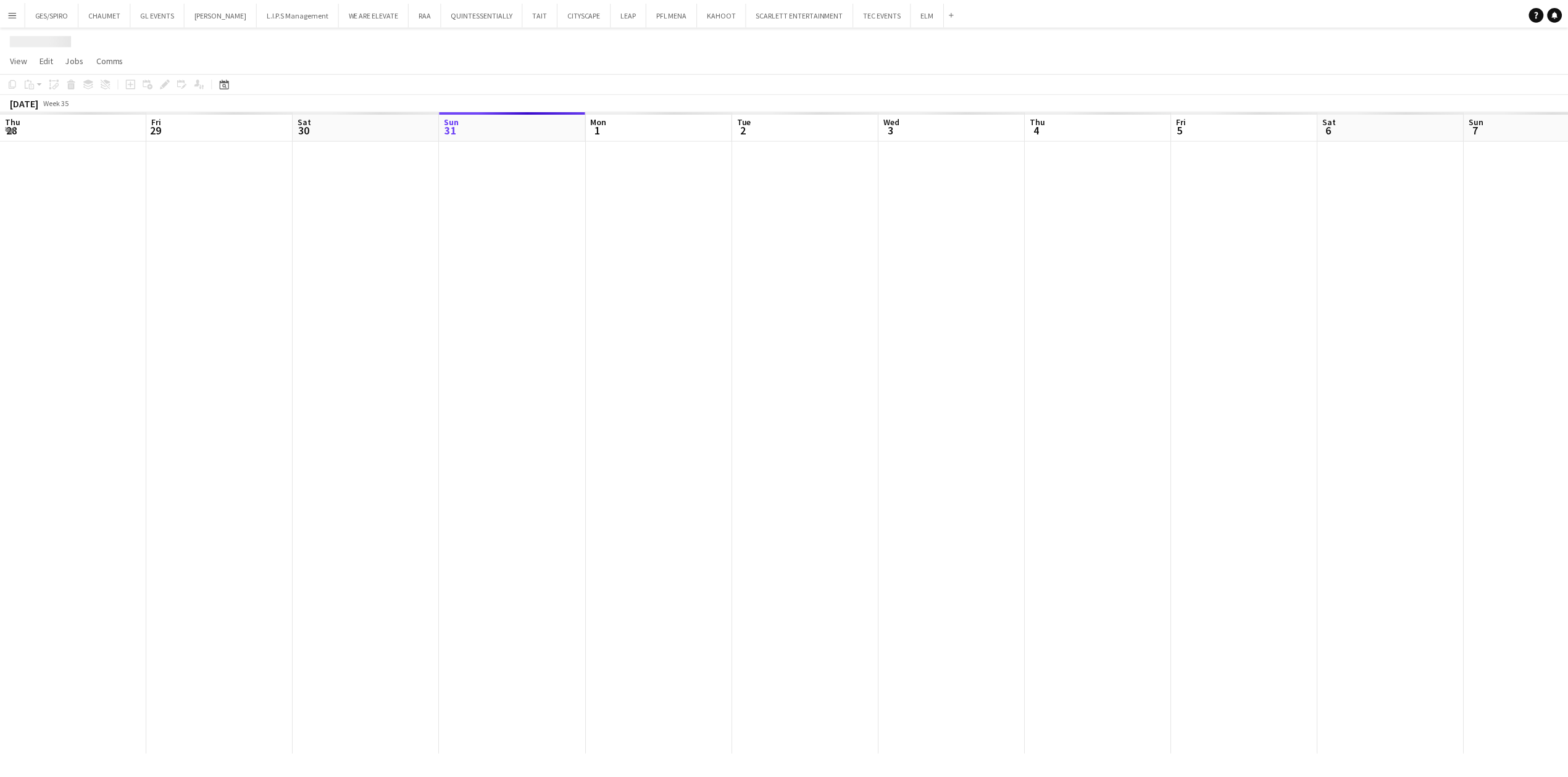
scroll to position [0, 295]
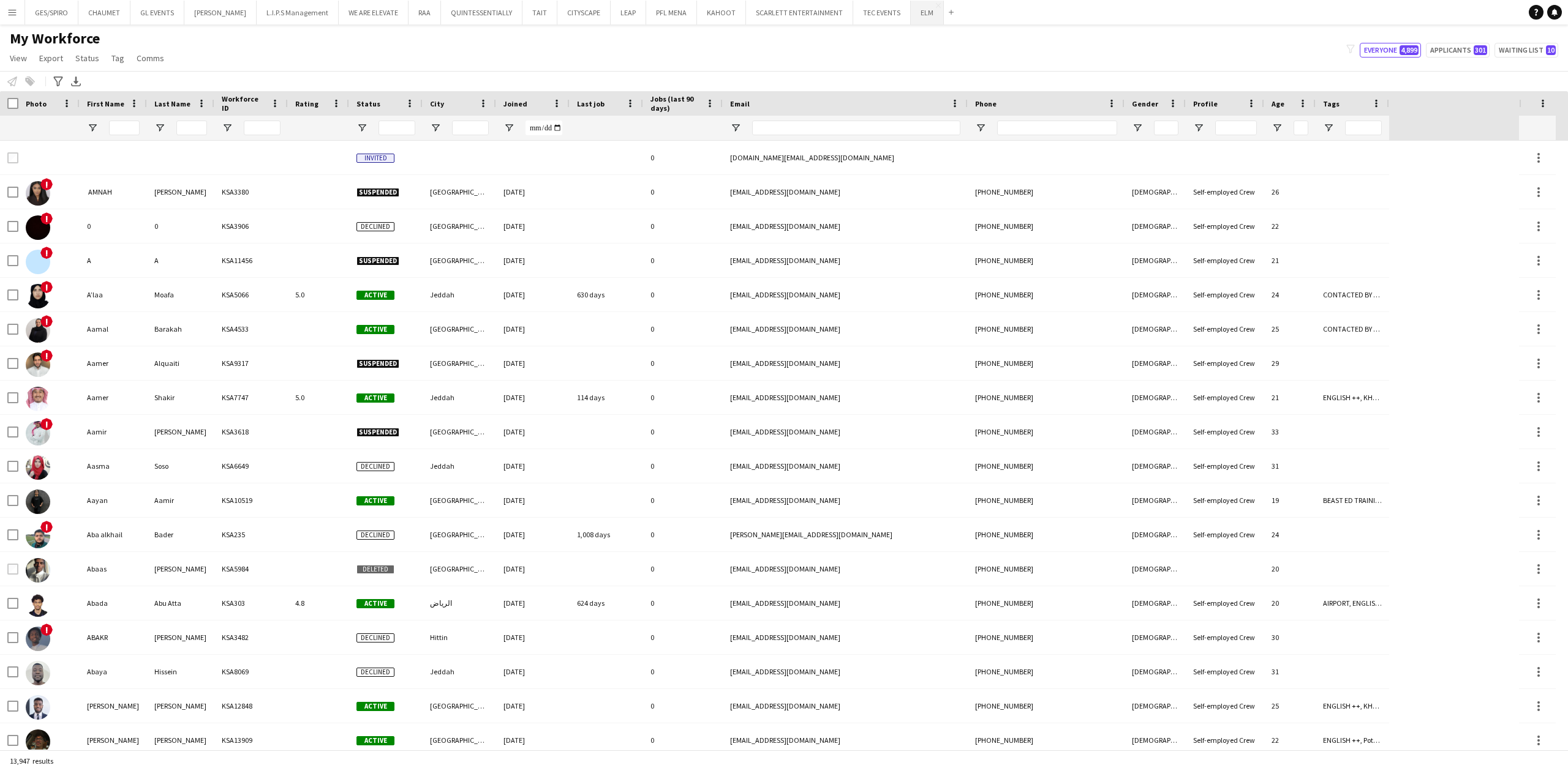
click at [924, 14] on button "ELM Close" at bounding box center [927, 13] width 33 height 24
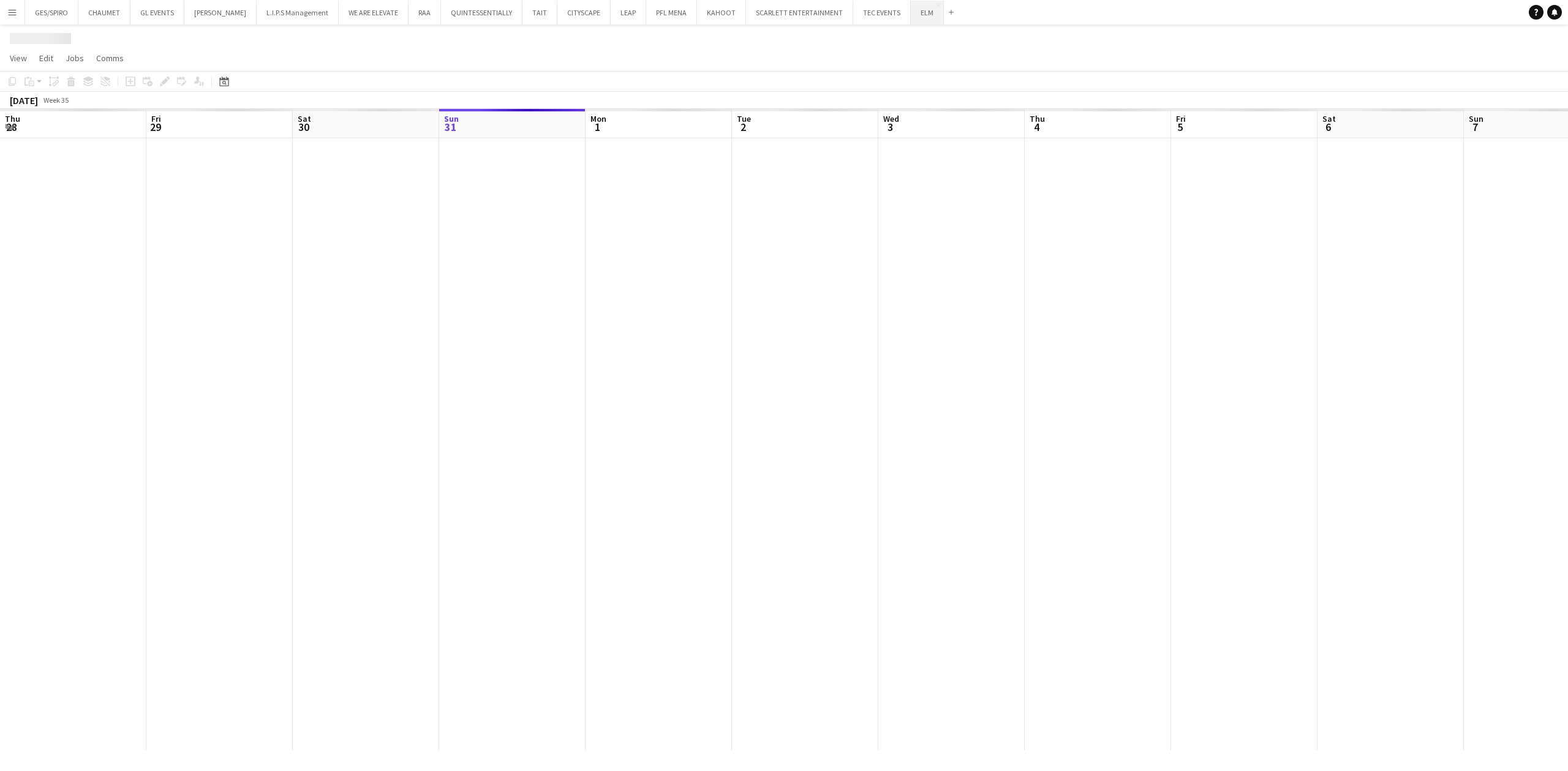
scroll to position [0, 293]
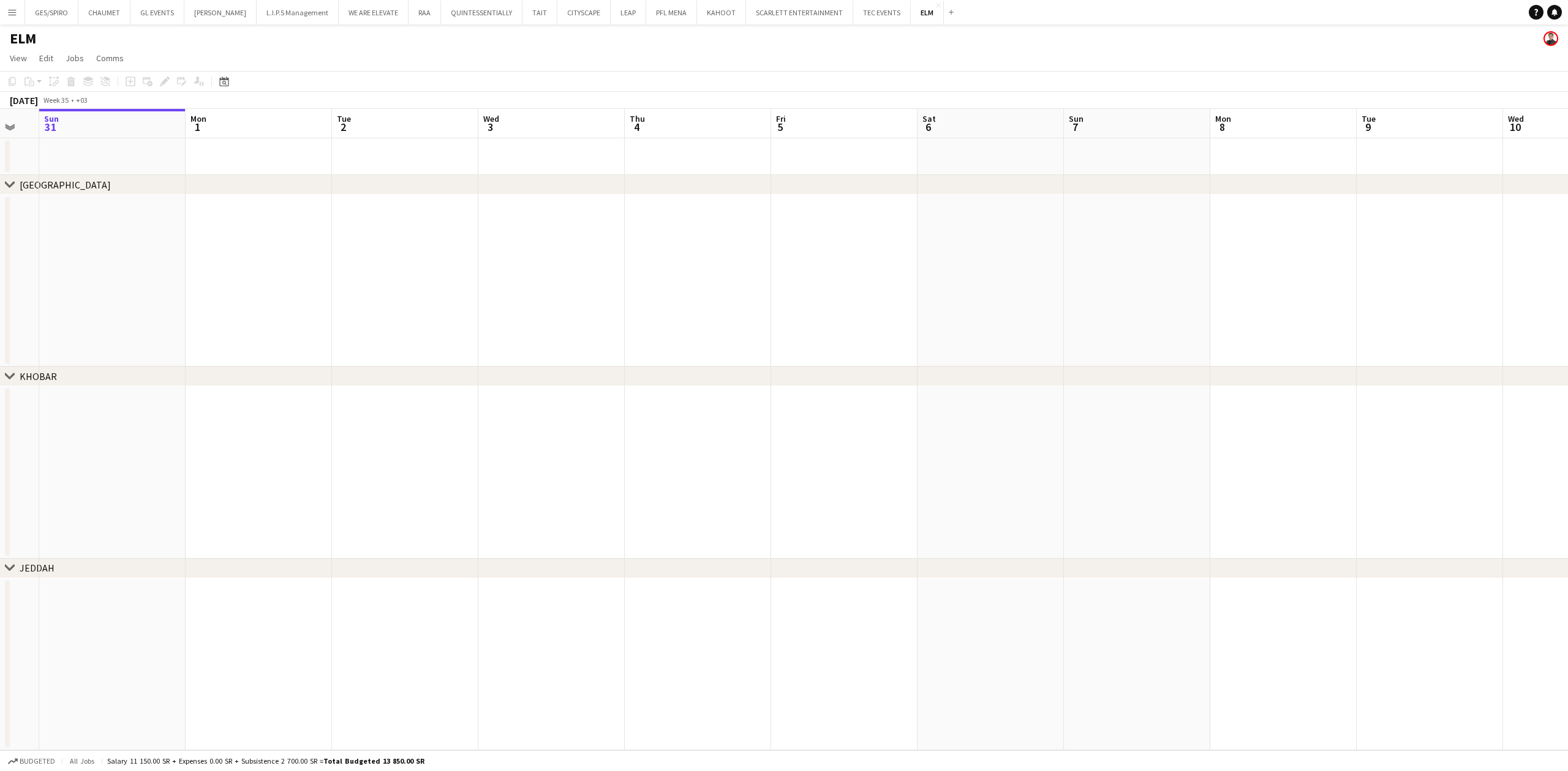
drag, startPoint x: 1050, startPoint y: 357, endPoint x: 213, endPoint y: 380, distance: 837.3
click at [213, 380] on div "chevron-right [GEOGRAPHIC_DATA] chevron-right KHOBAR chevron-right JEDDAH Thu 2…" at bounding box center [784, 429] width 1568 height 641
drag, startPoint x: 1093, startPoint y: 356, endPoint x: 314, endPoint y: 397, distance: 780.1
click at [319, 395] on app-calendar-viewport "Fri 29 Sat 30 Sun 31 Mon 1 Tue 2 Wed 3 Thu 4 Fri 5 Sat 6 Sun 7 Mon 8 Tue 9 Wed …" at bounding box center [784, 429] width 1568 height 641
drag, startPoint x: 1120, startPoint y: 399, endPoint x: 466, endPoint y: 410, distance: 654.1
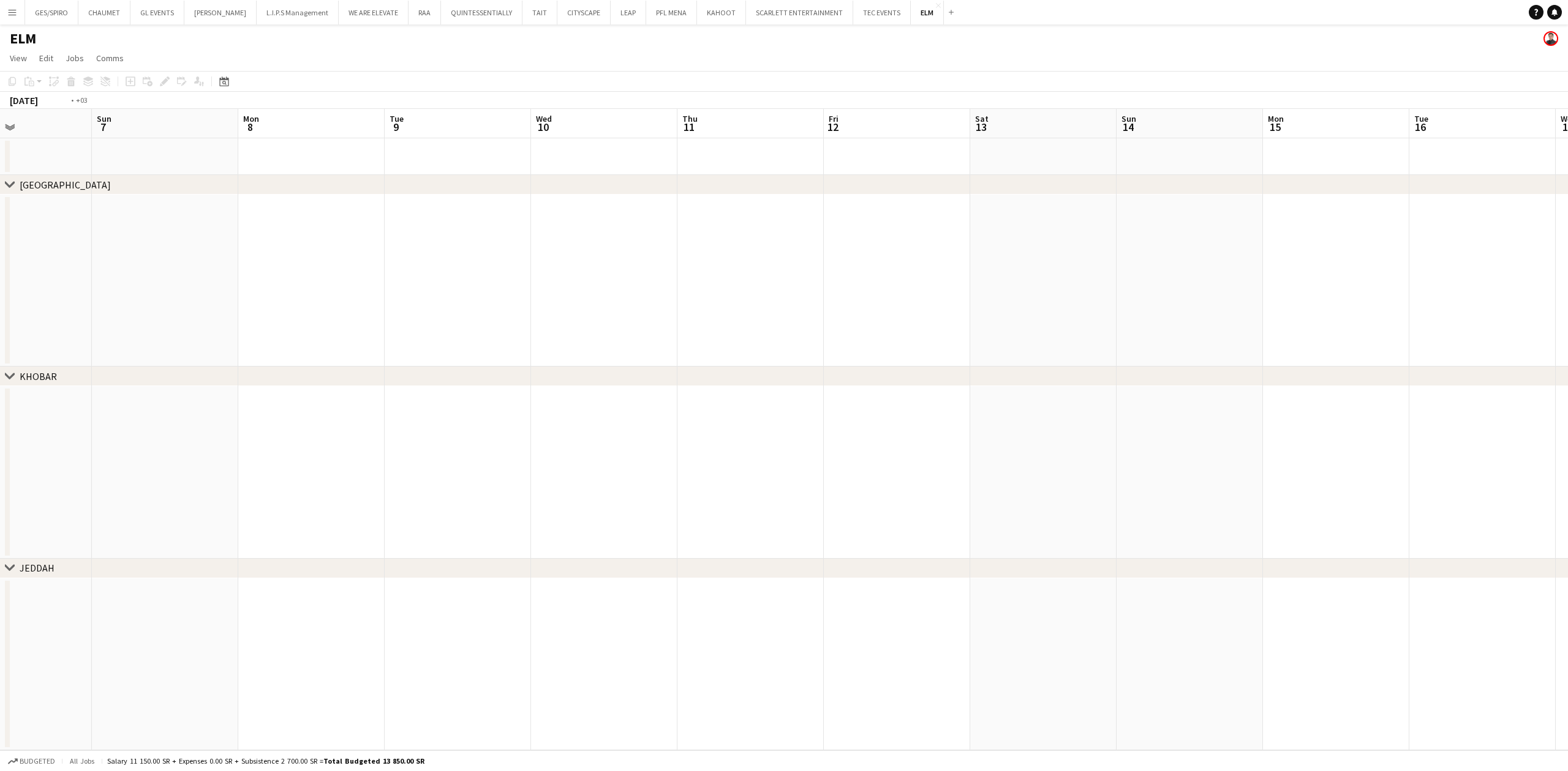
click at [471, 408] on app-calendar-viewport "Wed 3 Thu 4 Fri 5 Sat 6 Sun 7 Mon 8 Tue 9 Wed 10 Thu 11 Fri 12 Sat 13 Sun 14 Mo…" at bounding box center [784, 429] width 1568 height 641
drag, startPoint x: 1056, startPoint y: 431, endPoint x: 623, endPoint y: 432, distance: 433.0
click at [616, 434] on app-calendar-viewport "Mon 8 Tue 9 Wed 10 Thu 11 Fri 12 Sat 13 Sun 14 Mon 15 Tue 16 Wed 17 Thu 18 Fri …" at bounding box center [784, 429] width 1568 height 641
drag, startPoint x: 1345, startPoint y: 429, endPoint x: 1037, endPoint y: 461, distance: 309.7
click at [616, 451] on app-calendar-viewport "Wed 17 Thu 18 Fri 19 Sat 20 Sun 21 Mon 22 Tue 23 Wed 24 Thu 25 Fri 26 Sat 27 Su…" at bounding box center [784, 429] width 1568 height 641
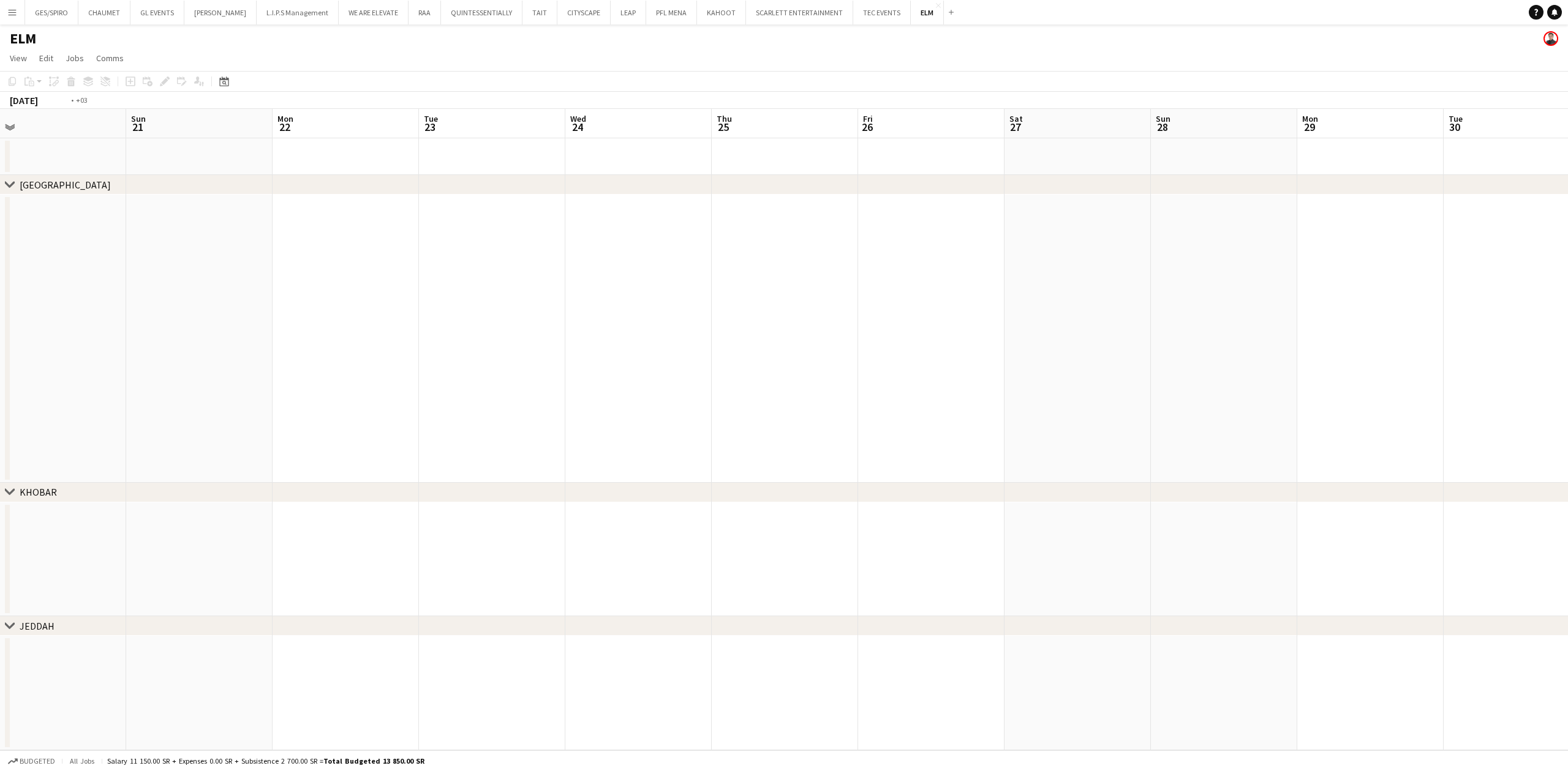
drag, startPoint x: 1339, startPoint y: 429, endPoint x: 457, endPoint y: 463, distance: 882.7
click at [457, 463] on app-calendar-viewport "Wed 17 Thu 18 Fri 19 Sat 20 Sun 21 Mon 22 Tue 23 Wed 24 Thu 25 Fri 26 Sat 27 Su…" at bounding box center [784, 429] width 1568 height 641
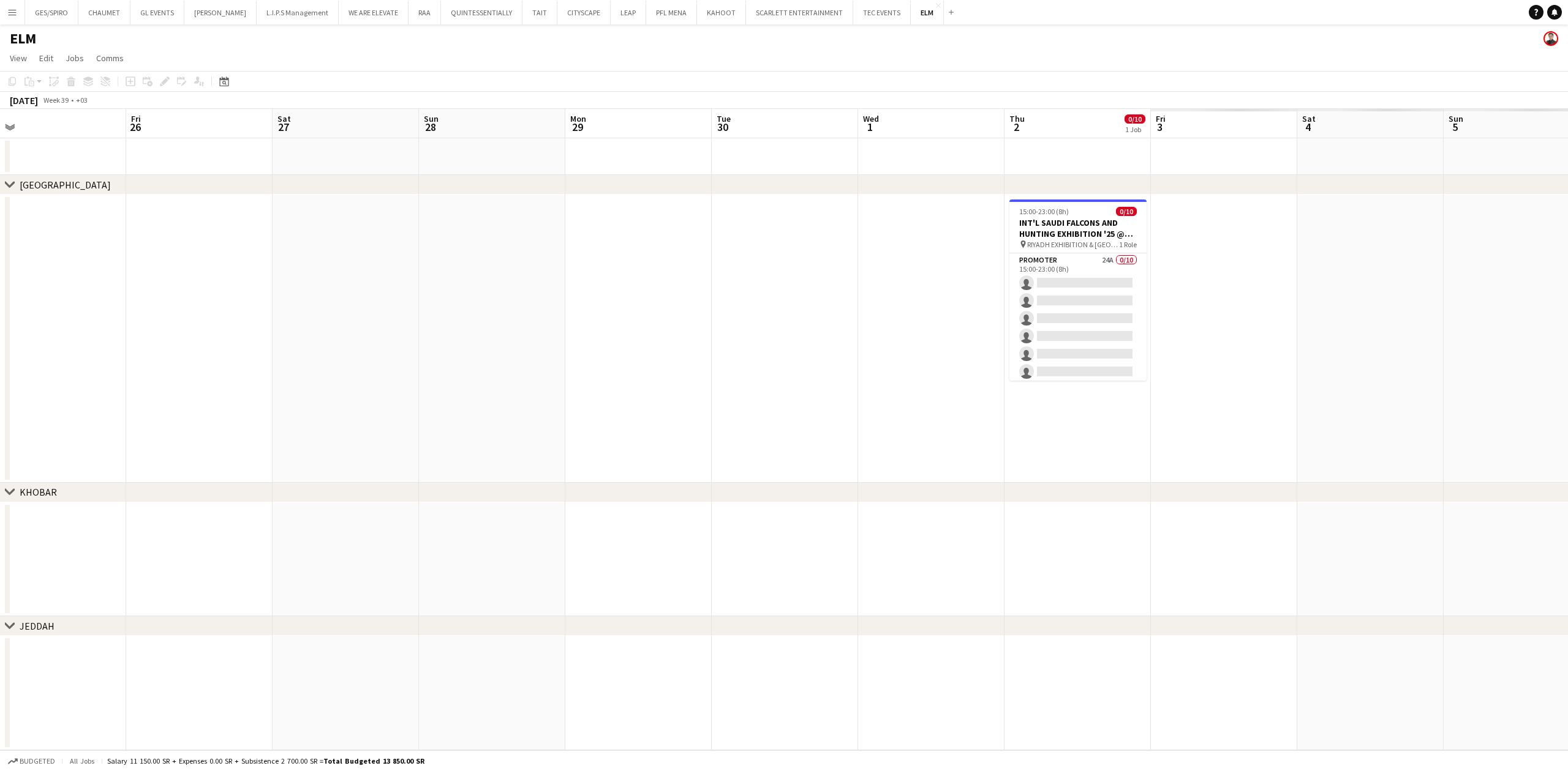
scroll to position [0, 510]
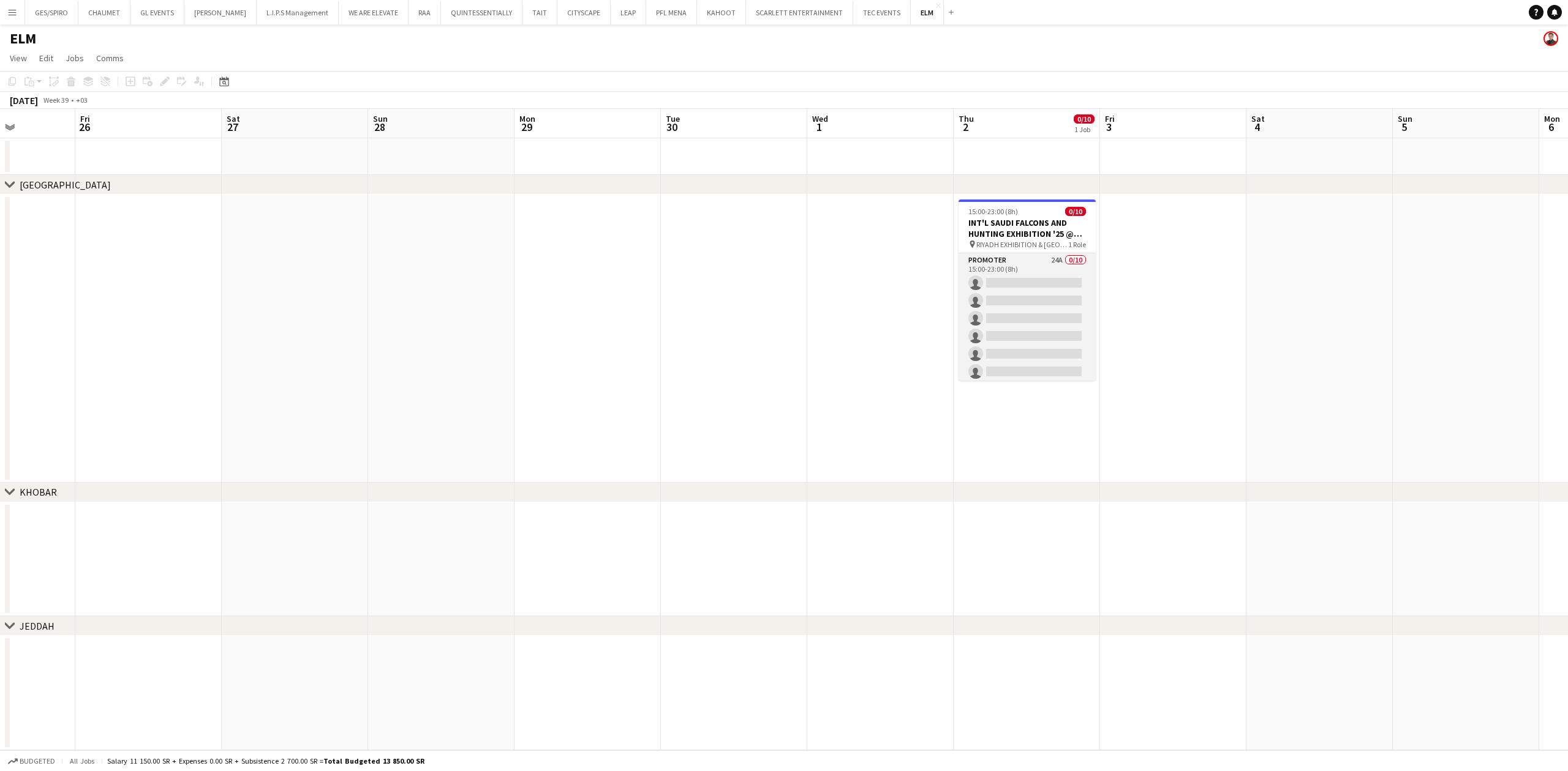
click at [1027, 315] on app-card-role "Promoter 24A 0/10 15:00-23:00 (8h) single-neutral-actions single-neutral-action…" at bounding box center [1027, 354] width 137 height 202
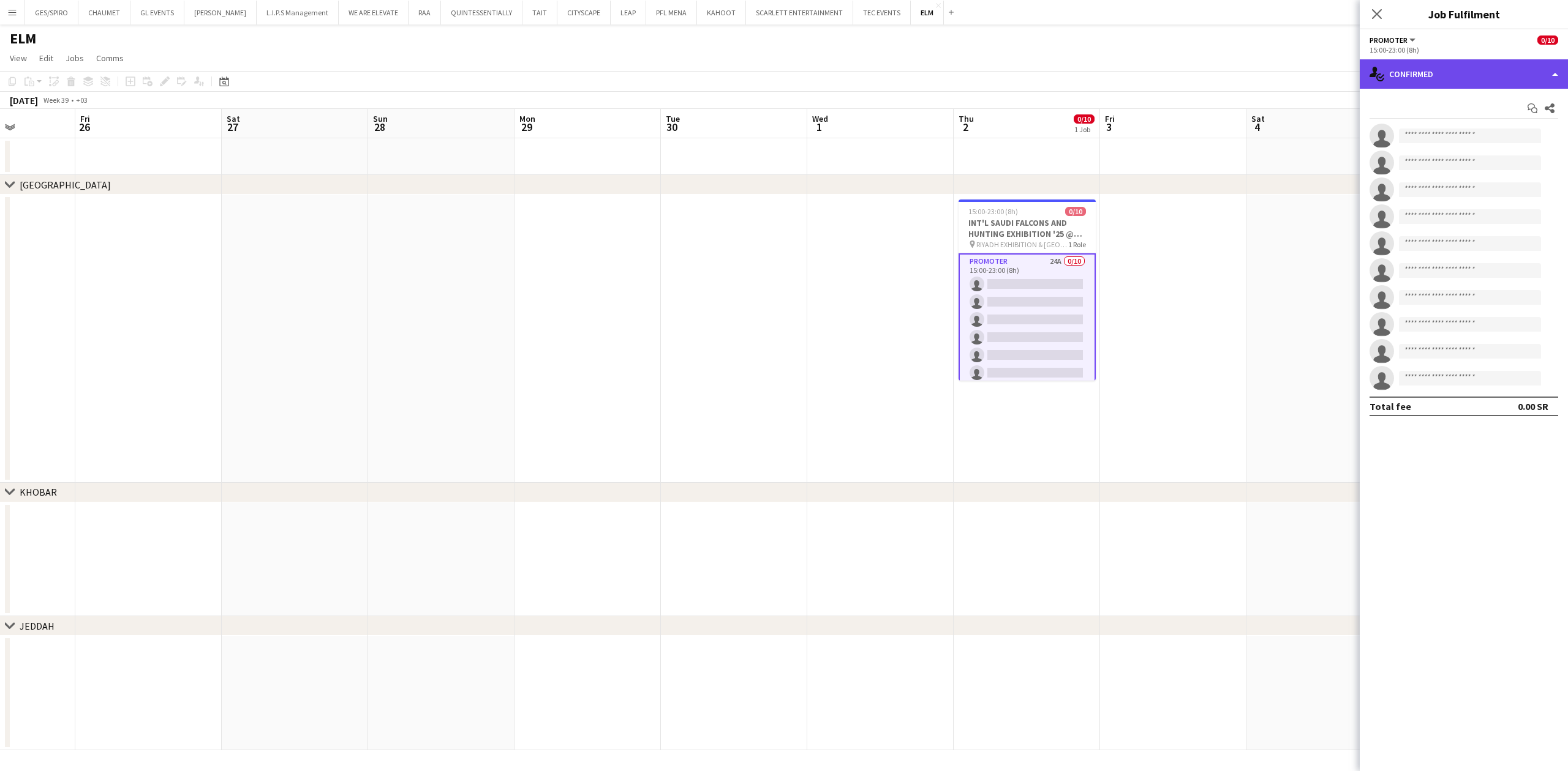
click at [1480, 80] on div "single-neutral-actions-check-2 Confirmed" at bounding box center [1464, 74] width 209 height 29
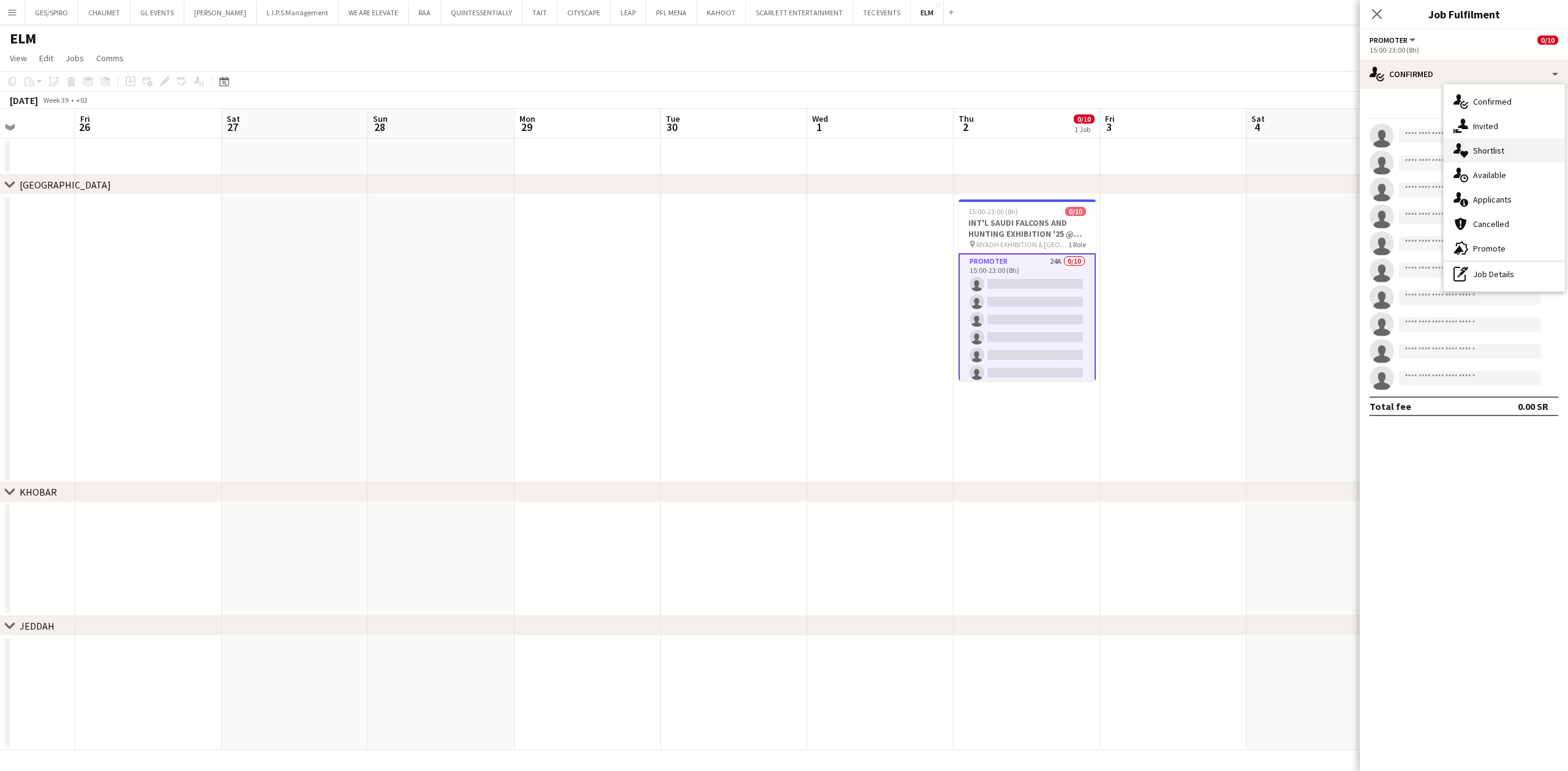
click at [1490, 151] on div "single-neutral-actions-heart Shortlist" at bounding box center [1505, 151] width 121 height 24
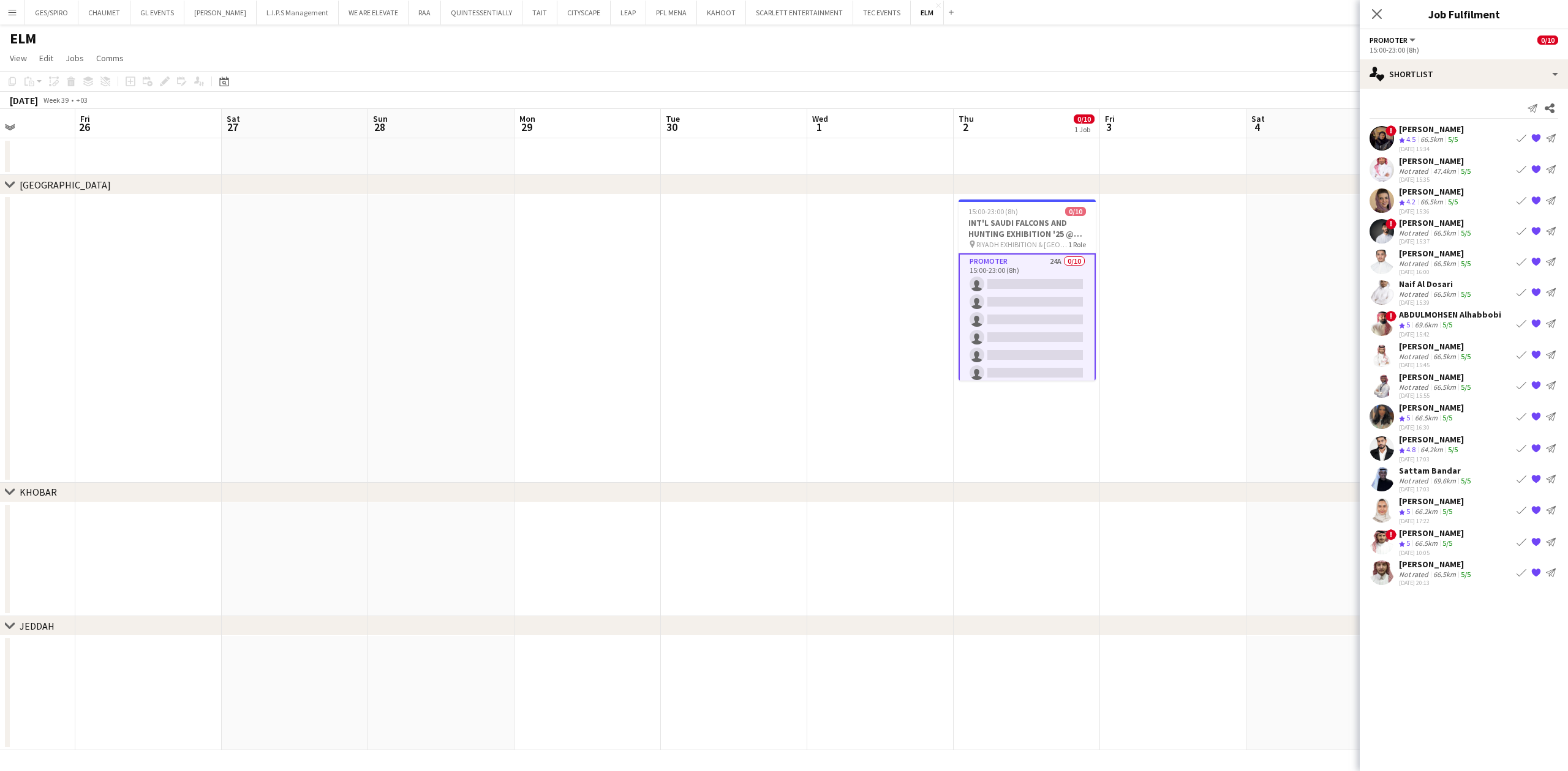
click at [1444, 131] on div "[PERSON_NAME]" at bounding box center [1431, 129] width 65 height 11
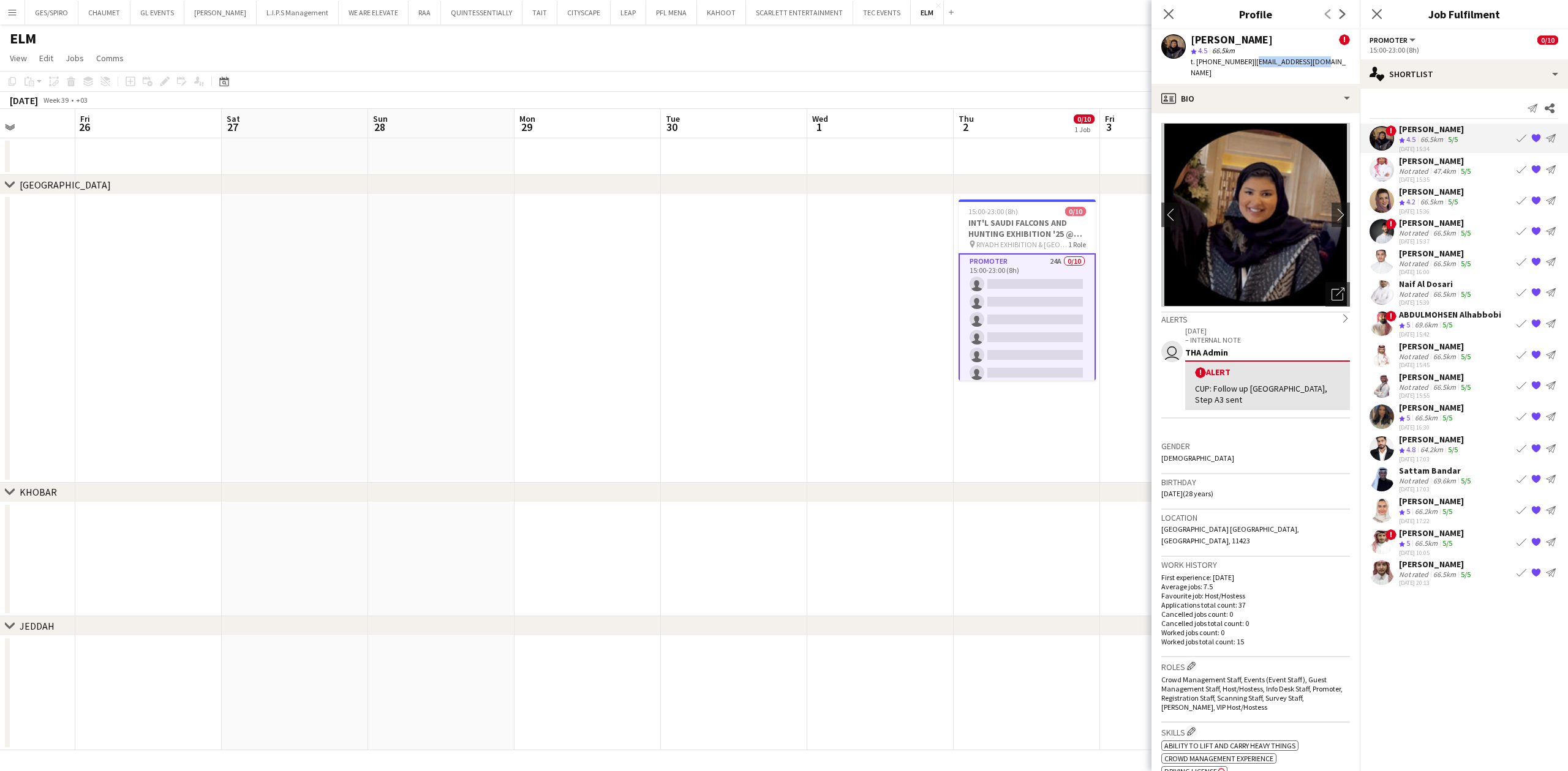
drag, startPoint x: 1249, startPoint y: 61, endPoint x: 1326, endPoint y: 60, distance: 77.0
click at [1326, 60] on div "[PERSON_NAME] ! star 4.5 66.5km t. [PHONE_NUMBER] | [EMAIL_ADDRESS][DOMAIN_NAME]" at bounding box center [1255, 56] width 209 height 55
click at [1329, 60] on app-profile-header "[PERSON_NAME] ! star 4.5 66.5km t. [PHONE_NUMBER] | [EMAIL_ADDRESS][DOMAIN_NAME]" at bounding box center [1255, 56] width 209 height 55
drag, startPoint x: 1247, startPoint y: 61, endPoint x: 1325, endPoint y: 65, distance: 78.1
click at [1325, 65] on div "[PERSON_NAME] ! star 4.5 66.5km t. [PHONE_NUMBER] | [EMAIL_ADDRESS][DOMAIN_NAME]" at bounding box center [1255, 56] width 209 height 55
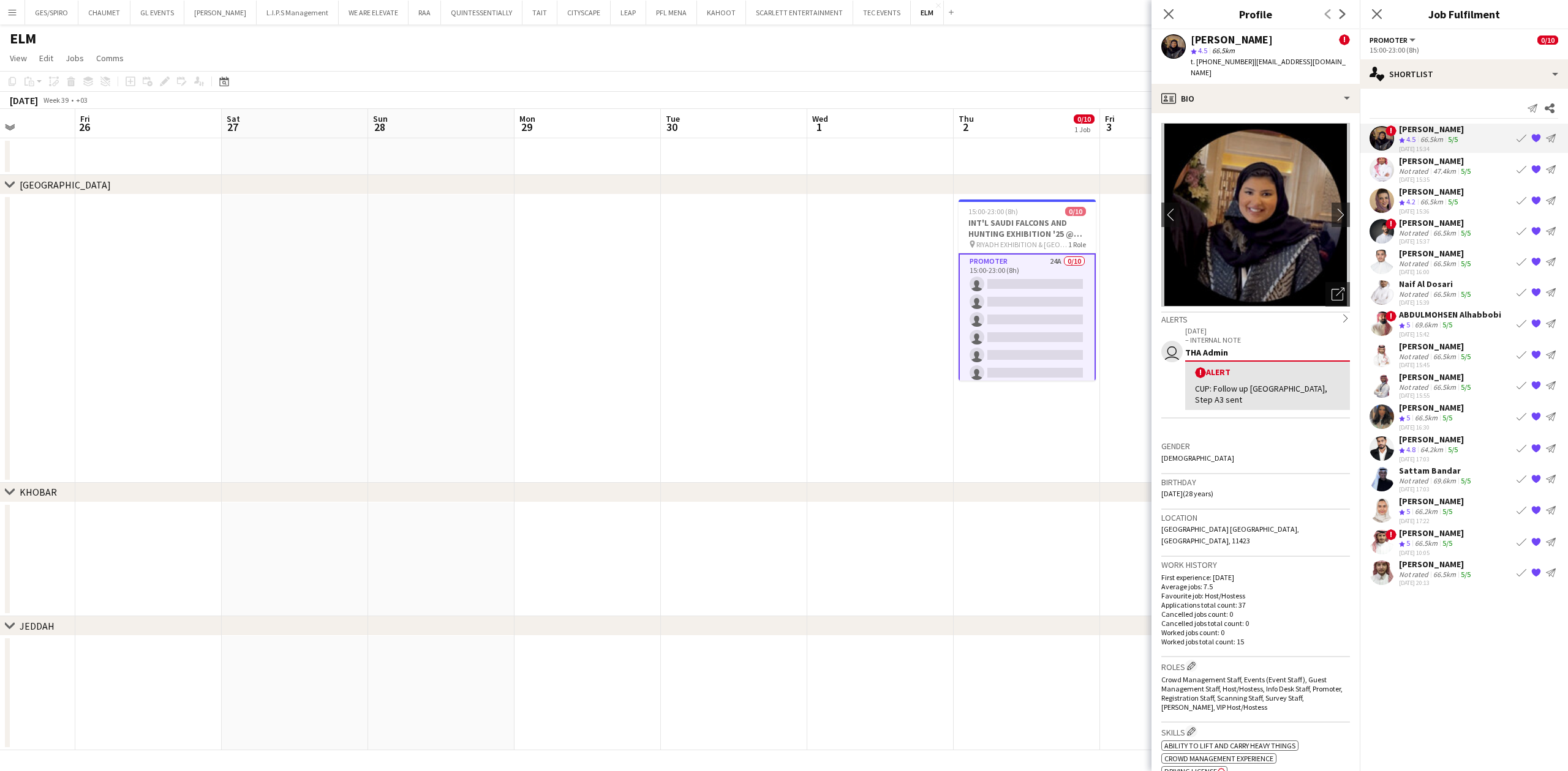
click at [1329, 61] on app-profile-header "[PERSON_NAME] ! star 4.5 66.5km t. [PHONE_NUMBER] | [EMAIL_ADDRESS][DOMAIN_NAME]" at bounding box center [1255, 56] width 209 height 55
drag, startPoint x: 1317, startPoint y: 55, endPoint x: 1261, endPoint y: 64, distance: 56.7
click at [1261, 64] on div "[PERSON_NAME] ! star 4.5 66.5km t. [PHONE_NUMBER] | [EMAIL_ADDRESS][DOMAIN_NAME]" at bounding box center [1255, 56] width 209 height 55
click at [1254, 61] on span "| [EMAIL_ADDRESS][DOMAIN_NAME]" at bounding box center [1268, 67] width 155 height 20
drag, startPoint x: 1249, startPoint y: 60, endPoint x: 1320, endPoint y: 58, distance: 71.0
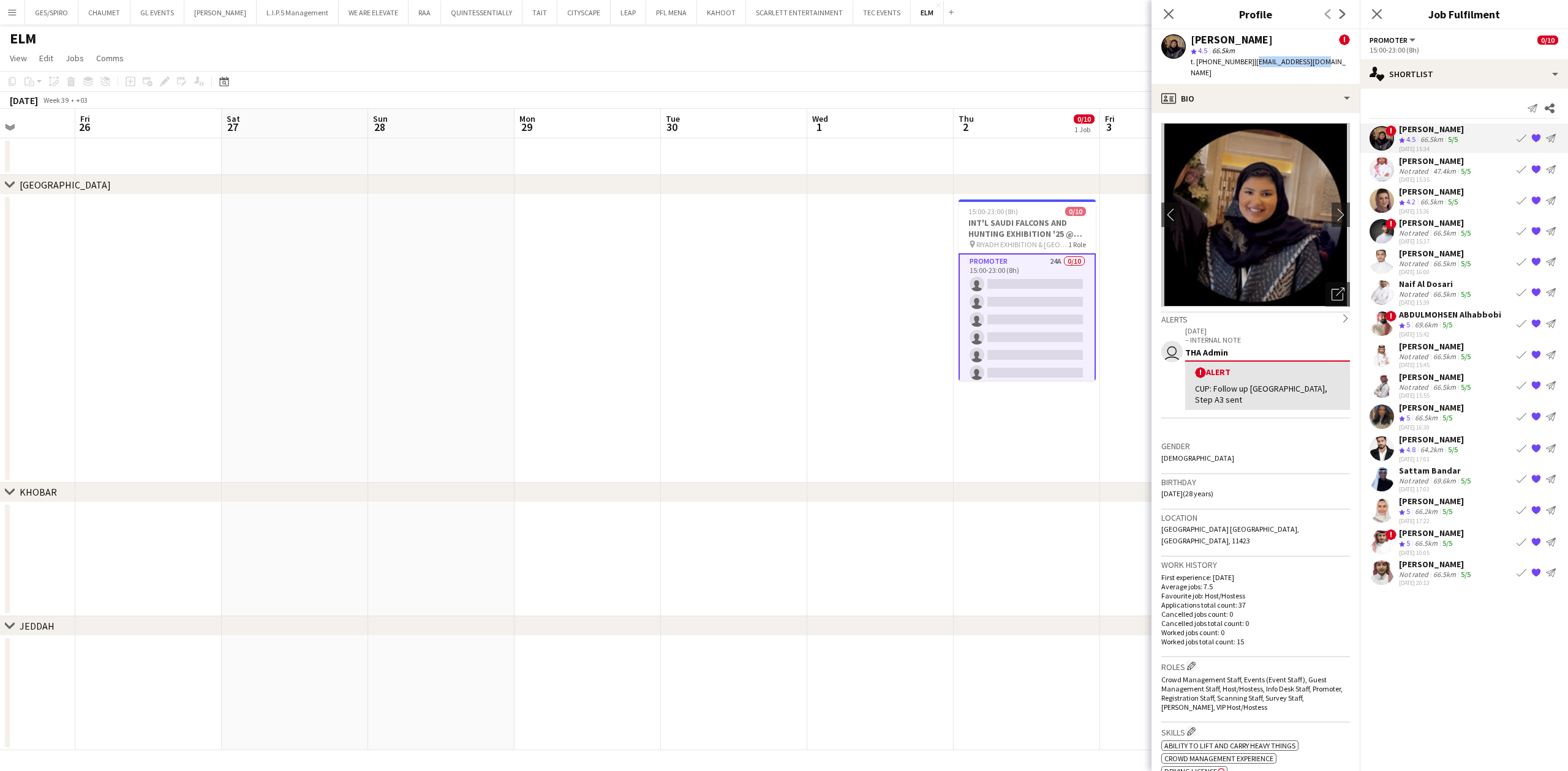
click at [1320, 58] on div "[PERSON_NAME] ! star 4.5 66.5km t. [PHONE_NUMBER] | [EMAIL_ADDRESS][DOMAIN_NAME]" at bounding box center [1255, 56] width 209 height 55
click at [1461, 176] on div "[DATE] 15:35" at bounding box center [1436, 179] width 74 height 8
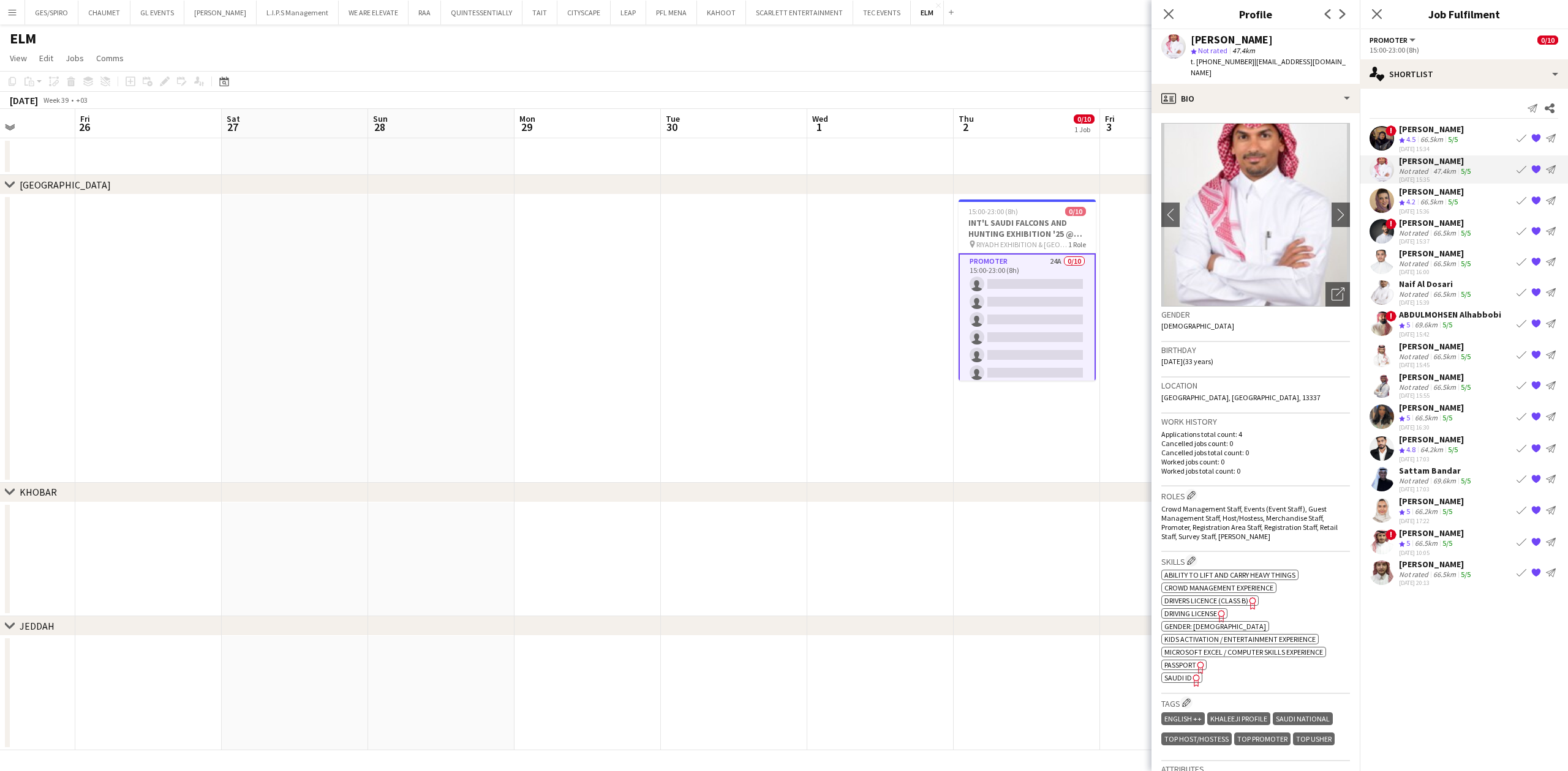
click at [1423, 135] on div "66.5km" at bounding box center [1432, 140] width 28 height 10
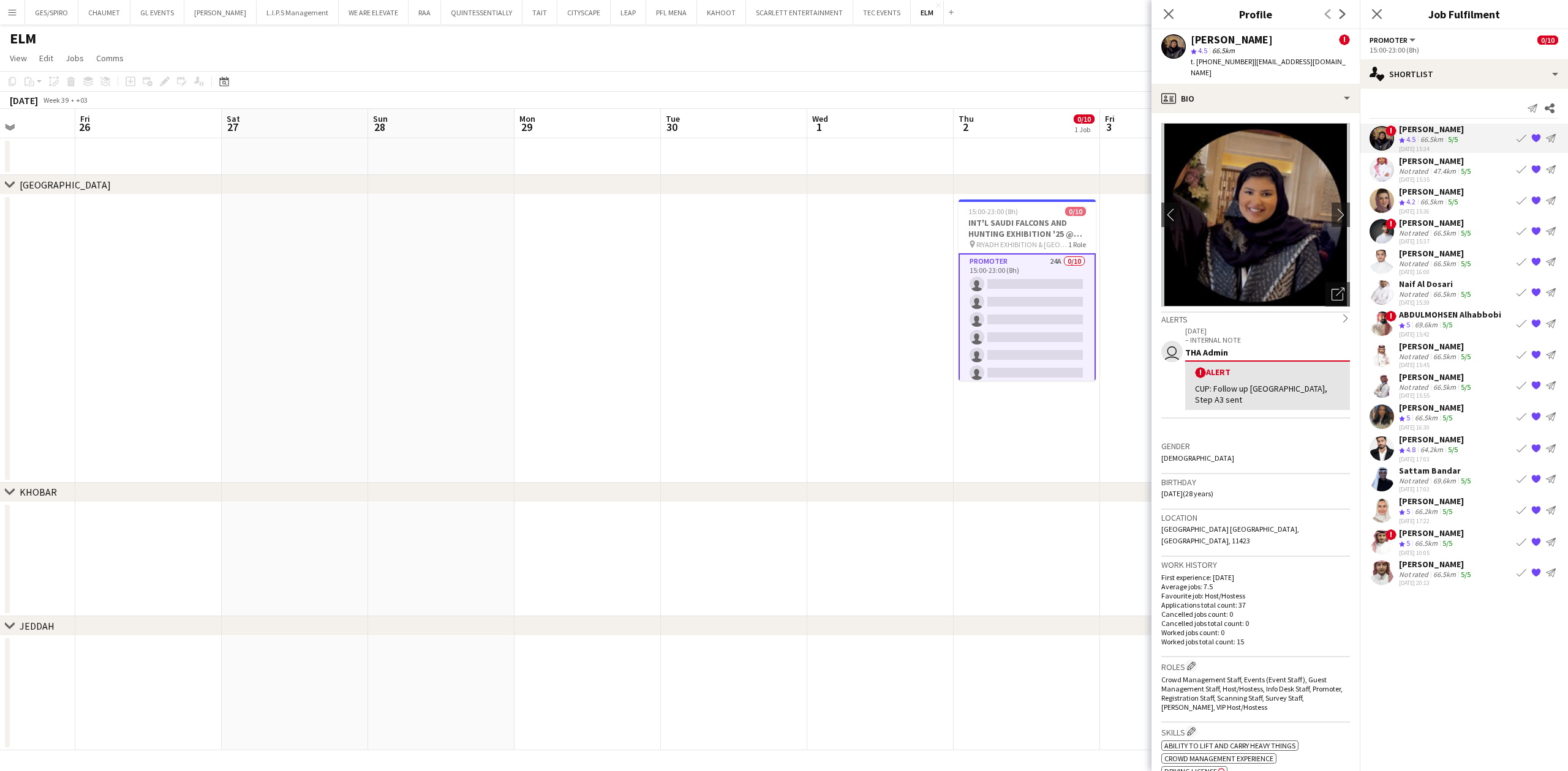
drag, startPoint x: 1248, startPoint y: 62, endPoint x: 1345, endPoint y: 62, distance: 97.0
click at [1345, 62] on app-profile-header "[PERSON_NAME] ! star 4.5 66.5km t. [PHONE_NUMBER] | [EMAIL_ADDRESS][DOMAIN_NAME]" at bounding box center [1255, 56] width 209 height 55
click at [1328, 56] on div "[PERSON_NAME] ! star 4.5 66.5km t. [PHONE_NUMBER] | [EMAIL_ADDRESS][DOMAIN_NAME]" at bounding box center [1255, 56] width 209 height 55
drag, startPoint x: 1325, startPoint y: 61, endPoint x: 1249, endPoint y: 68, distance: 76.3
click at [1249, 68] on div "[PERSON_NAME] ! star 4.5 66.5km t. [PHONE_NUMBER] | [EMAIL_ADDRESS][DOMAIN_NAME]" at bounding box center [1255, 56] width 209 height 55
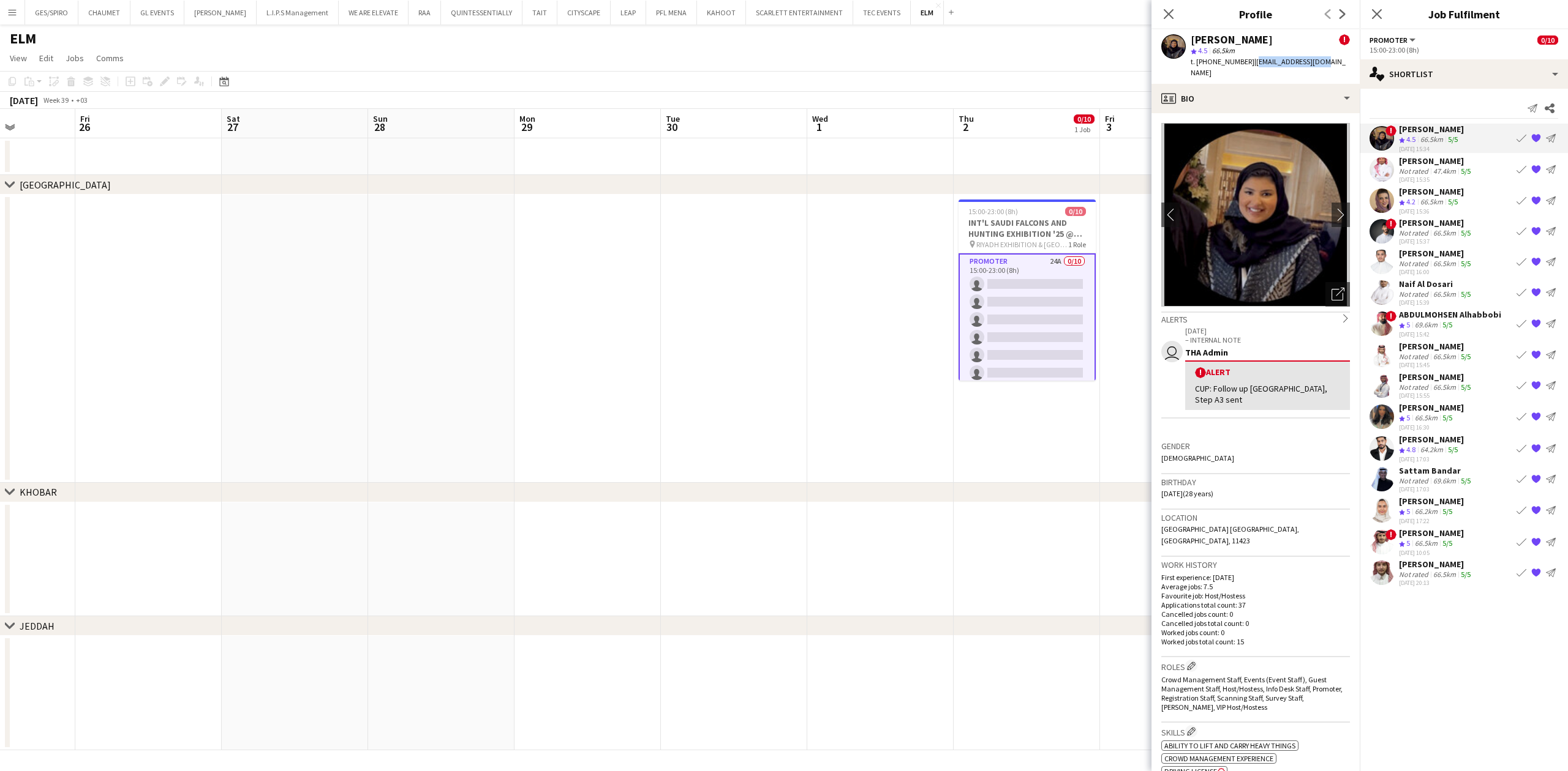
copy span "[EMAIL_ADDRESS][DOMAIN_NAME]"
click at [1444, 162] on div "[PERSON_NAME]" at bounding box center [1436, 161] width 74 height 11
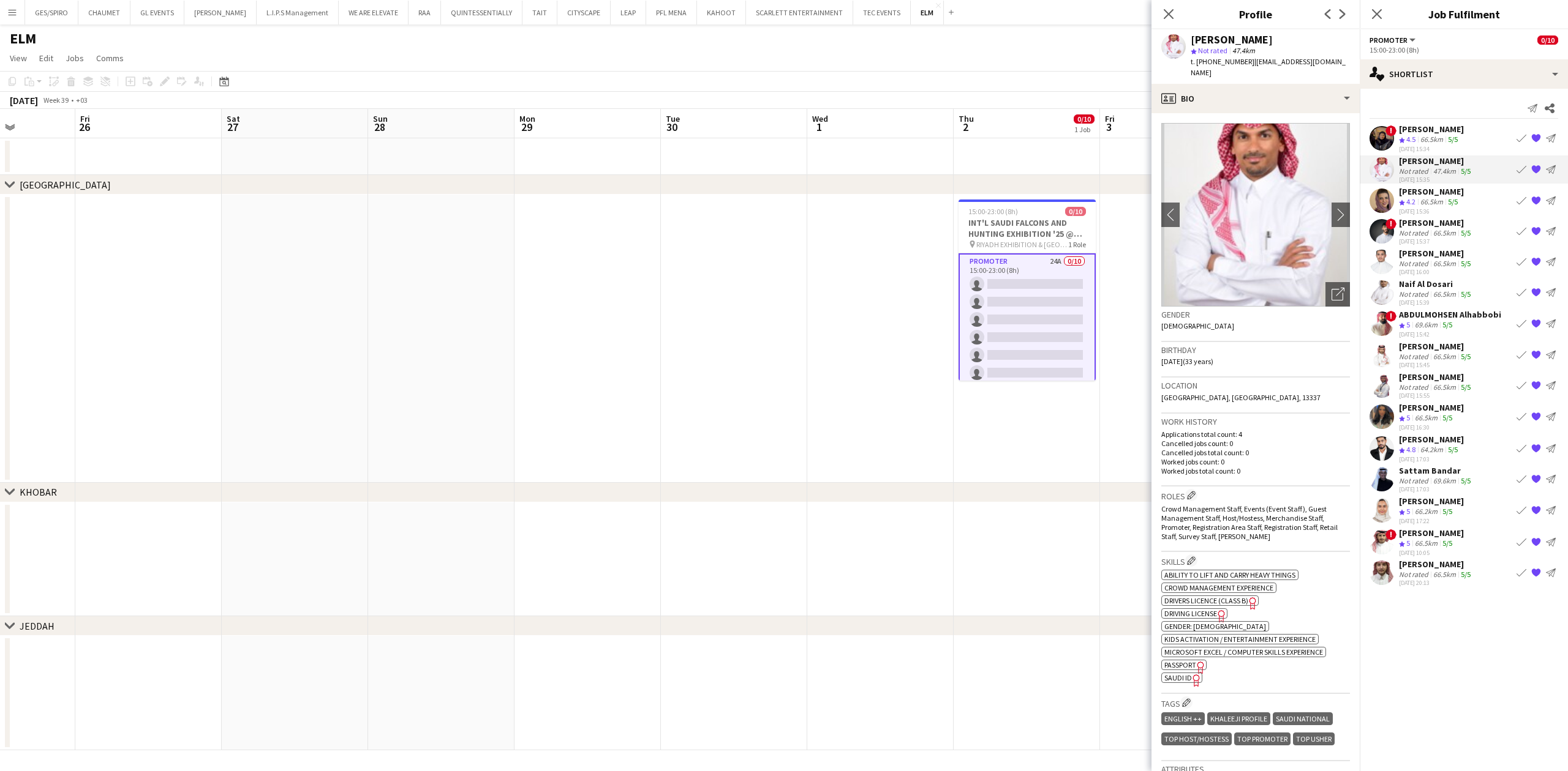
drag, startPoint x: 1248, startPoint y: 61, endPoint x: 1334, endPoint y: 67, distance: 86.2
click at [1334, 67] on app-profile-header "[PERSON_NAME] algethmi star Not rated 47.4km t. [PHONE_NUMBER] | [EMAIL_ADDRESS…" at bounding box center [1255, 56] width 209 height 55
copy span "[EMAIL_ADDRESS][DOMAIN_NAME]"
click at [1462, 184] on app-shortlist-tab "! [PERSON_NAME] Crew rating 4.5 66.5km 5/5 [DATE] 15:34 Book crew {{ spriteTitl…" at bounding box center [1464, 356] width 209 height 464
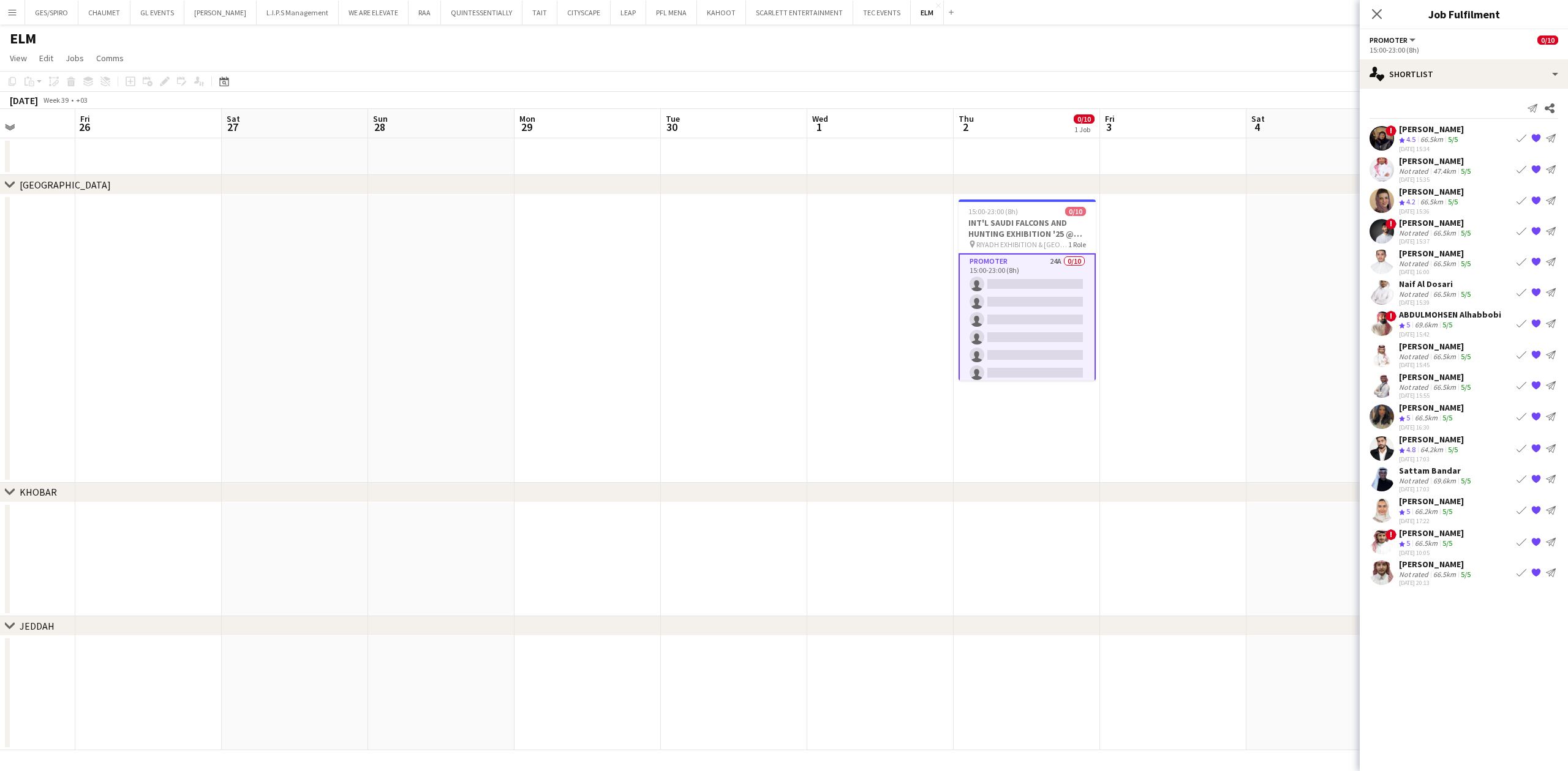
click at [1456, 199] on app-skills-label "5/5" at bounding box center [1453, 202] width 10 height 10
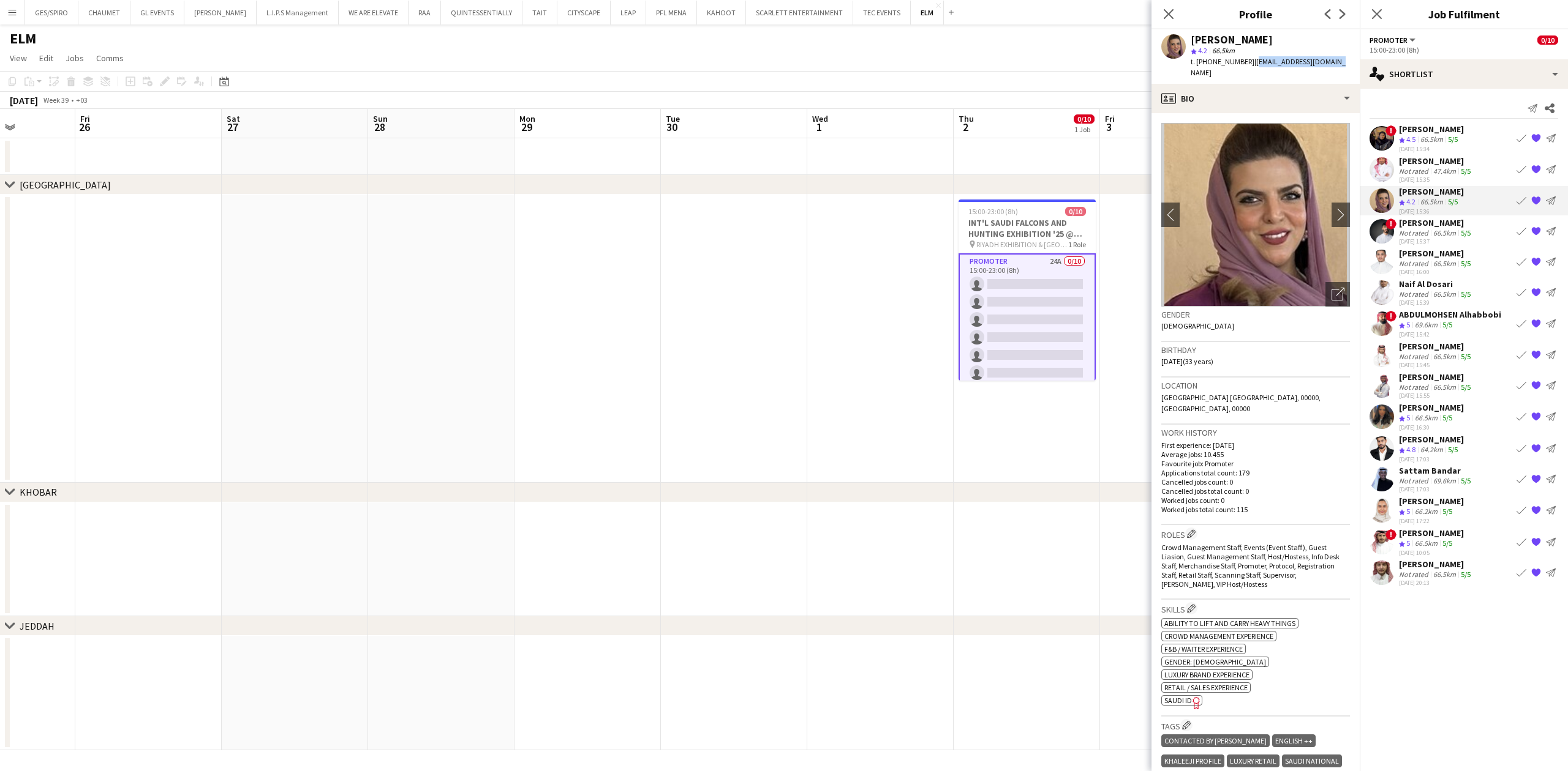
drag, startPoint x: 1249, startPoint y: 61, endPoint x: 1358, endPoint y: 64, distance: 109.0
click at [1358, 64] on app-profile-header "[PERSON_NAME] star 4.2 66.5km t. [PHONE_NUMBER] | [EMAIL_ADDRESS][DOMAIN_NAME]" at bounding box center [1255, 56] width 209 height 55
copy span "[EMAIL_ADDRESS][DOMAIN_NAME]"
click at [1434, 227] on div "[PERSON_NAME]" at bounding box center [1436, 222] width 74 height 11
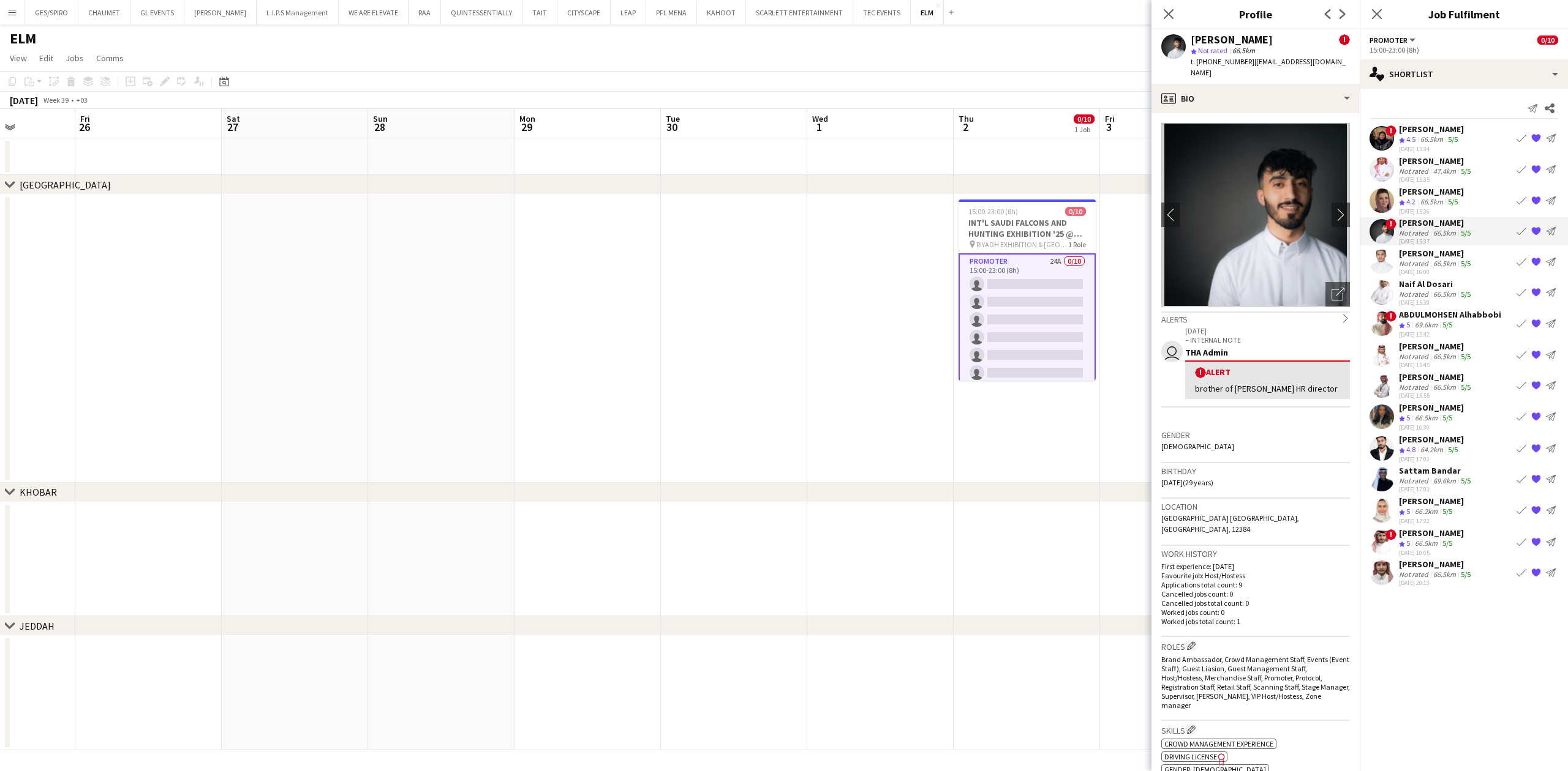
drag, startPoint x: 1248, startPoint y: 61, endPoint x: 1352, endPoint y: 64, distance: 104.0
click at [1352, 64] on app-profile-header "[PERSON_NAME] ! star Not rated 66.5km t. [PHONE_NUMBER] | [EMAIL_ADDRESS][DOMAI…" at bounding box center [1255, 56] width 209 height 55
copy span "[EMAIL_ADDRESS][DOMAIN_NAME]"
click at [1446, 254] on div "[PERSON_NAME]" at bounding box center [1436, 254] width 74 height 11
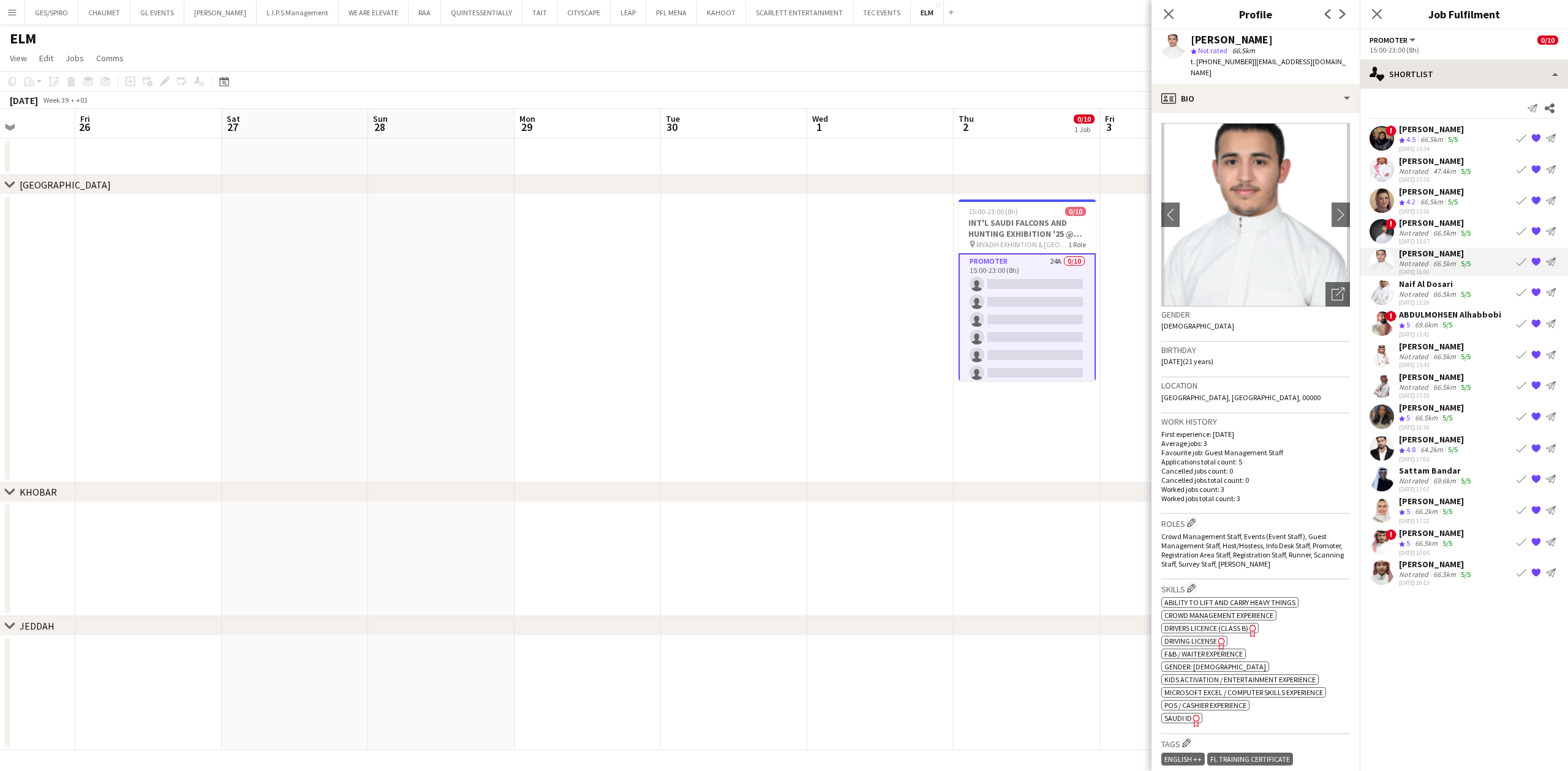
drag, startPoint x: 1248, startPoint y: 61, endPoint x: 1365, endPoint y: 65, distance: 117.1
click at [1365, 65] on body "Menu Boards Boards Boards All jobs Status Workforce Workforce My Workforce Recr…" at bounding box center [784, 385] width 1568 height 771
click at [1343, 60] on app-profile-header "[PERSON_NAME] star Not rated 66.5km t. [PHONE_NUMBER] | [EMAIL_ADDRESS][DOMAIN_…" at bounding box center [1255, 56] width 209 height 55
drag, startPoint x: 1341, startPoint y: 60, endPoint x: 1253, endPoint y: 60, distance: 88.0
click at [1253, 60] on div "[PERSON_NAME] star Not rated 66.5km t. [PHONE_NUMBER] | [EMAIL_ADDRESS][DOMAIN_…" at bounding box center [1255, 56] width 209 height 55
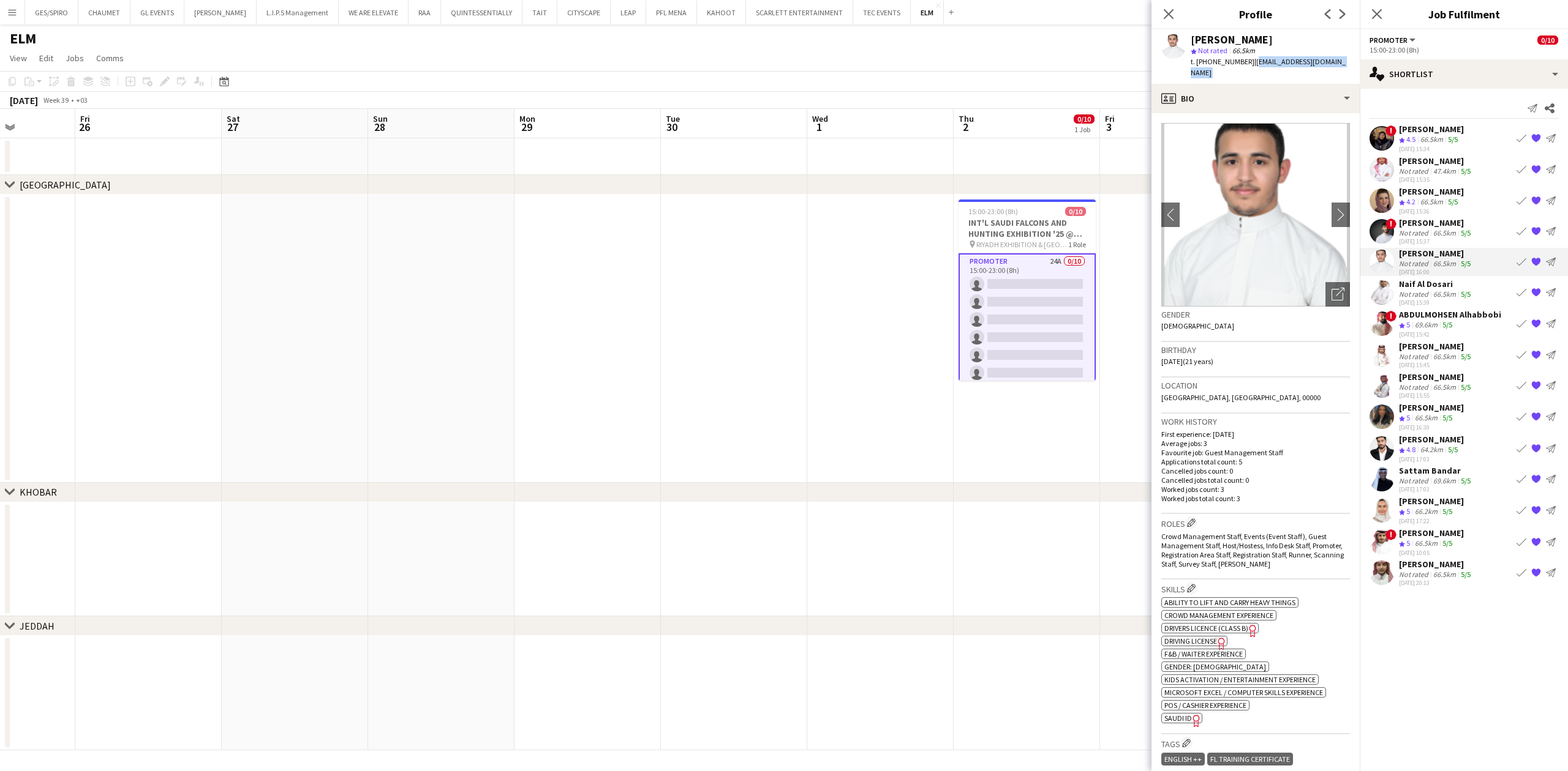
copy app-crew-profile "[EMAIL_ADDRESS][DOMAIN_NAME] profile"
click at [1467, 298] on app-skills-label "5/5" at bounding box center [1465, 294] width 10 height 10
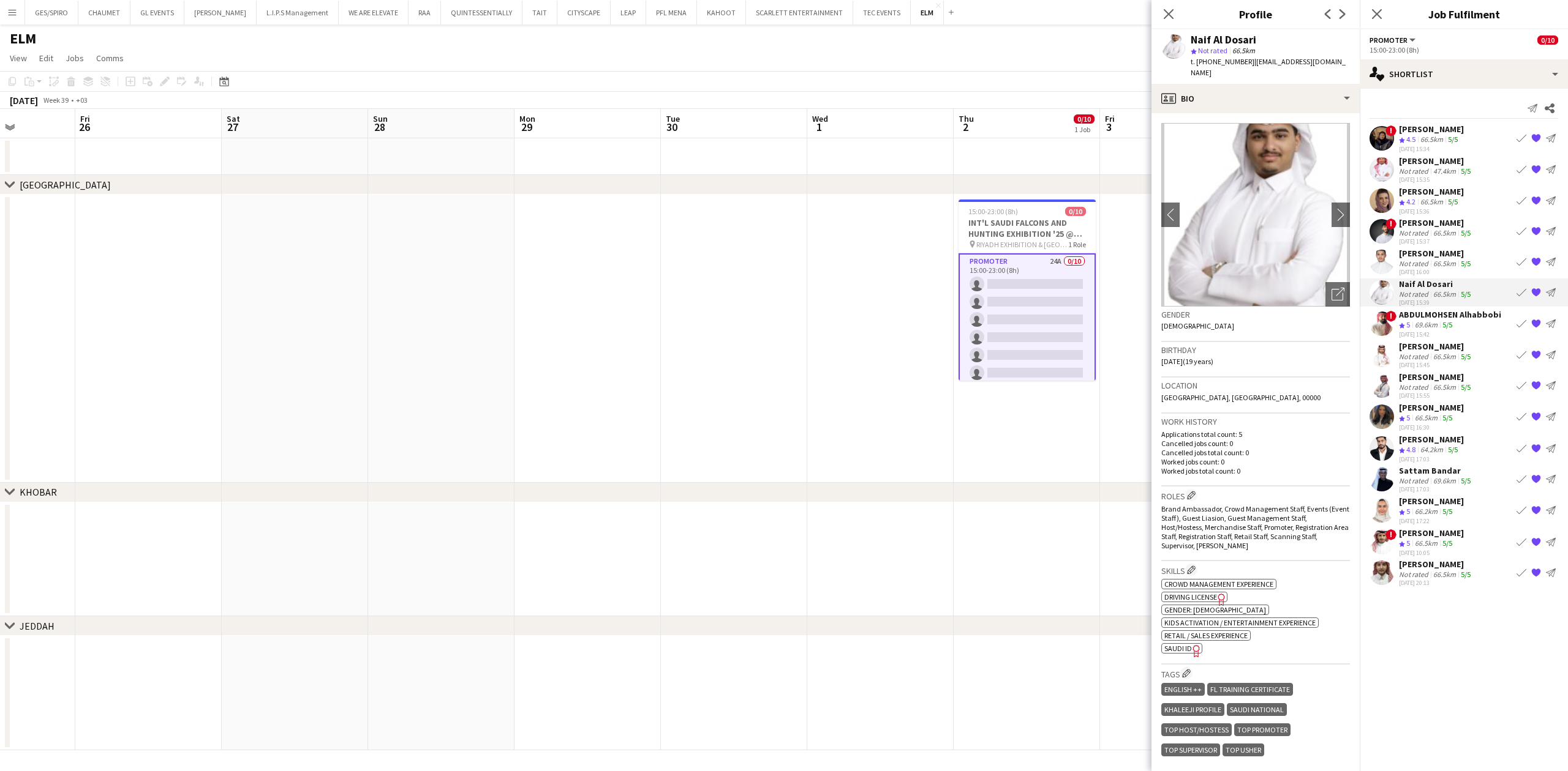
drag, startPoint x: 1248, startPoint y: 61, endPoint x: 1352, endPoint y: 64, distance: 104.0
click at [1352, 64] on app-profile-header "Naif Al Dosari star Not rated 66.5km t. [PHONE_NUMBER] | [EMAIL_ADDRESS][DOMAIN…" at bounding box center [1255, 56] width 209 height 55
copy span "[EMAIL_ADDRESS][DOMAIN_NAME]"
click at [1423, 320] on div "69.6km" at bounding box center [1426, 325] width 28 height 10
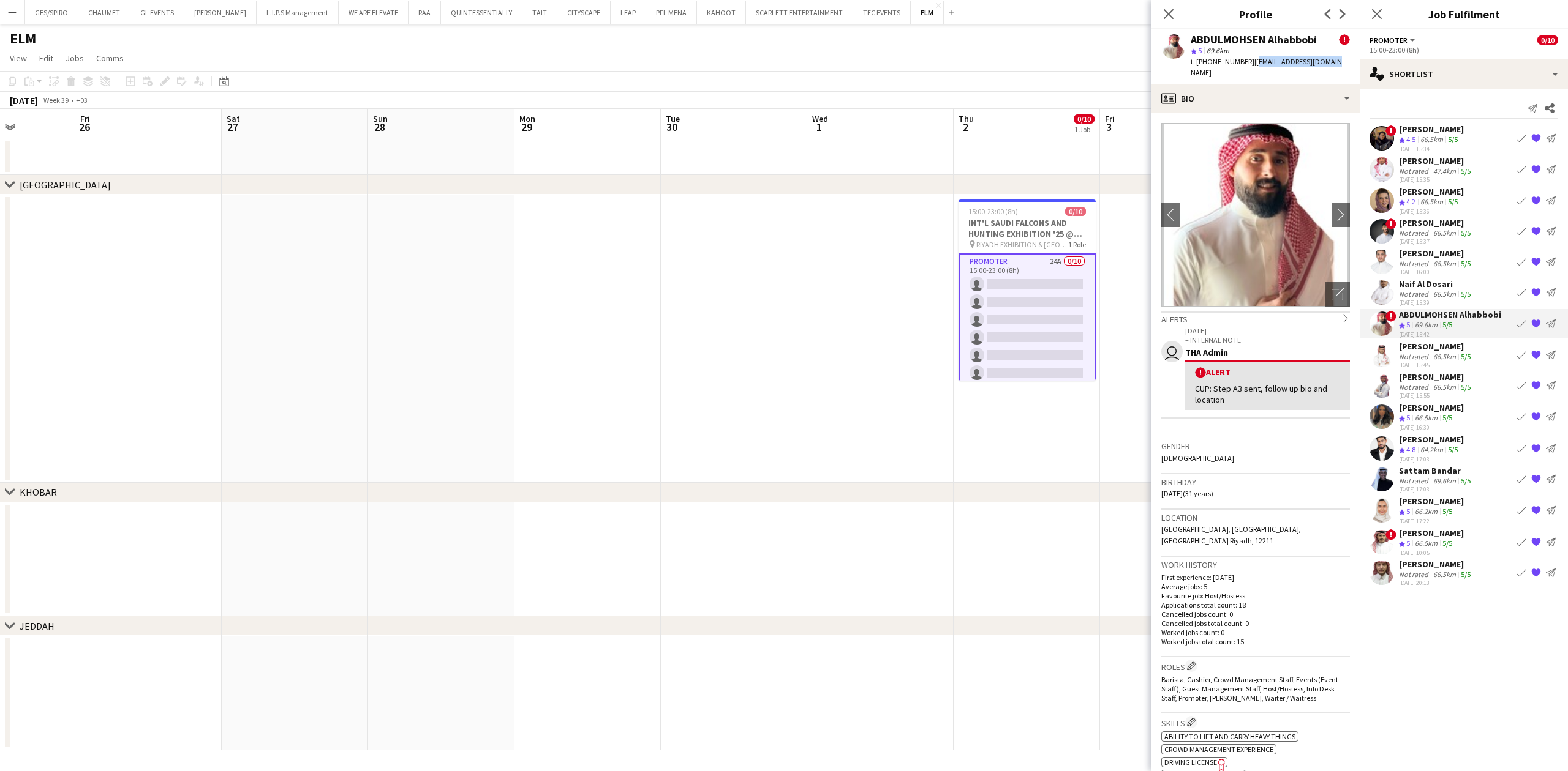
drag, startPoint x: 1249, startPoint y: 60, endPoint x: 1348, endPoint y: 67, distance: 99.2
click at [1348, 67] on app-profile-header "ABDULMOHSEN Alhabbobi ! star 5 69.6km t. [PHONE_NUMBER] | [EMAIL_ADDRESS][DOMAI…" at bounding box center [1255, 56] width 209 height 55
copy span "[EMAIL_ADDRESS][DOMAIN_NAME]"
click at [1424, 344] on div "[PERSON_NAME]" at bounding box center [1436, 346] width 74 height 11
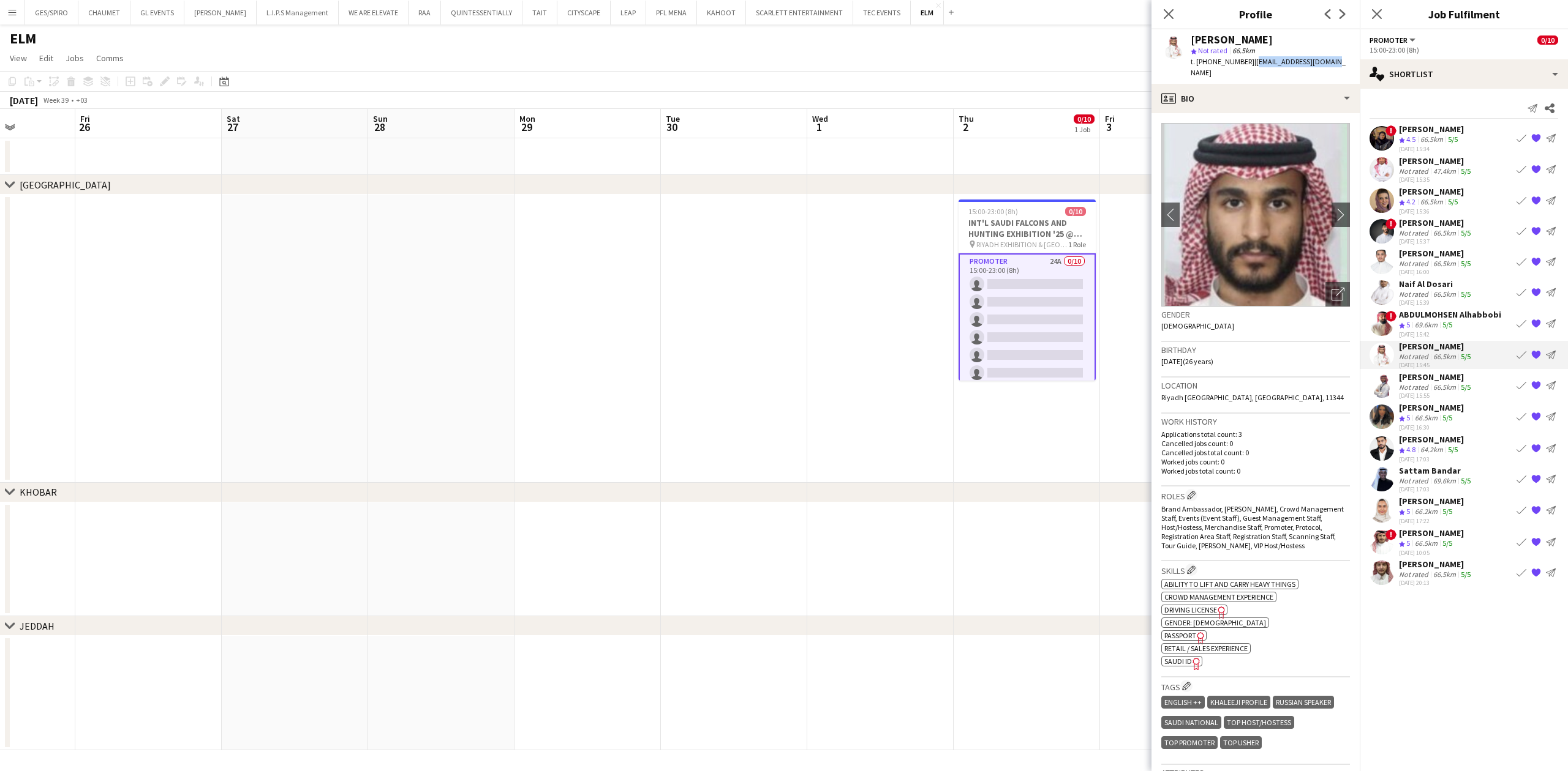
drag, startPoint x: 1249, startPoint y: 60, endPoint x: 1333, endPoint y: 61, distance: 84.0
click at [1333, 61] on div "[PERSON_NAME] star Not rated 66.5km t. [PHONE_NUMBER] | [EMAIL_ADDRESS][DOMAIN_…" at bounding box center [1255, 56] width 209 height 55
copy span "[EMAIL_ADDRESS][DOMAIN_NAME]"
click at [1444, 386] on div "66.5km" at bounding box center [1445, 387] width 28 height 10
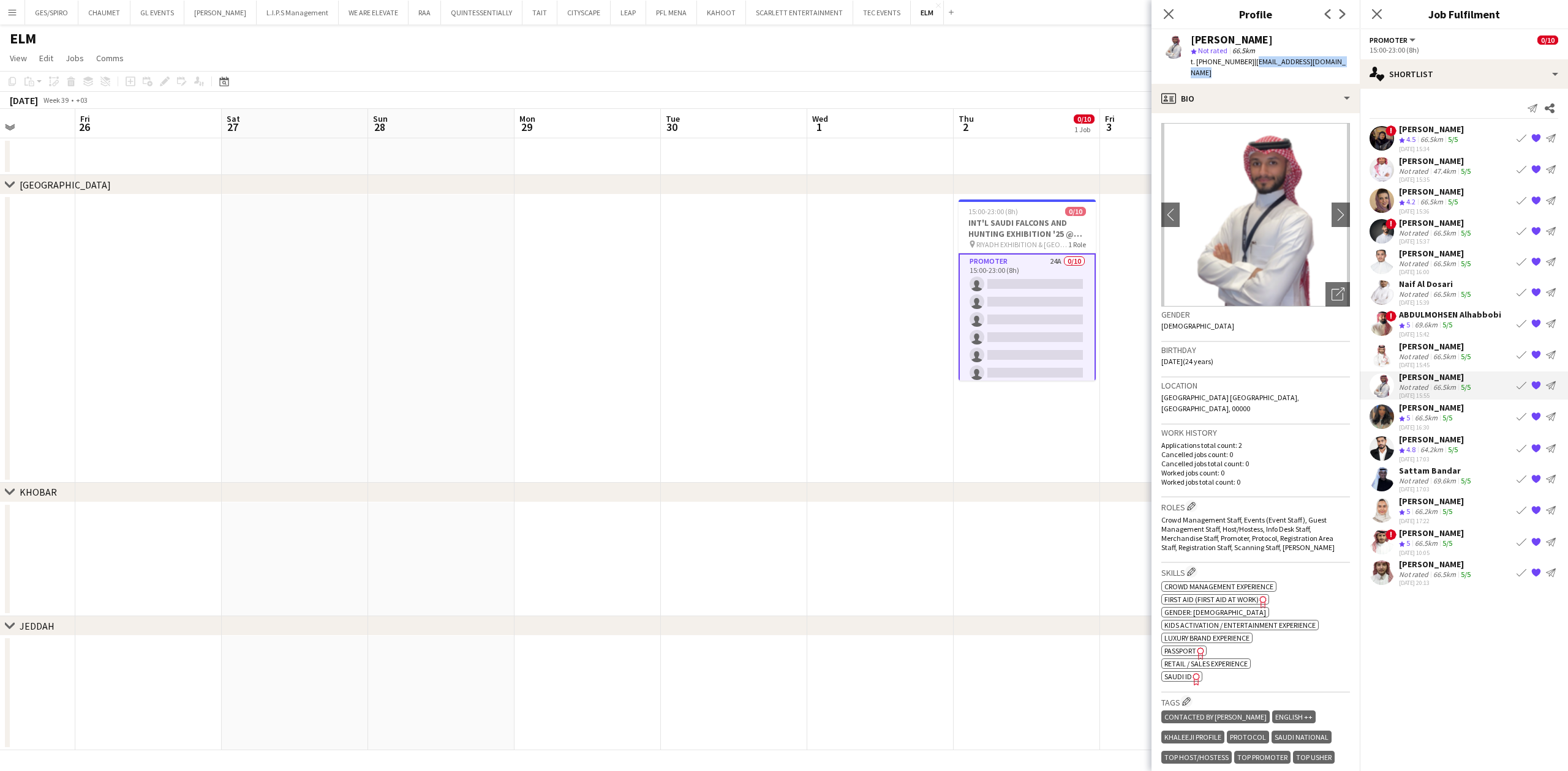
drag, startPoint x: 1252, startPoint y: 62, endPoint x: 1236, endPoint y: 74, distance: 20.0
click at [1236, 74] on div "t. [PHONE_NUMBER] | [EMAIL_ADDRESS][DOMAIN_NAME]" at bounding box center [1270, 67] width 159 height 22
copy span "[EMAIL_ADDRESS][DOMAIN_NAME]"
click at [1456, 408] on div "Shouq Tariq Crew rating 5 66.5km 5/5 [DATE] 16:30 Book crew {{ spriteTitle }} S…" at bounding box center [1464, 417] width 209 height 29
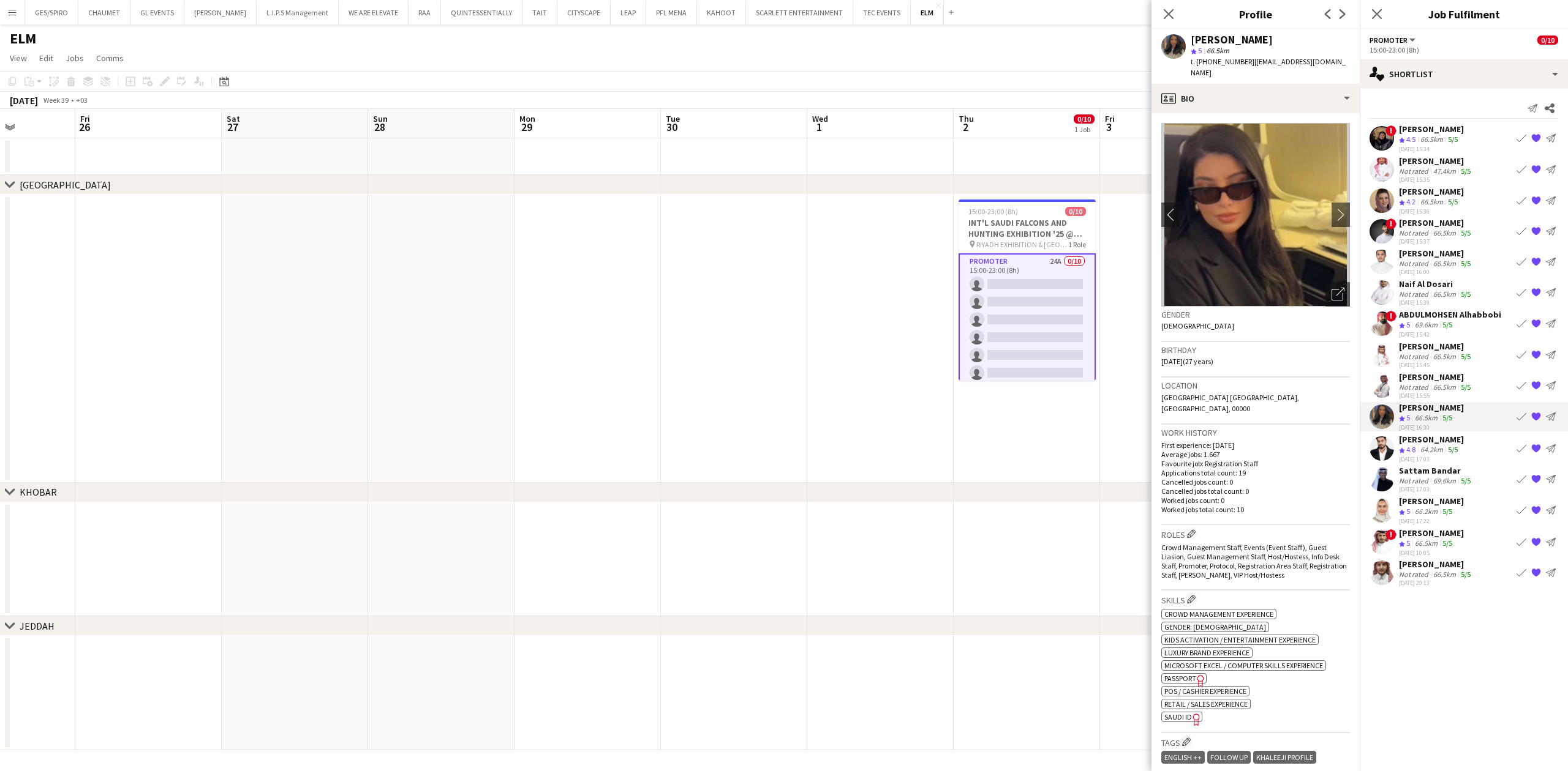
drag, startPoint x: 1248, startPoint y: 61, endPoint x: 1332, endPoint y: 62, distance: 84.0
click at [1332, 62] on app-profile-header "Shouq Tariq star 5 66.5km t. [PHONE_NUMBER] | [EMAIL_ADDRESS][DOMAIN_NAME]" at bounding box center [1255, 56] width 209 height 55
copy span "[EMAIL_ADDRESS][DOMAIN_NAME]"
click at [1456, 459] on div "[DATE] 17:03" at bounding box center [1431, 459] width 65 height 8
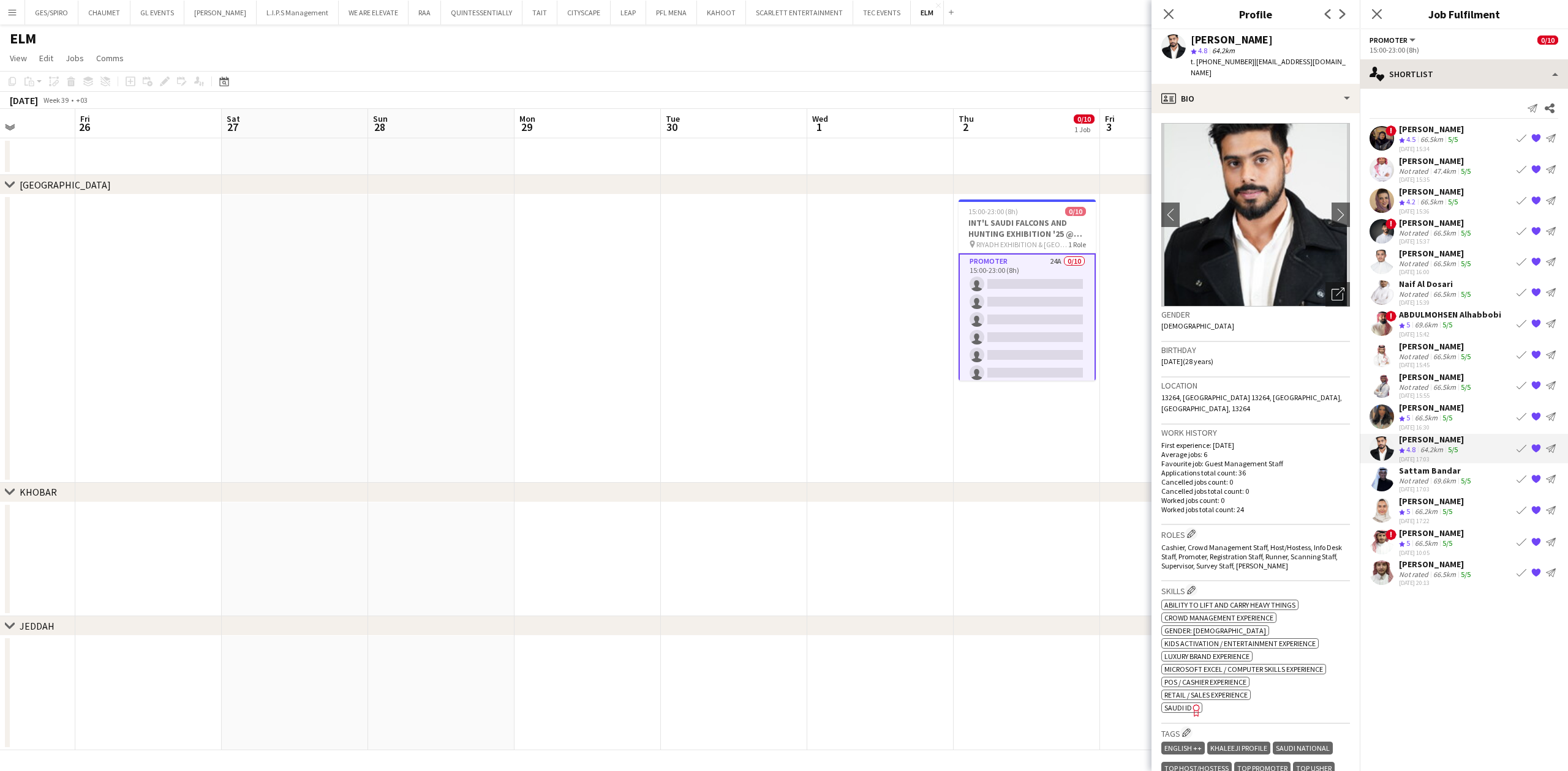
drag, startPoint x: 1249, startPoint y: 64, endPoint x: 1366, endPoint y: 61, distance: 117.0
click at [1366, 61] on body "Menu Boards Boards Boards All jobs Status Workforce Workforce My Workforce Recr…" at bounding box center [784, 385] width 1568 height 771
drag, startPoint x: 1348, startPoint y: 58, endPoint x: 1249, endPoint y: 61, distance: 99.0
click at [1249, 61] on div "[PERSON_NAME] star 4.8 64.2km t. [PHONE_NUMBER] | [EMAIL_ADDRESS][DOMAIN_NAME]" at bounding box center [1255, 56] width 209 height 55
click at [1438, 474] on div "Sattam Bandar" at bounding box center [1436, 471] width 74 height 11
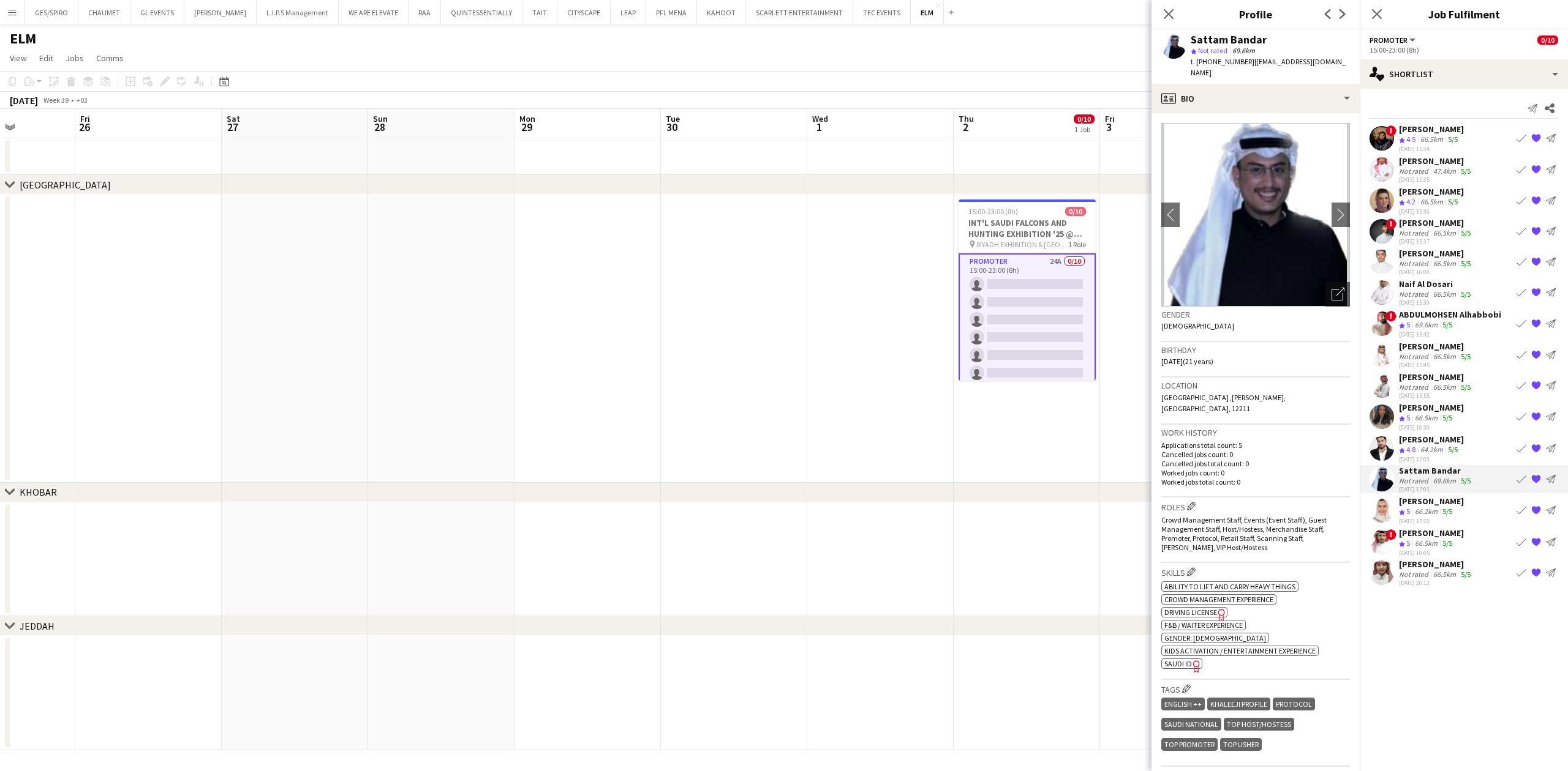
drag, startPoint x: 1248, startPoint y: 61, endPoint x: 1316, endPoint y: 60, distance: 68.0
click at [1316, 60] on div "Sattam Bandar star Not rated 69.6km t. [PHONE_NUMBER] | [EMAIL_ADDRESS][DOMAIN_…" at bounding box center [1255, 56] width 209 height 55
click at [1475, 515] on div "[PERSON_NAME] Crew rating 5 66.2km 5/5 [DATE] 17:22 Book crew {{ spriteTitle }}…" at bounding box center [1464, 511] width 209 height 29
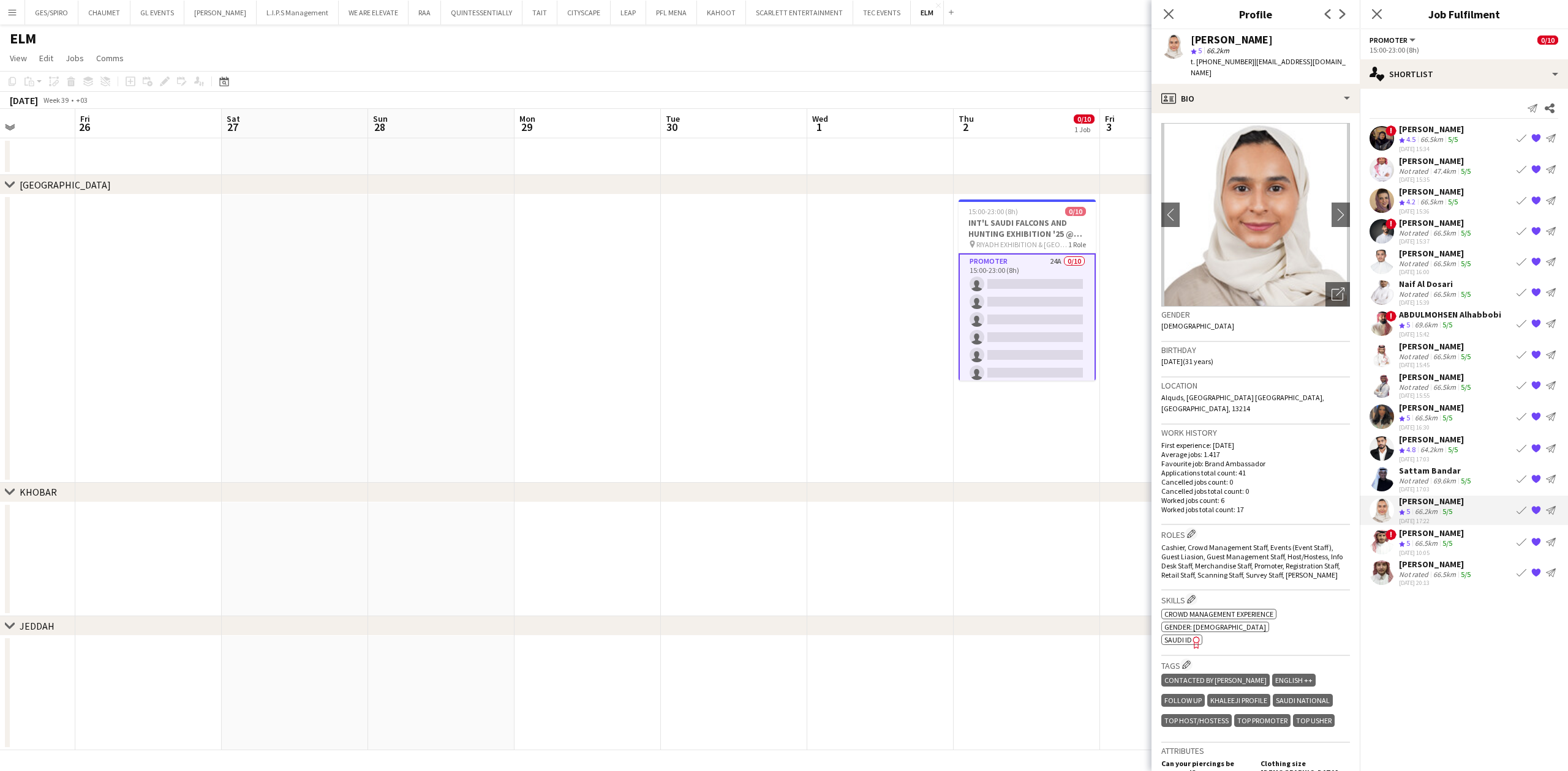
drag, startPoint x: 1248, startPoint y: 60, endPoint x: 1351, endPoint y: 65, distance: 103.1
click at [1351, 65] on div "[PERSON_NAME] star 5 66.2km t. [PHONE_NUMBER] | [EMAIL_ADDRESS][DOMAIN_NAME]" at bounding box center [1255, 56] width 209 height 55
click at [1458, 548] on div "Crew rating 5 66.5km 5/5" at bounding box center [1431, 544] width 65 height 10
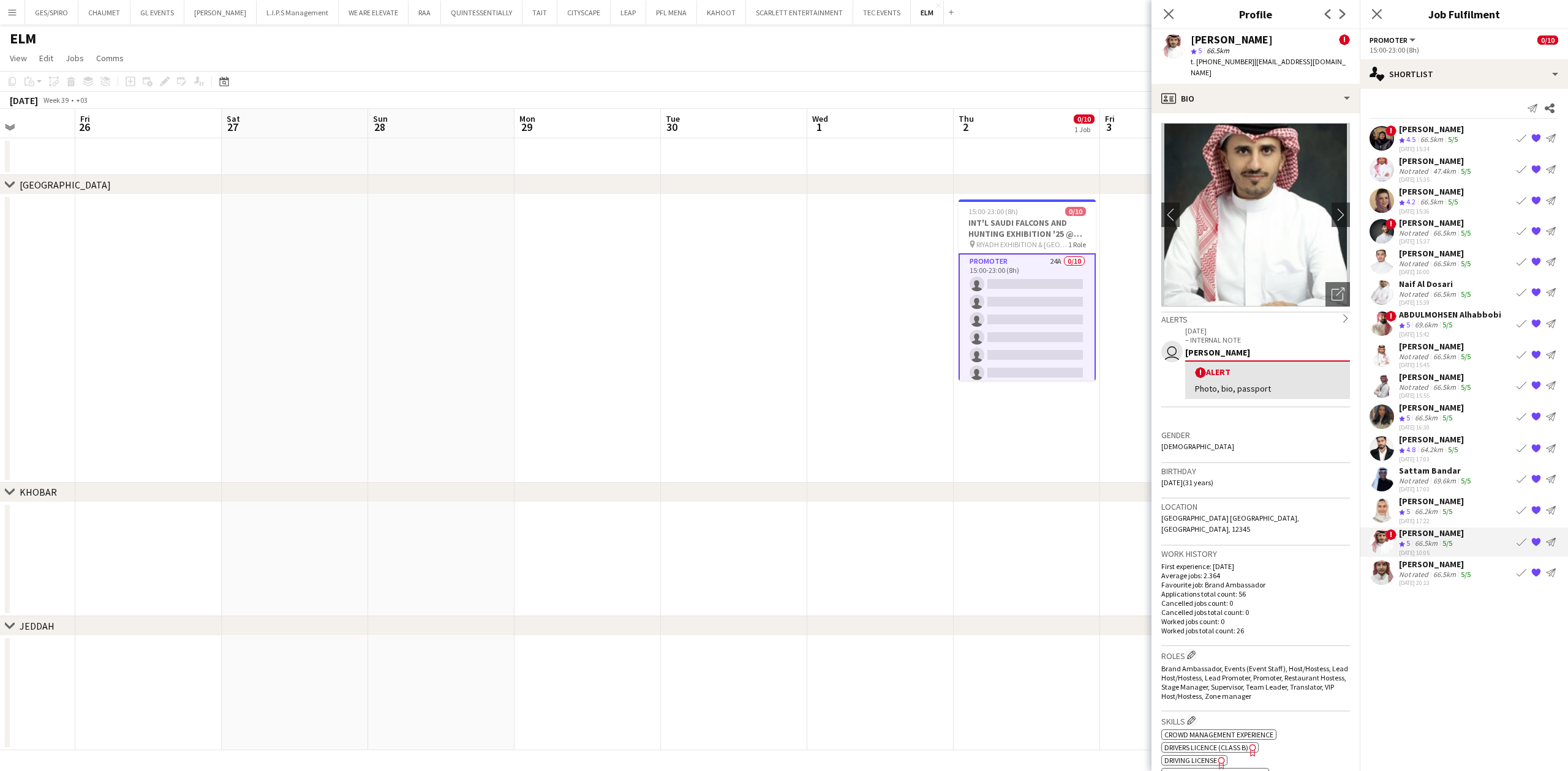
drag, startPoint x: 1248, startPoint y: 61, endPoint x: 1354, endPoint y: 58, distance: 106.0
click at [1354, 58] on div "[PERSON_NAME] ! star 5 66.5km t. [PHONE_NUMBER] | [EMAIL_ADDRESS][DOMAIN_NAME]" at bounding box center [1255, 56] width 209 height 55
click at [1479, 579] on div "Fares Ghwaish Not rated 66.5km 5/5 [DATE] 20:13 Book crew {{ spriteTitle }} Sen…" at bounding box center [1464, 573] width 209 height 29
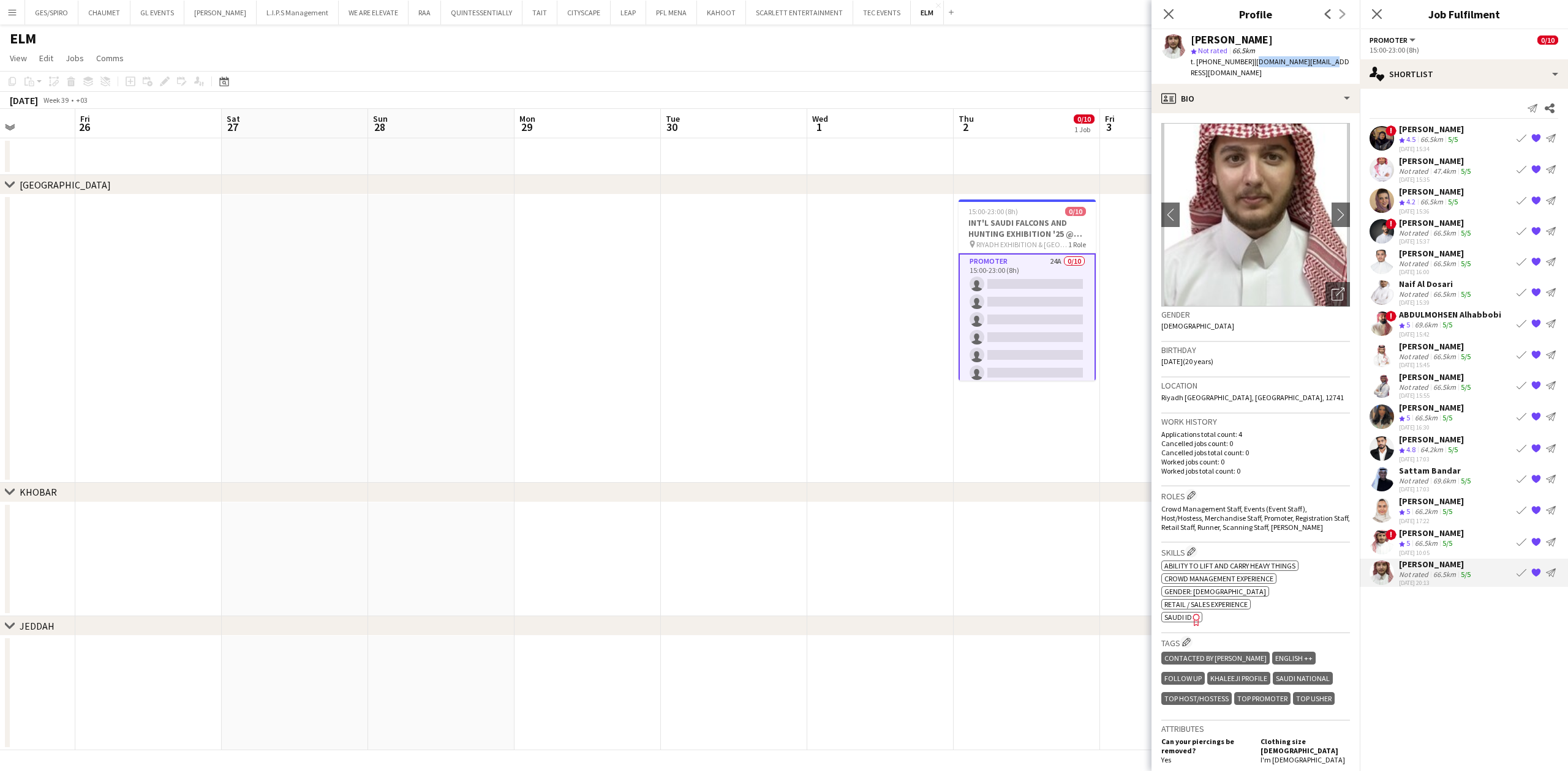
drag, startPoint x: 1249, startPoint y: 61, endPoint x: 1325, endPoint y: 61, distance: 76.0
click at [1325, 61] on div "[PERSON_NAME] star Not rated 66.5km t. [PHONE_NUMBER] | [DOMAIN_NAME][EMAIL_ADD…" at bounding box center [1255, 56] width 209 height 55
